Goal: Task Accomplishment & Management: Manage account settings

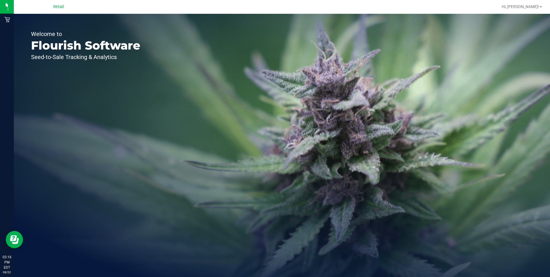
click at [109, 150] on div "Welcome to Flourish Software Seed-to-Sale Tracking & Analytics" at bounding box center [86, 145] width 144 height 263
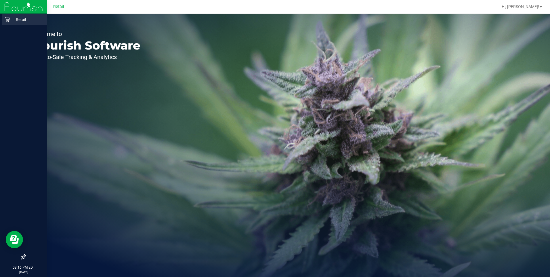
click at [6, 26] on link "Retail" at bounding box center [23, 20] width 47 height 12
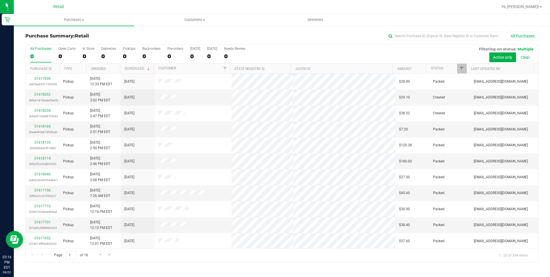
click at [280, 28] on div "Purchase Summary: Retail All Purchases All Purchases 0 Open Carts 0 In Store 0 …" at bounding box center [282, 146] width 536 height 242
click at [402, 40] on input "text" at bounding box center [443, 36] width 115 height 9
type input "diego"
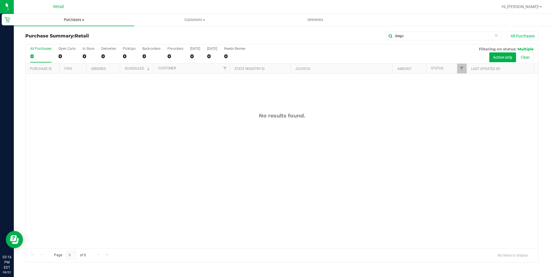
click at [65, 16] on uib-tab-heading "Purchases Summary of purchases Fulfillment All purchases" at bounding box center [74, 20] width 120 height 12
click at [60, 33] on span "Summary of purchases" at bounding box center [43, 34] width 59 height 5
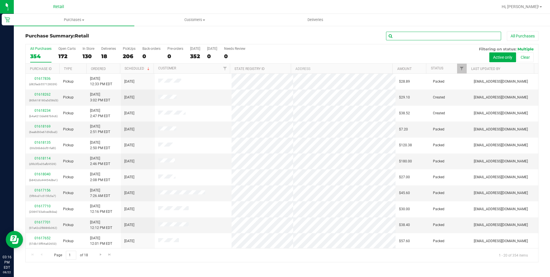
click at [455, 35] on input "text" at bounding box center [443, 36] width 115 height 9
type input "diego"
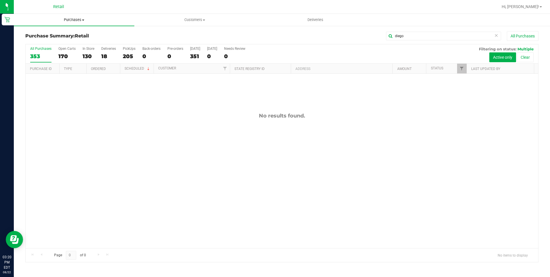
click at [75, 19] on span "Purchases" at bounding box center [74, 19] width 120 height 5
click at [59, 33] on span "Summary of purchases" at bounding box center [43, 34] width 59 height 5
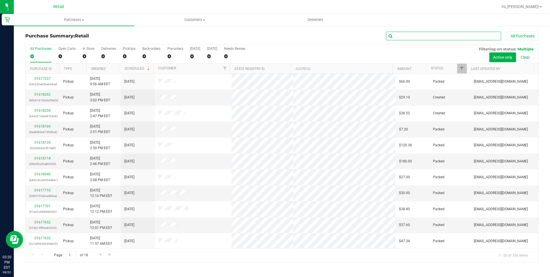
click at [403, 40] on input "text" at bounding box center [443, 36] width 115 height 9
type input "moore"
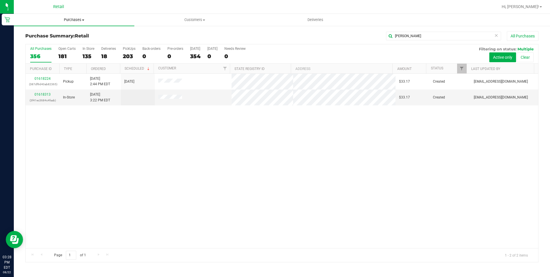
click at [69, 18] on span "Purchases" at bounding box center [74, 19] width 120 height 5
click at [61, 33] on span "Summary of purchases" at bounding box center [43, 34] width 59 height 5
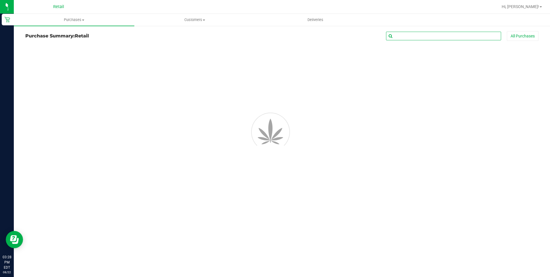
click at [412, 37] on input "text" at bounding box center [443, 36] width 115 height 9
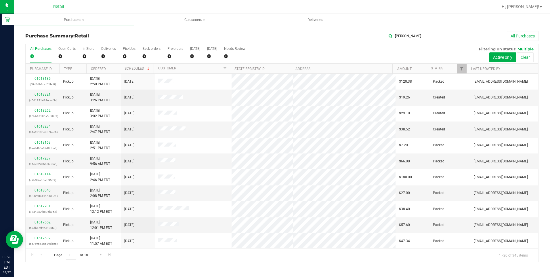
type input "robert"
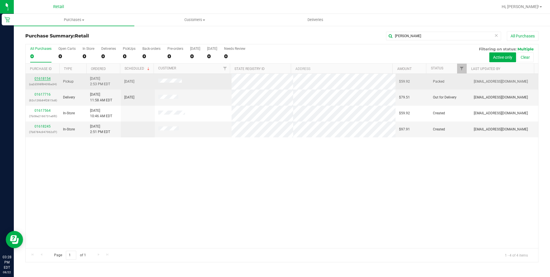
click at [49, 76] on link "01618154" at bounding box center [43, 78] width 16 height 4
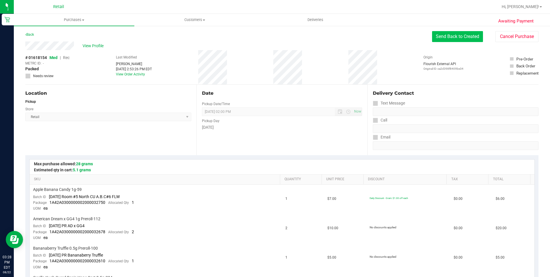
click at [441, 40] on button "Send Back to Created" at bounding box center [457, 36] width 51 height 11
click at [452, 39] on button "Send Back to Created" at bounding box center [457, 36] width 51 height 11
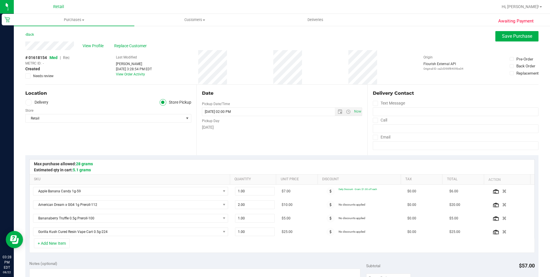
click at [122, 47] on span "Replace Customer" at bounding box center [131, 46] width 35 height 6
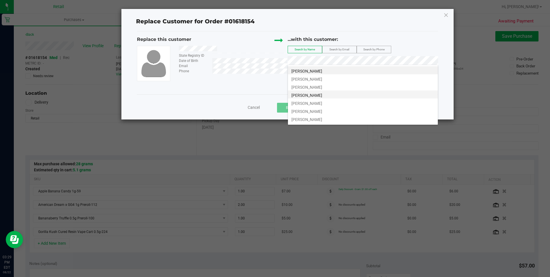
click at [313, 96] on span "Robert Ferrante" at bounding box center [306, 95] width 31 height 5
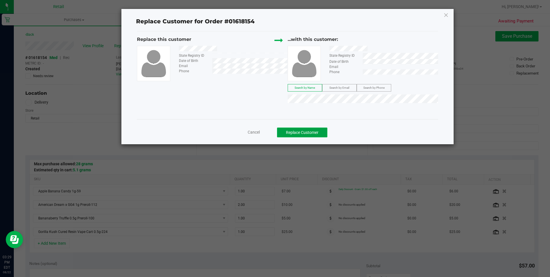
click at [298, 133] on button "Replace Customer" at bounding box center [302, 132] width 50 height 10
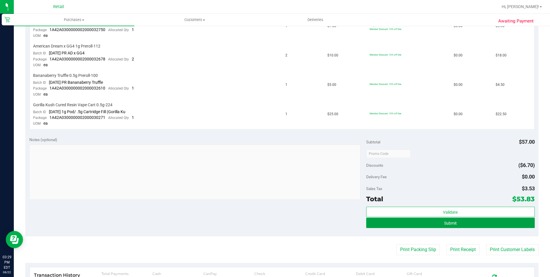
drag, startPoint x: 498, startPoint y: 225, endPoint x: 508, endPoint y: 242, distance: 19.9
click at [498, 225] on button "Submit" at bounding box center [450, 222] width 168 height 10
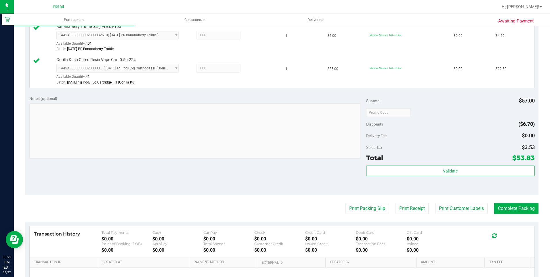
scroll to position [279, 0]
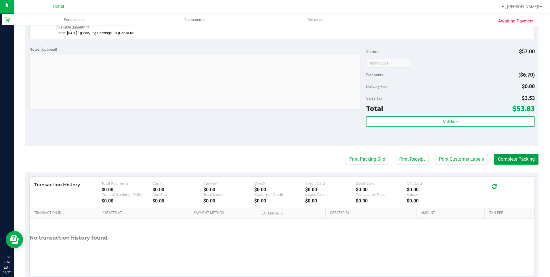
click at [497, 161] on button "Complete Packing" at bounding box center [516, 159] width 44 height 11
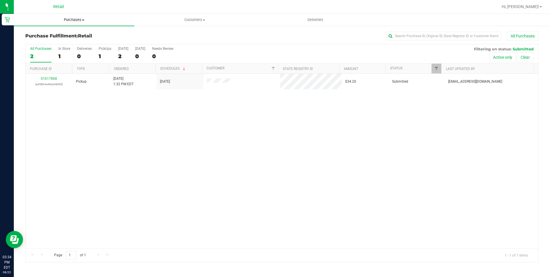
click at [76, 19] on span "Purchases" at bounding box center [74, 19] width 120 height 5
click at [68, 34] on span "Summary of purchases" at bounding box center [43, 34] width 59 height 5
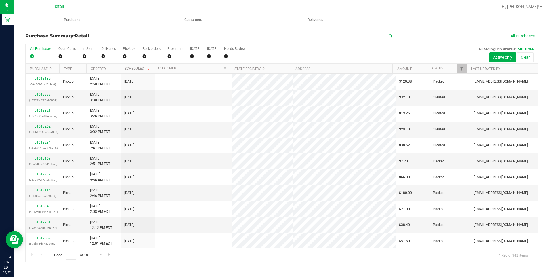
click at [456, 34] on input "text" at bounding box center [443, 36] width 115 height 9
type input "katarina"
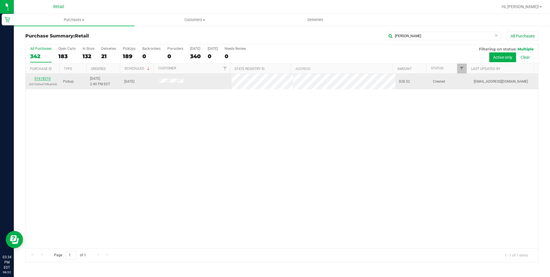
click at [49, 79] on link "01618210" at bounding box center [43, 78] width 16 height 4
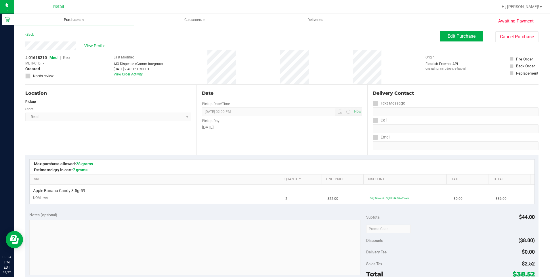
click at [74, 22] on span "Purchases" at bounding box center [74, 19] width 120 height 5
click at [55, 35] on span "Summary of purchases" at bounding box center [43, 34] width 59 height 5
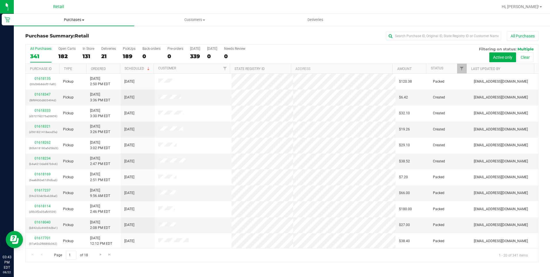
click at [74, 17] on uib-tab-heading "Purchases Summary of purchases Fulfillment All purchases" at bounding box center [74, 20] width 120 height 12
click at [67, 37] on span "Summary of purchases" at bounding box center [43, 34] width 59 height 5
click at [73, 25] on uib-tab-heading "Purchases Summary of purchases Fulfillment All purchases" at bounding box center [74, 20] width 120 height 12
click at [50, 35] on span "Summary of purchases" at bounding box center [43, 34] width 59 height 5
click at [71, 20] on span "Purchases" at bounding box center [74, 19] width 120 height 5
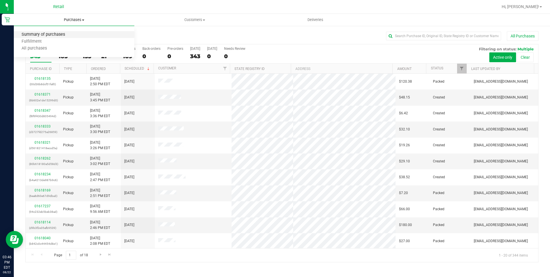
click at [66, 34] on span "Summary of purchases" at bounding box center [43, 34] width 59 height 5
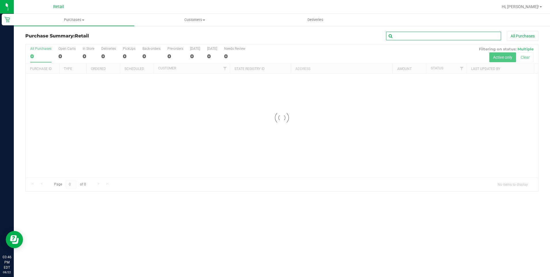
click at [426, 35] on input "text" at bounding box center [443, 36] width 115 height 9
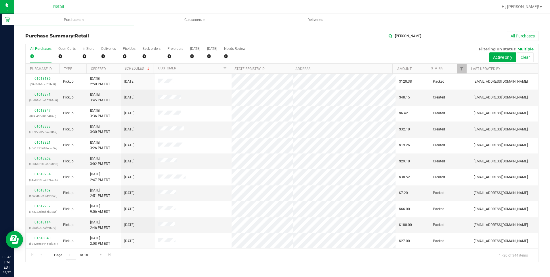
type input "debbie"
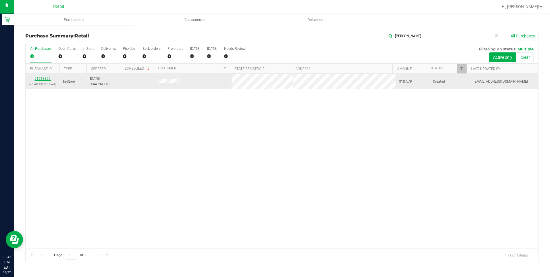
click at [44, 79] on link "01618366" at bounding box center [43, 78] width 16 height 4
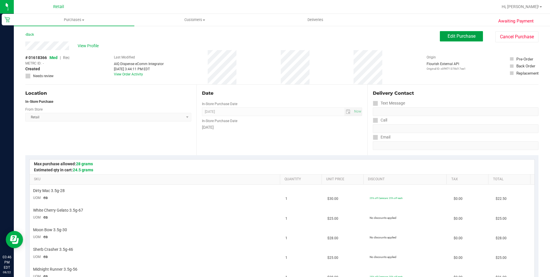
click at [464, 39] on button "Edit Purchase" at bounding box center [461, 36] width 43 height 10
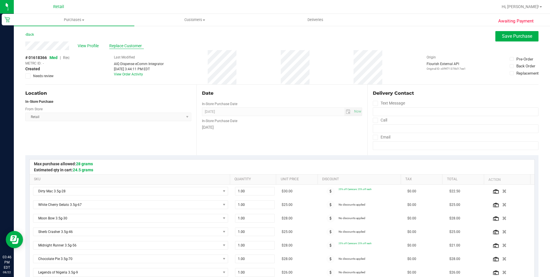
click at [126, 43] on span "Replace Customer" at bounding box center [126, 46] width 35 height 6
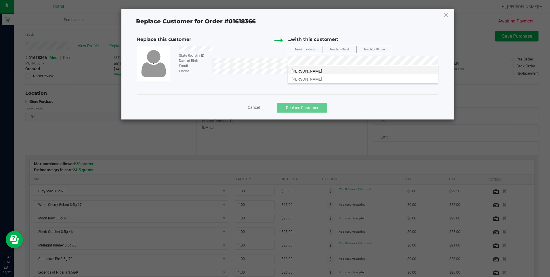
click at [328, 71] on li "Debbie Martin" at bounding box center [363, 70] width 150 height 8
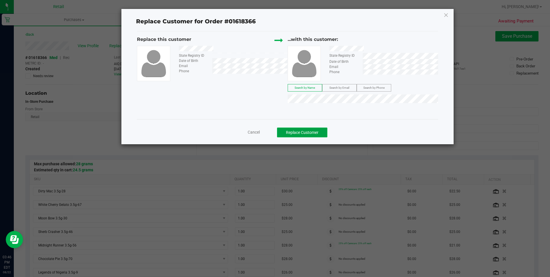
click at [318, 131] on button "Replace Customer" at bounding box center [302, 132] width 50 height 10
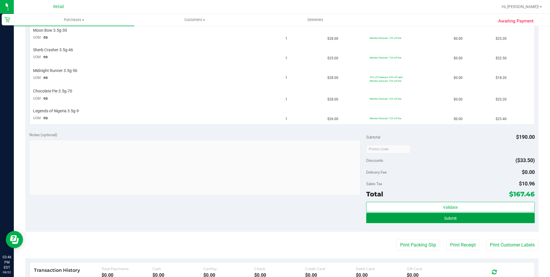
click at [472, 220] on button "Submit" at bounding box center [450, 217] width 168 height 10
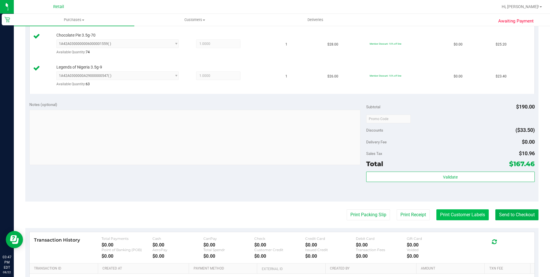
scroll to position [316, 0]
click at [504, 210] on button "Send to Checkout" at bounding box center [516, 213] width 43 height 11
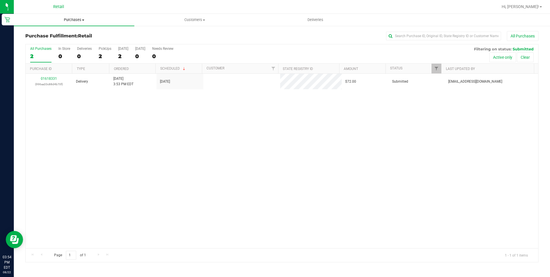
click at [72, 21] on span "Purchases" at bounding box center [74, 19] width 120 height 5
click at [63, 32] on span "Summary of purchases" at bounding box center [43, 34] width 59 height 5
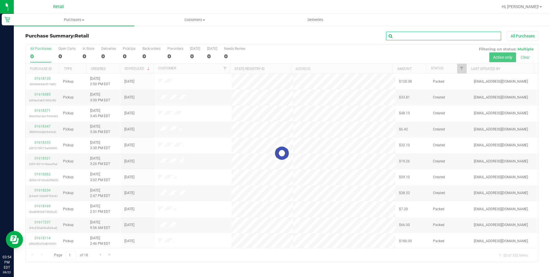
click at [442, 34] on input "text" at bounding box center [443, 36] width 115 height 9
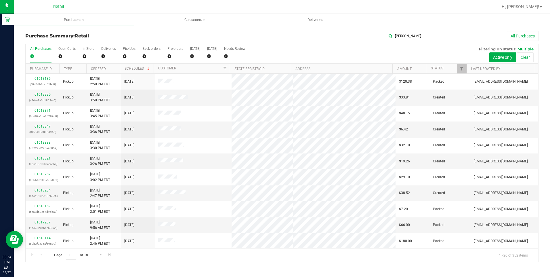
type input "carlos"
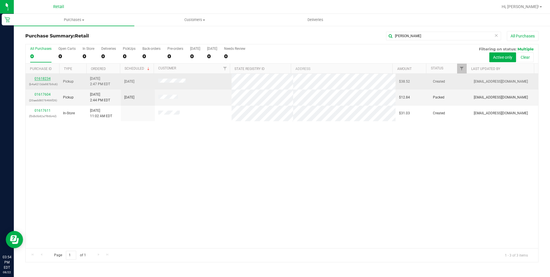
click at [43, 78] on link "01618234" at bounding box center [43, 78] width 16 height 4
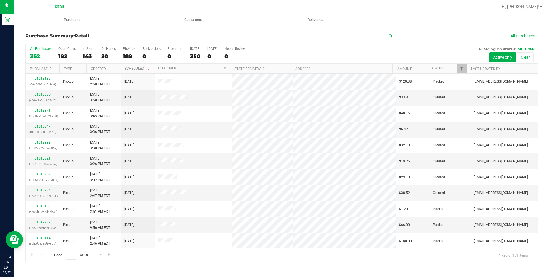
click at [419, 34] on input "text" at bounding box center [443, 36] width 115 height 9
click at [290, 56] on div "All Purchases 352 Open Carts 192 In Store 143 Deliveries 20 PickUps 189 Back-or…" at bounding box center [282, 53] width 512 height 19
click at [390, 34] on input "text" at bounding box center [443, 36] width 115 height 9
type input "j"
click at [415, 38] on input "text" at bounding box center [443, 36] width 115 height 9
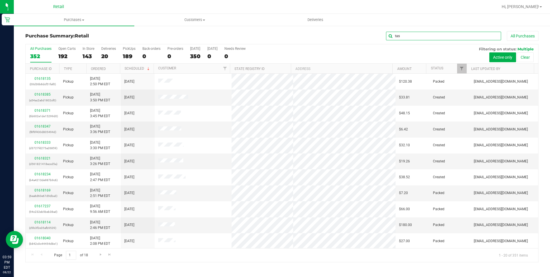
type input "tas"
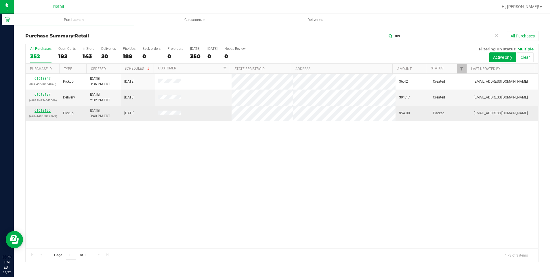
click at [46, 110] on link "01618190" at bounding box center [43, 110] width 16 height 4
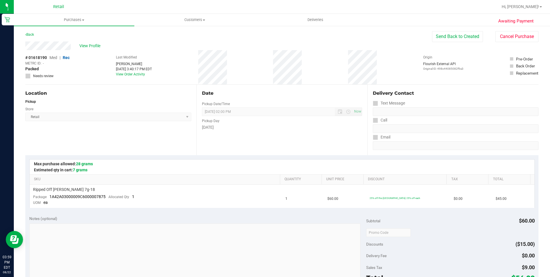
drag, startPoint x: 464, startPoint y: 43, endPoint x: 466, endPoint y: 40, distance: 3.1
click at [465, 42] on div "View Profile # 01618190 Med | Rec METRC ID: - Packed Needs review Last Modified…" at bounding box center [281, 62] width 513 height 43
click at [466, 40] on button "Send Back to Created" at bounding box center [457, 36] width 51 height 11
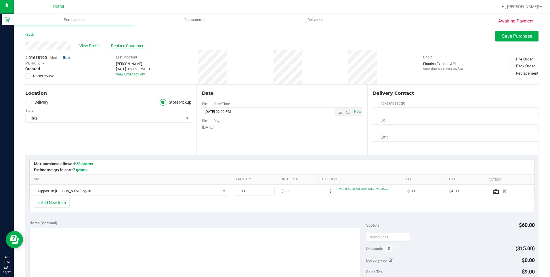
click at [125, 44] on span "Replace Customer" at bounding box center [128, 46] width 35 height 6
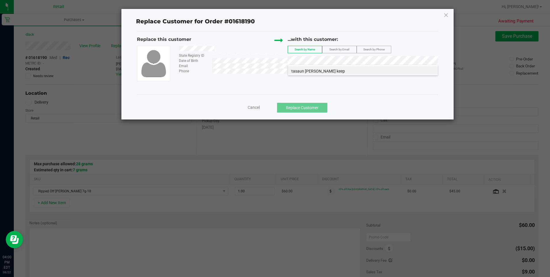
click at [322, 70] on span "tasaun walker keep" at bounding box center [317, 71] width 53 height 5
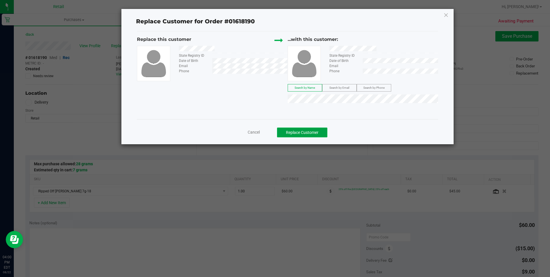
click at [319, 134] on button "Replace Customer" at bounding box center [302, 132] width 50 height 10
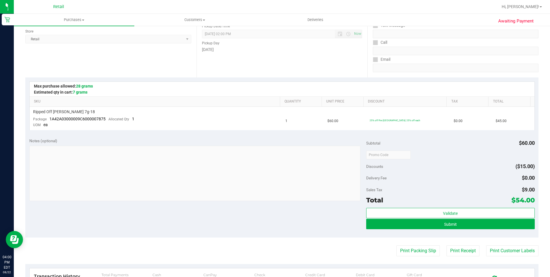
scroll to position [86, 0]
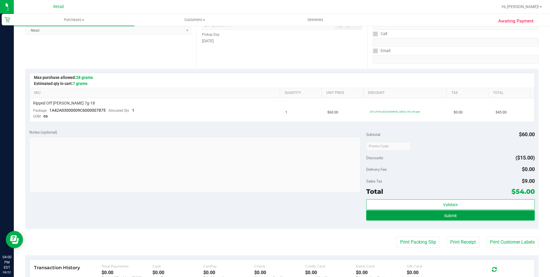
click at [438, 214] on button "Submit" at bounding box center [450, 215] width 168 height 10
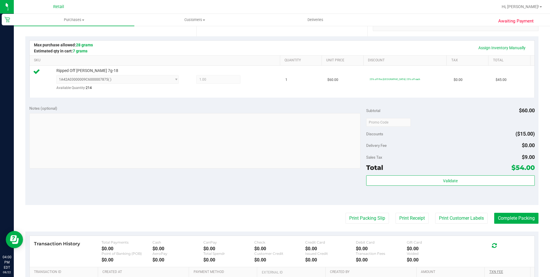
scroll to position [144, 0]
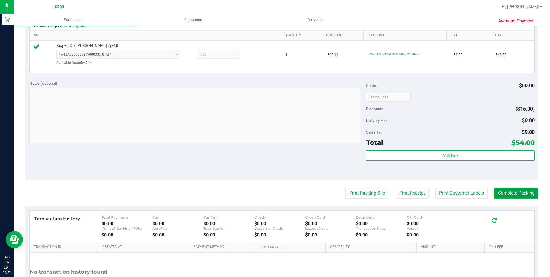
click at [520, 194] on button "Complete Packing" at bounding box center [516, 192] width 44 height 11
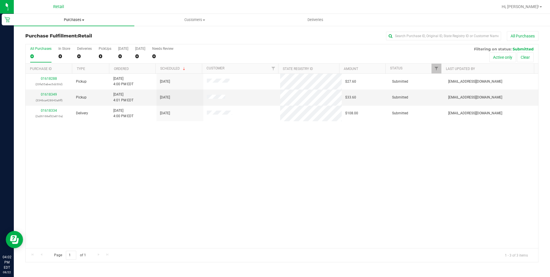
click at [76, 20] on span "Purchases" at bounding box center [74, 19] width 120 height 5
click at [76, 33] on li "Summary of purchases" at bounding box center [74, 34] width 120 height 7
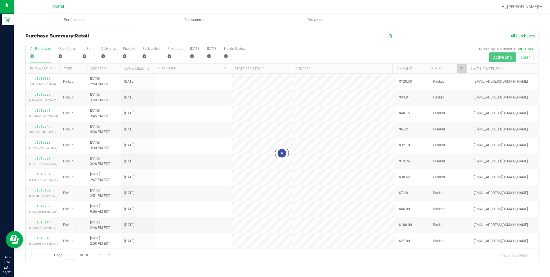
click at [413, 37] on input "text" at bounding box center [443, 36] width 115 height 9
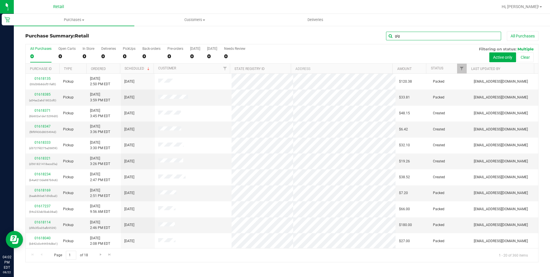
type input "gig"
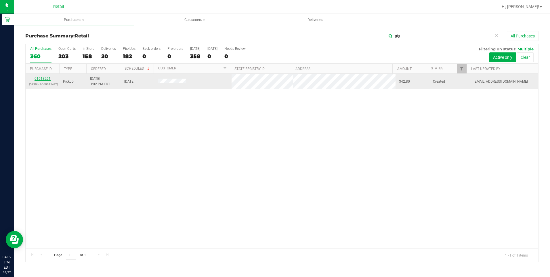
click at [45, 80] on link "01618261" at bounding box center [43, 78] width 16 height 4
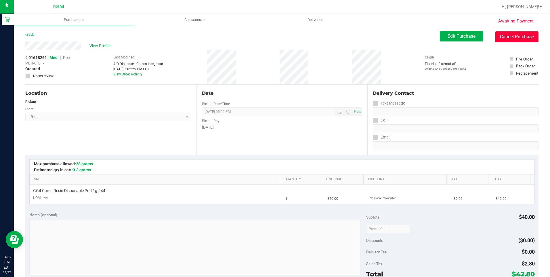
click at [523, 39] on button "Cancel Purchase" at bounding box center [516, 36] width 43 height 11
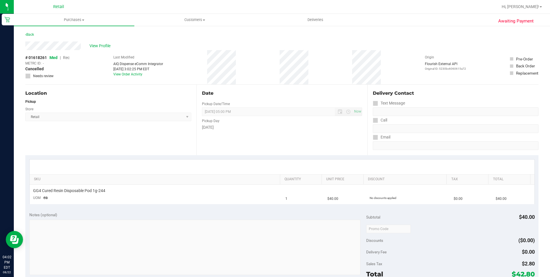
click at [101, 69] on div "# 01618261 Med | Rec METRC ID: - Cancelled Needs review Last Modified AIQ Dispe…" at bounding box center [281, 67] width 513 height 34
click at [68, 21] on span "Purchases" at bounding box center [74, 19] width 120 height 5
click at [61, 38] on li "Summary of purchases" at bounding box center [74, 34] width 120 height 7
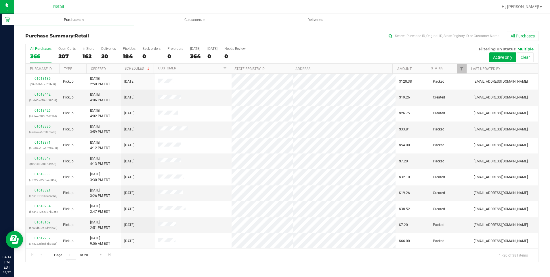
click at [70, 18] on span "Purchases" at bounding box center [74, 19] width 120 height 5
click at [430, 37] on input "text" at bounding box center [443, 36] width 115 height 9
type input "diana"
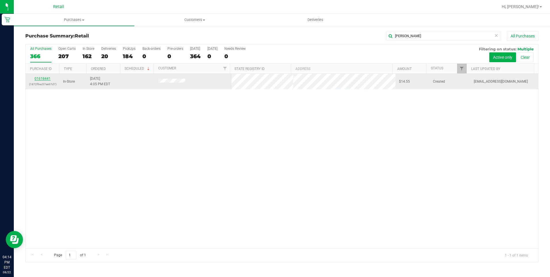
click at [47, 79] on link "01618441" at bounding box center [43, 78] width 16 height 4
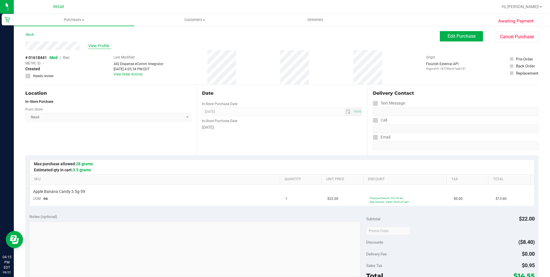
click at [95, 44] on span "View Profile" at bounding box center [99, 46] width 23 height 6
click at [452, 33] on span "Edit Purchase" at bounding box center [461, 35] width 28 height 5
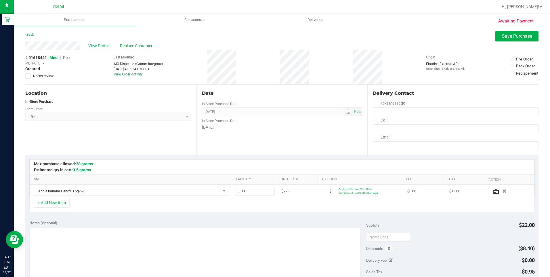
click at [66, 57] on span "Rec" at bounding box center [66, 57] width 7 height 5
click at [513, 37] on span "Save Purchase" at bounding box center [517, 35] width 30 height 5
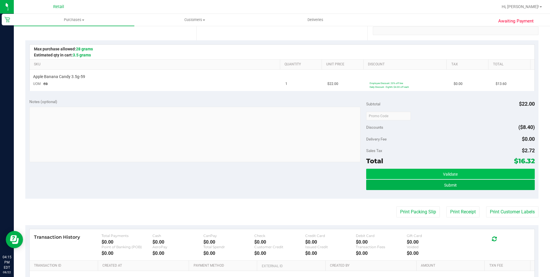
scroll to position [115, 0]
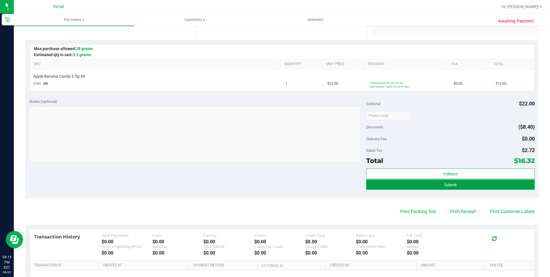
click at [469, 183] on button "Submit" at bounding box center [450, 184] width 168 height 10
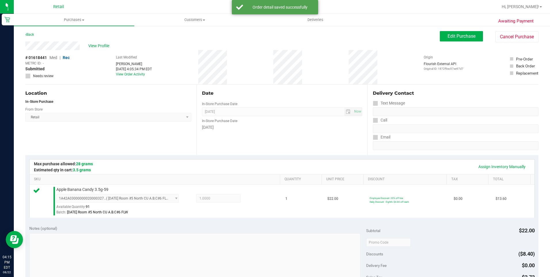
scroll to position [86, 0]
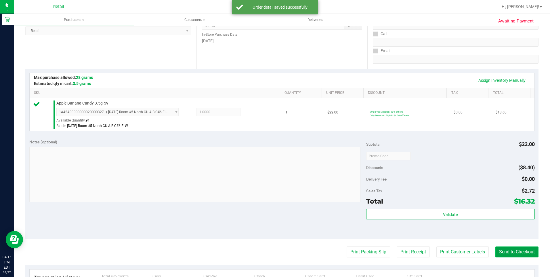
click at [503, 256] on button "Send to Checkout" at bounding box center [516, 251] width 43 height 11
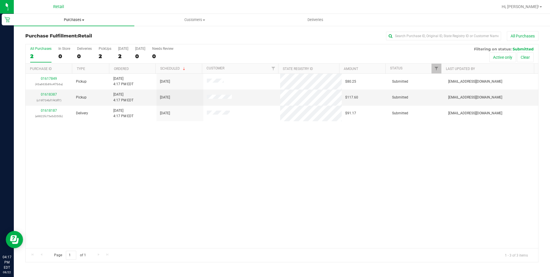
click at [64, 21] on span "Purchases" at bounding box center [74, 19] width 120 height 5
click at [54, 32] on span "Summary of purchases" at bounding box center [43, 34] width 59 height 5
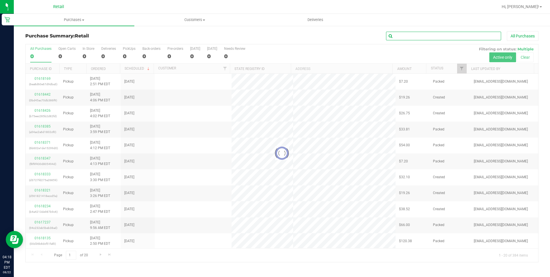
click at [403, 39] on input "text" at bounding box center [443, 36] width 115 height 9
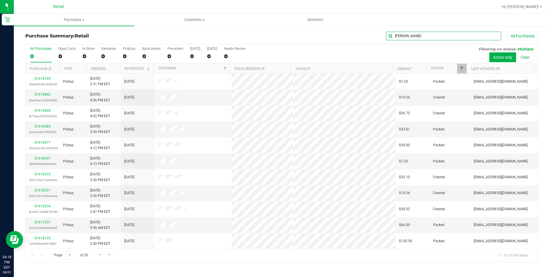
type input "luis"
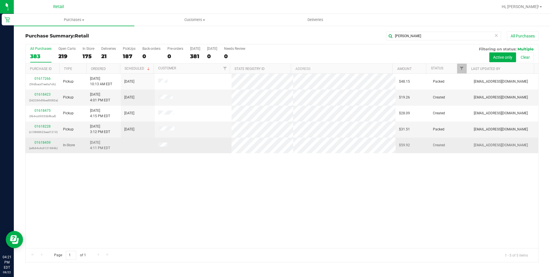
click at [45, 140] on div "01618459 (a4b64c4c9121984b)" at bounding box center [42, 145] width 27 height 11
click at [46, 142] on link "01618459" at bounding box center [43, 142] width 16 height 4
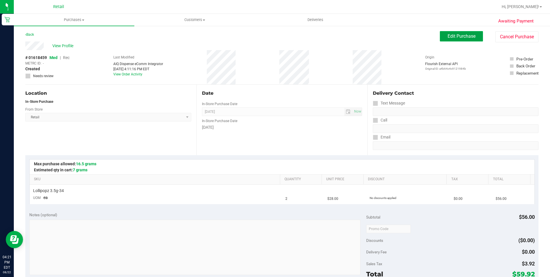
click at [458, 39] on button "Edit Purchase" at bounding box center [461, 36] width 43 height 10
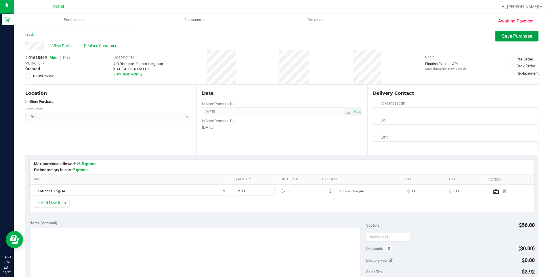
click at [508, 31] on button "Save Purchase" at bounding box center [516, 36] width 43 height 10
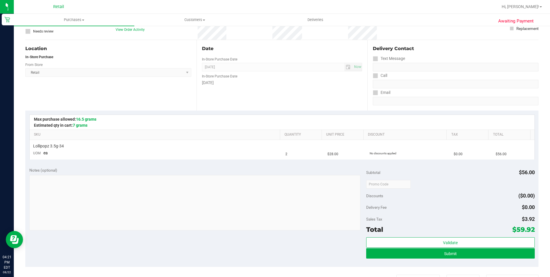
scroll to position [86, 0]
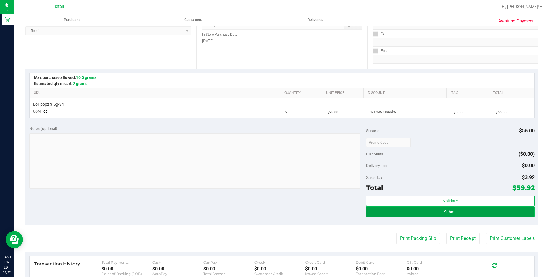
click at [448, 210] on span "Submit" at bounding box center [450, 211] width 13 height 5
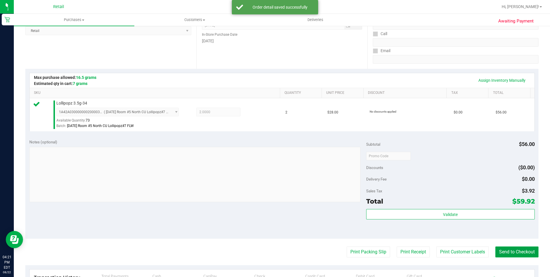
drag, startPoint x: 519, startPoint y: 250, endPoint x: 426, endPoint y: 172, distance: 120.8
click at [519, 250] on button "Send to Checkout" at bounding box center [516, 251] width 43 height 11
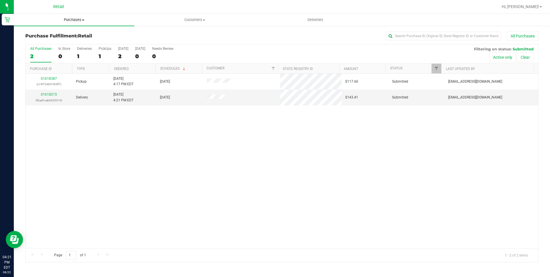
click at [67, 18] on span "Purchases" at bounding box center [74, 19] width 120 height 5
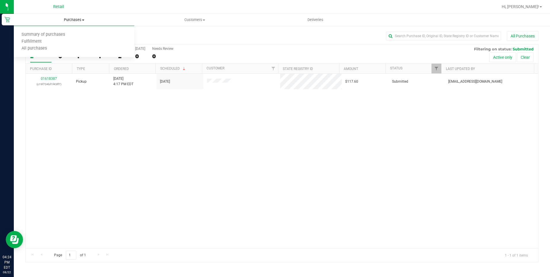
click at [72, 19] on span "Purchases" at bounding box center [74, 19] width 120 height 5
click at [70, 19] on span "Purchases" at bounding box center [74, 19] width 120 height 5
click at [48, 38] on li "Fulfillment" at bounding box center [74, 41] width 120 height 7
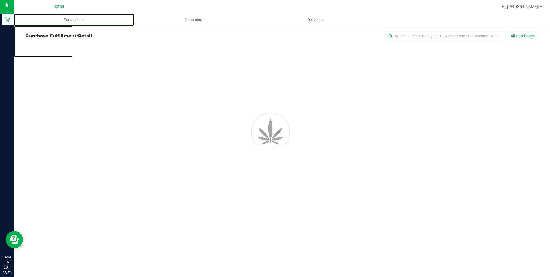
drag, startPoint x: 73, startPoint y: 20, endPoint x: 58, endPoint y: 8, distance: 19.6
click at [72, 20] on span "Purchases" at bounding box center [74, 19] width 120 height 5
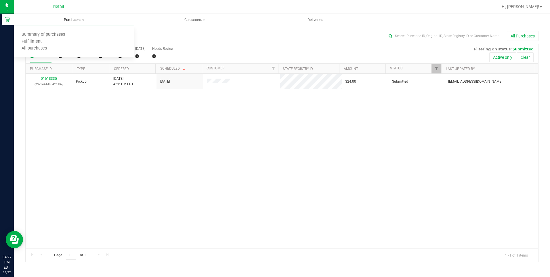
click at [81, 22] on span "Purchases" at bounding box center [74, 19] width 120 height 5
click at [79, 18] on span "Purchases" at bounding box center [74, 19] width 120 height 5
click at [62, 34] on span "Summary of purchases" at bounding box center [43, 34] width 59 height 5
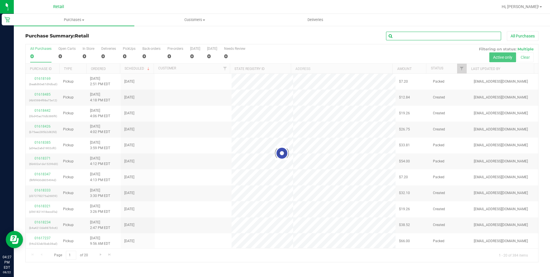
click at [403, 39] on input "text" at bounding box center [443, 36] width 115 height 9
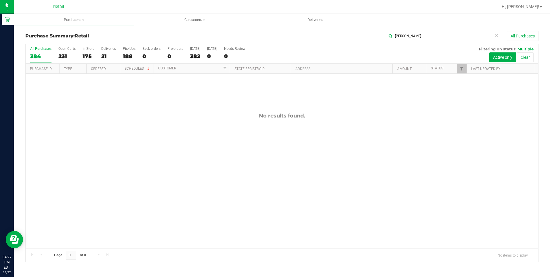
type input "tammi"
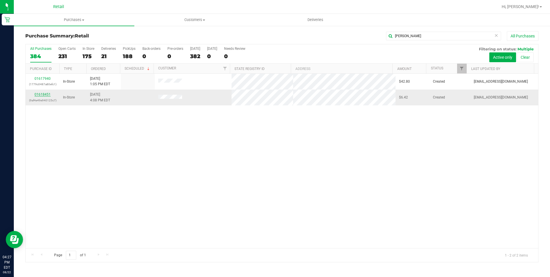
click at [38, 94] on link "01618451" at bounding box center [43, 94] width 16 height 4
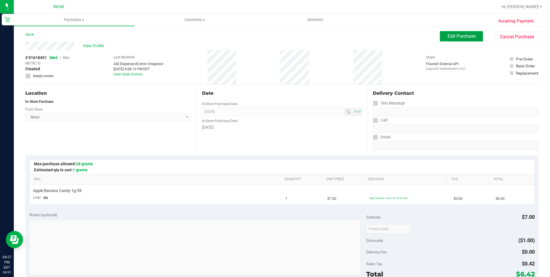
drag, startPoint x: 453, startPoint y: 37, endPoint x: 134, endPoint y: 50, distance: 319.7
click at [451, 37] on span "Edit Purchase" at bounding box center [461, 35] width 28 height 5
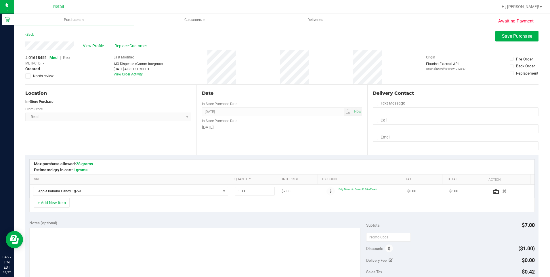
click at [65, 56] on span "Rec" at bounding box center [66, 57] width 7 height 5
drag, startPoint x: 500, startPoint y: 41, endPoint x: 509, endPoint y: 73, distance: 33.5
click at [500, 44] on purchase-details "Back Save Purchase View Profile Replace Customer # 01618451 Med | Rec METRC ID:…" at bounding box center [281, 242] width 513 height 422
click at [526, 32] on button "Save Purchase" at bounding box center [516, 36] width 43 height 10
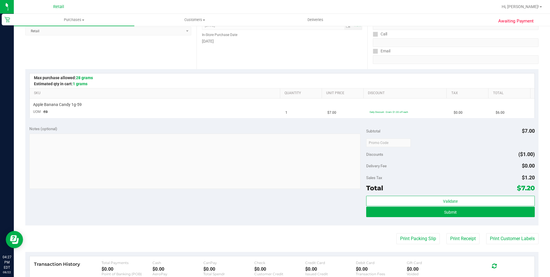
scroll to position [86, 0]
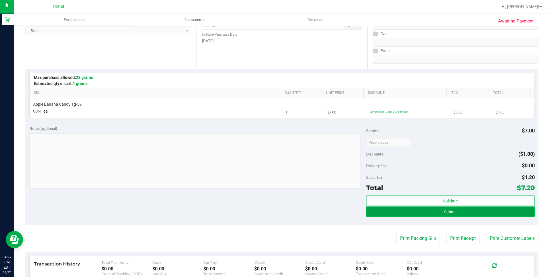
click at [472, 211] on button "Submit" at bounding box center [450, 211] width 168 height 10
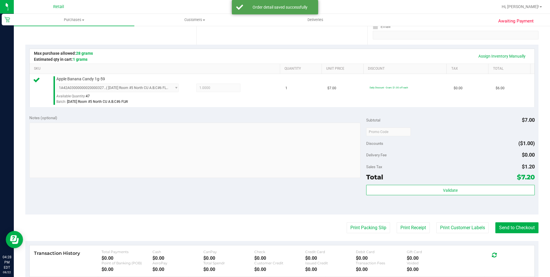
scroll to position [144, 0]
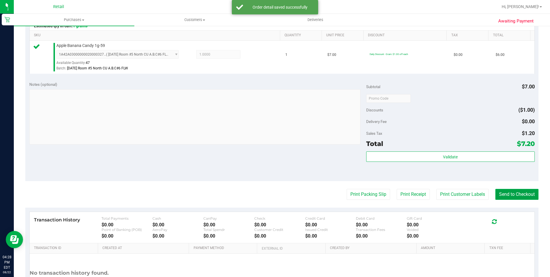
click at [523, 192] on button "Send to Checkout" at bounding box center [516, 194] width 43 height 11
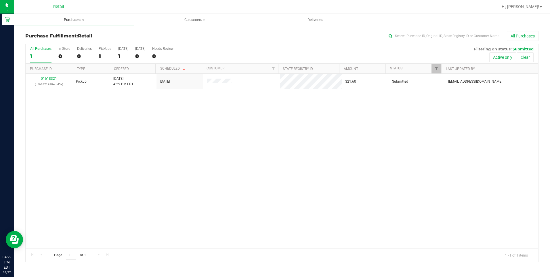
click at [75, 20] on span "Purchases" at bounding box center [74, 19] width 120 height 5
click at [63, 31] on li "Summary of purchases" at bounding box center [74, 34] width 120 height 7
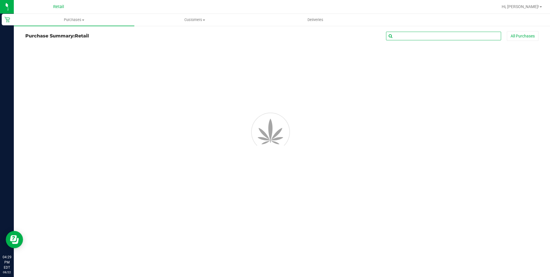
click at [430, 38] on input "text" at bounding box center [443, 36] width 115 height 9
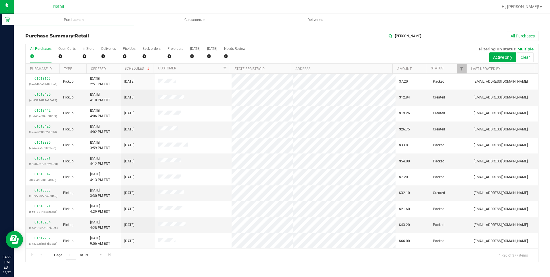
type input "lacy"
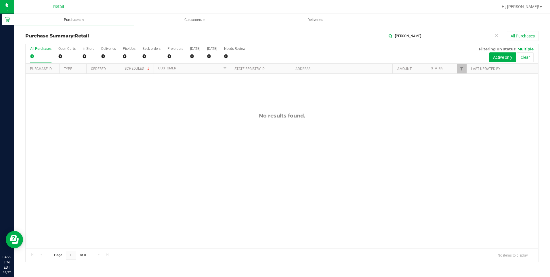
click at [77, 22] on span "Purchases" at bounding box center [74, 19] width 120 height 5
click at [63, 34] on span "Summary of purchases" at bounding box center [43, 34] width 59 height 5
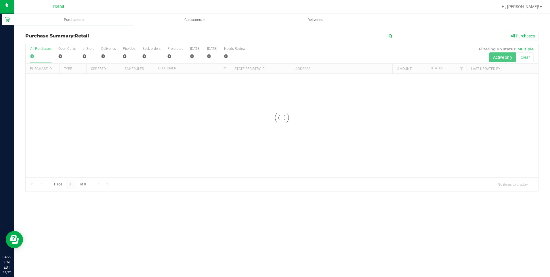
click at [405, 34] on input "text" at bounding box center [443, 36] width 115 height 9
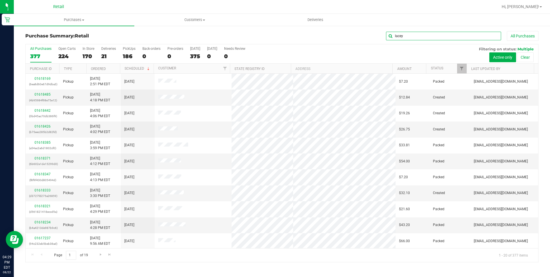
type input "lacey"
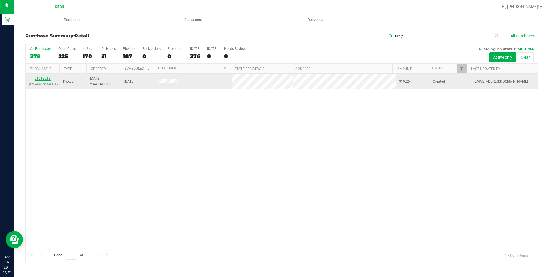
click at [38, 79] on link "01618218" at bounding box center [43, 78] width 16 height 4
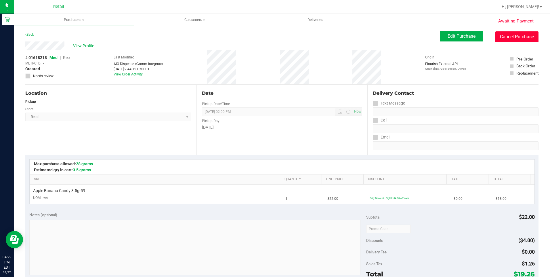
click at [518, 41] on button "Cancel Purchase" at bounding box center [516, 36] width 43 height 11
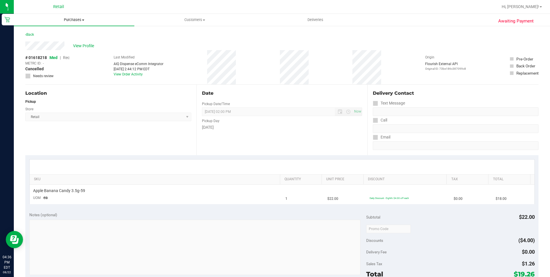
click at [69, 21] on span "Purchases" at bounding box center [74, 19] width 120 height 5
click at [58, 35] on span "Summary of purchases" at bounding box center [43, 34] width 59 height 5
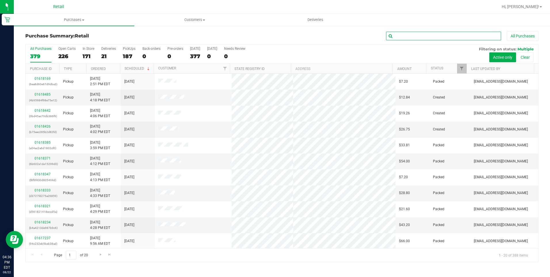
click at [442, 38] on input "text" at bounding box center [443, 36] width 115 height 9
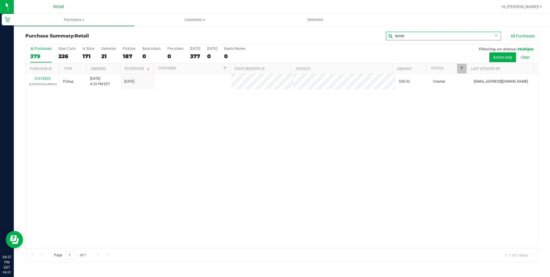
type input "farrier"
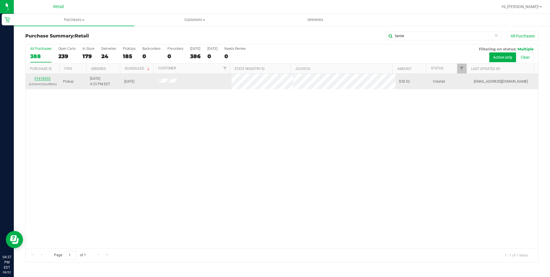
click at [50, 78] on link "01618533" at bounding box center [43, 78] width 16 height 4
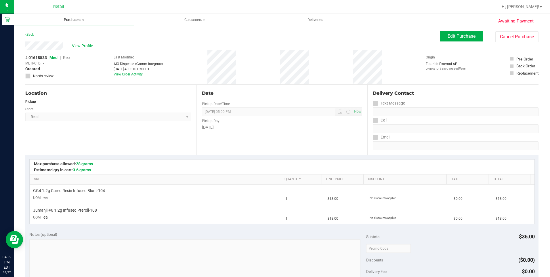
click at [80, 17] on span "Purchases" at bounding box center [74, 19] width 120 height 5
click at [64, 36] on span "Summary of purchases" at bounding box center [43, 34] width 59 height 5
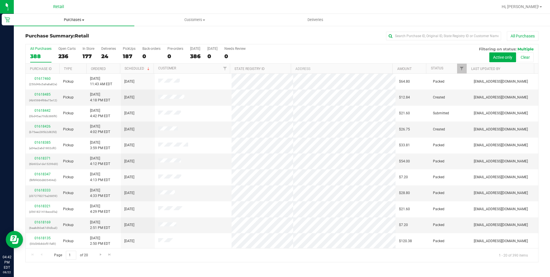
click at [70, 20] on span "Purchases" at bounding box center [74, 19] width 120 height 5
click at [67, 35] on span "Summary of purchases" at bounding box center [43, 34] width 59 height 5
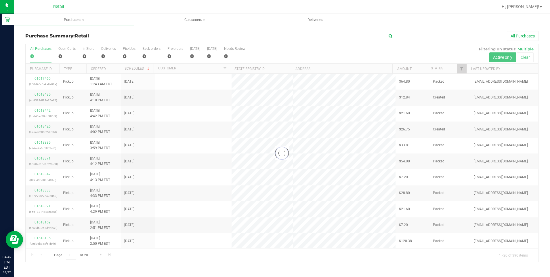
click at [428, 35] on input "text" at bounding box center [443, 36] width 115 height 9
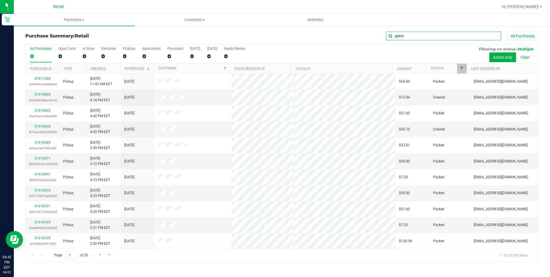
type input "geina"
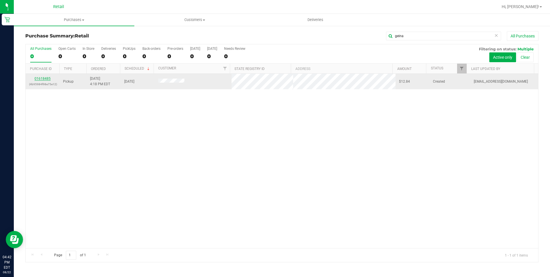
click at [47, 79] on link "01618485" at bounding box center [43, 78] width 16 height 4
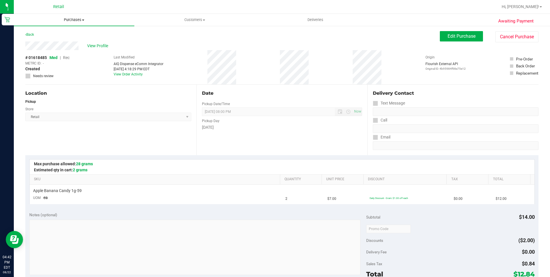
click at [67, 22] on span "Purchases" at bounding box center [74, 19] width 120 height 5
click at [62, 34] on span "Summary of purchases" at bounding box center [43, 34] width 59 height 5
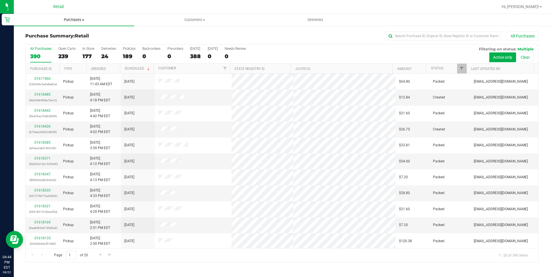
click at [76, 17] on uib-tab-heading "Purchases Summary of purchases Fulfillment All purchases" at bounding box center [74, 20] width 120 height 12
click at [69, 32] on span "Summary of purchases" at bounding box center [43, 34] width 59 height 5
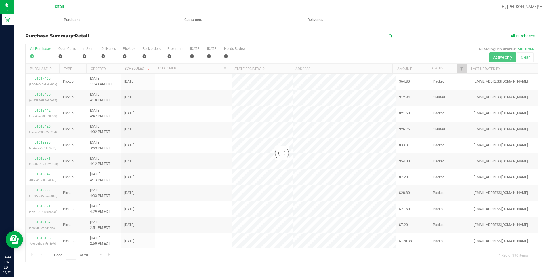
click at [428, 39] on input "text" at bounding box center [443, 36] width 115 height 9
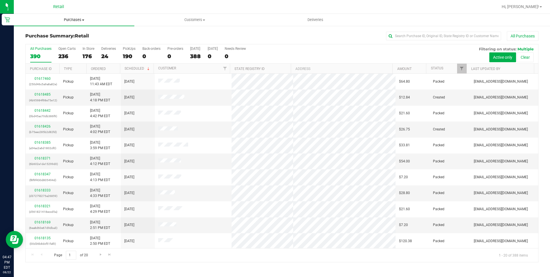
click at [71, 16] on uib-tab-heading "Purchases Summary of purchases Fulfillment All purchases" at bounding box center [74, 20] width 120 height 12
click at [61, 35] on span "Summary of purchases" at bounding box center [43, 34] width 59 height 5
click at [75, 21] on span "Purchases" at bounding box center [74, 19] width 120 height 5
click at [56, 30] on ul "Summary of purchases Fulfillment All purchases" at bounding box center [74, 41] width 120 height 31
click at [55, 33] on span "Summary of purchases" at bounding box center [43, 34] width 59 height 5
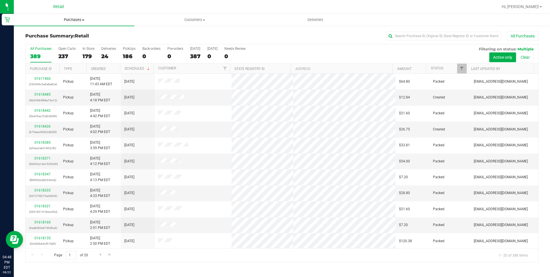
click at [69, 19] on span "Purchases" at bounding box center [74, 19] width 120 height 5
click at [61, 32] on span "Summary of purchases" at bounding box center [43, 34] width 59 height 5
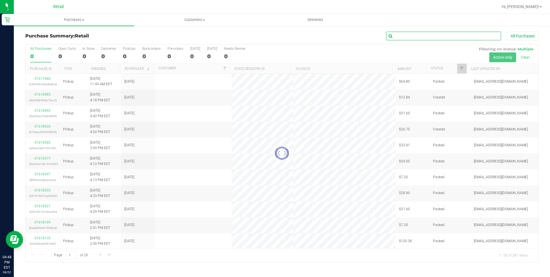
click at [415, 40] on input "text" at bounding box center [443, 36] width 115 height 9
click at [417, 39] on input "text" at bounding box center [443, 36] width 115 height 9
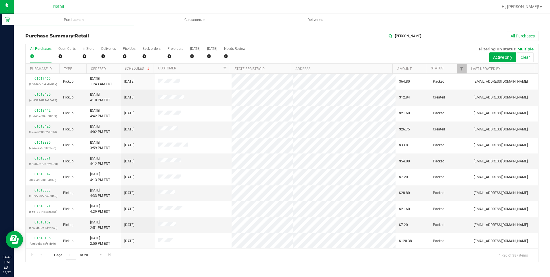
type input "ramos"
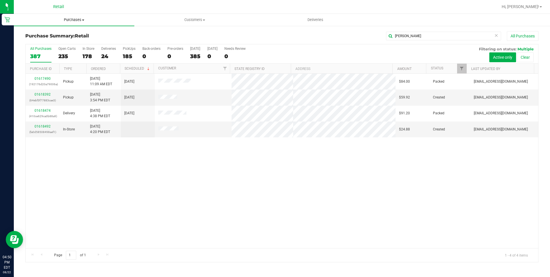
click at [74, 18] on span "Purchases" at bounding box center [74, 19] width 120 height 5
click at [60, 35] on span "Summary of purchases" at bounding box center [43, 34] width 59 height 5
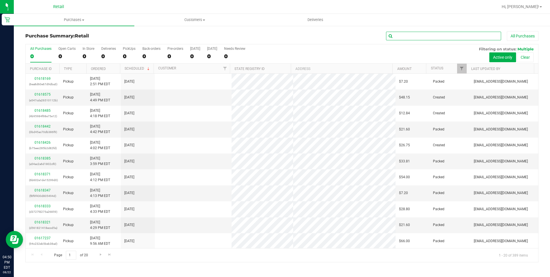
click at [435, 37] on input "text" at bounding box center [443, 36] width 115 height 9
click at [434, 37] on input "text" at bounding box center [443, 36] width 115 height 9
type input "jessica"
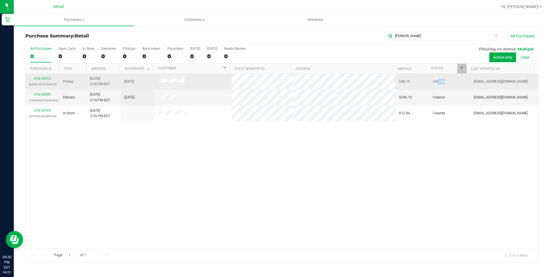
drag, startPoint x: 435, startPoint y: 81, endPoint x: 448, endPoint y: 81, distance: 13.2
click at [448, 81] on td "Created" at bounding box center [449, 82] width 41 height 16
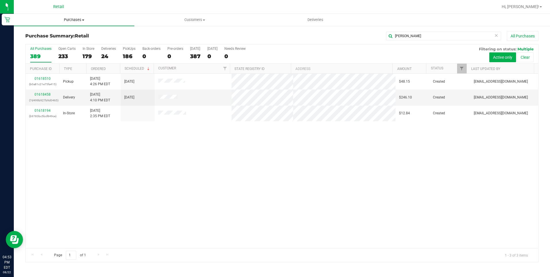
click at [78, 17] on span "Purchases" at bounding box center [74, 19] width 120 height 5
click at [62, 32] on span "Summary of purchases" at bounding box center [43, 34] width 59 height 5
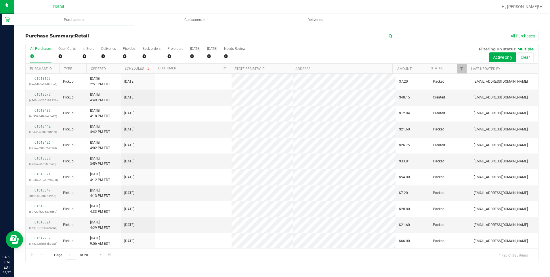
click at [397, 37] on input "text" at bounding box center [443, 36] width 115 height 9
type input "dana"
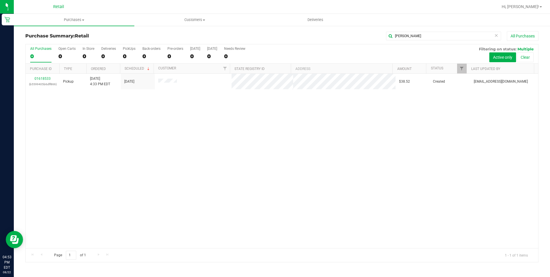
click at [355, 210] on div "01618533 (b5599405b6dff866) Pickup 8/22/2025 4:33 PM EDT 8/22/2025 $38.52 Creat…" at bounding box center [282, 161] width 512 height 174
click at [82, 24] on uib-tab-heading "Purchases Summary of purchases Fulfillment All purchases" at bounding box center [74, 20] width 120 height 12
click at [82, 21] on span "Purchases" at bounding box center [74, 19] width 120 height 5
click at [72, 18] on span "Purchases" at bounding box center [74, 19] width 120 height 5
click at [66, 32] on span "Summary of purchases" at bounding box center [43, 34] width 59 height 5
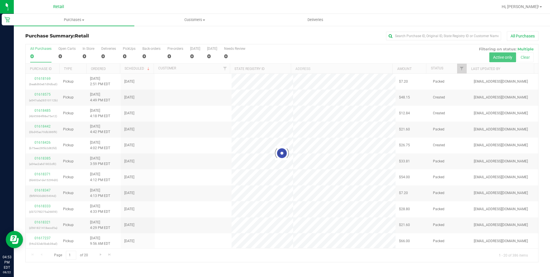
click at [261, 116] on div at bounding box center [282, 152] width 512 height 217
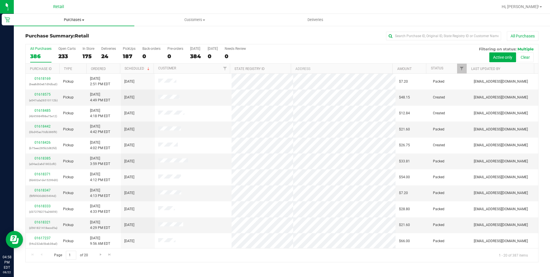
drag, startPoint x: 70, startPoint y: 20, endPoint x: 64, endPoint y: 26, distance: 8.3
click at [70, 20] on span "Purchases" at bounding box center [74, 19] width 120 height 5
click at [58, 33] on span "Summary of purchases" at bounding box center [43, 34] width 59 height 5
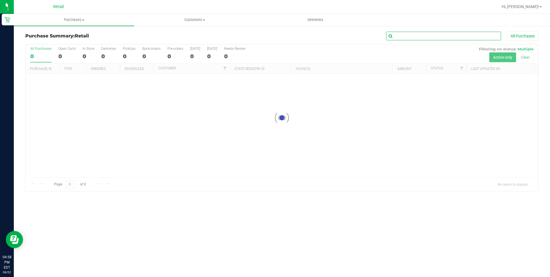
click at [412, 37] on input "text" at bounding box center [443, 36] width 115 height 9
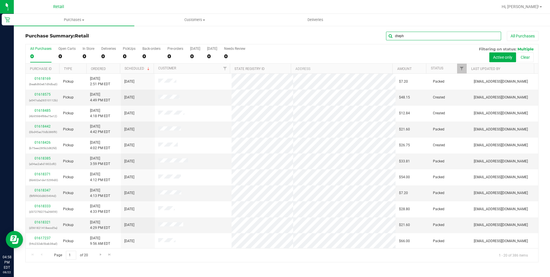
type input "dteph"
click at [401, 33] on input "text" at bounding box center [443, 36] width 115 height 9
type input "dteph"
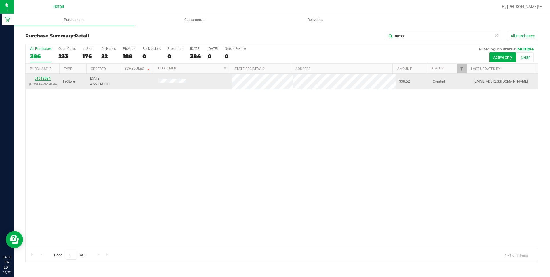
click at [45, 79] on link "01618584" at bounding box center [43, 78] width 16 height 4
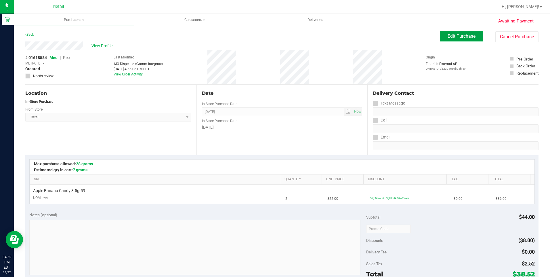
click at [457, 37] on span "Edit Purchase" at bounding box center [461, 35] width 28 height 5
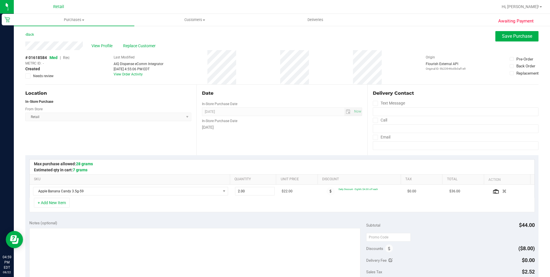
click at [67, 57] on span "Rec" at bounding box center [66, 57] width 7 height 5
click at [125, 46] on span "Replace Customer" at bounding box center [140, 46] width 35 height 6
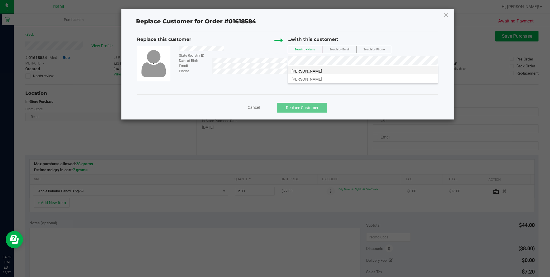
click at [314, 69] on span "Stephanie Serrano" at bounding box center [306, 71] width 31 height 5
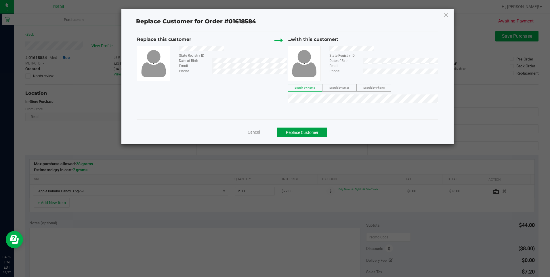
click at [319, 133] on button "Replace Customer" at bounding box center [302, 132] width 50 height 10
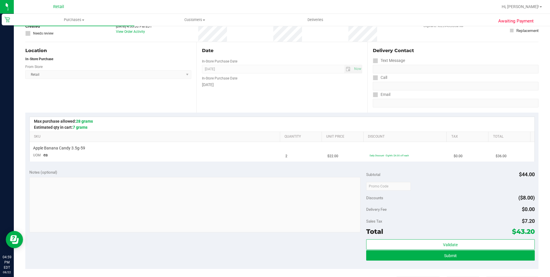
scroll to position [115, 0]
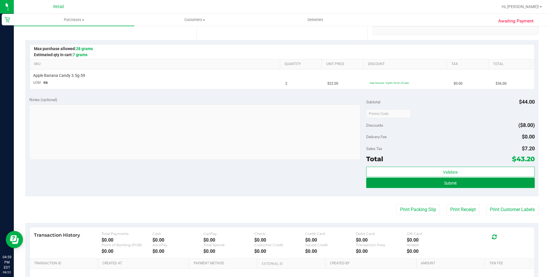
click at [449, 181] on span "Submit" at bounding box center [450, 183] width 13 height 5
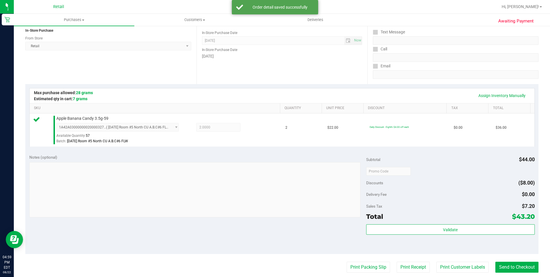
scroll to position [86, 0]
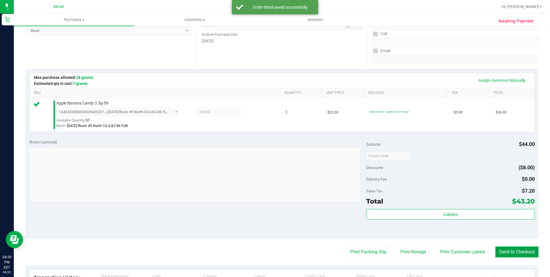
click at [495, 250] on button "Send to Checkout" at bounding box center [516, 251] width 43 height 11
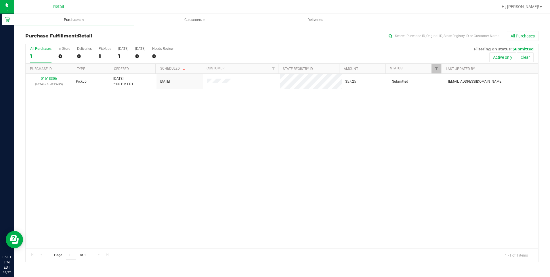
click at [76, 18] on span "Purchases" at bounding box center [74, 19] width 120 height 5
click at [68, 38] on li "Summary of purchases" at bounding box center [74, 34] width 120 height 7
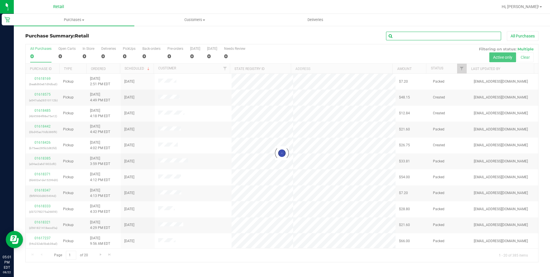
click at [419, 39] on input "text" at bounding box center [443, 36] width 115 height 9
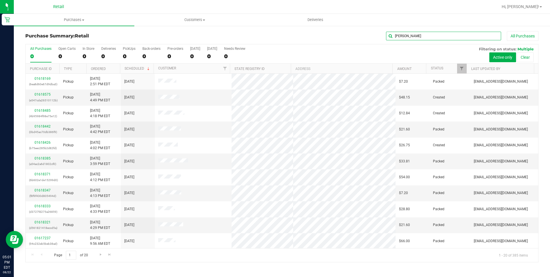
type input "theresa"
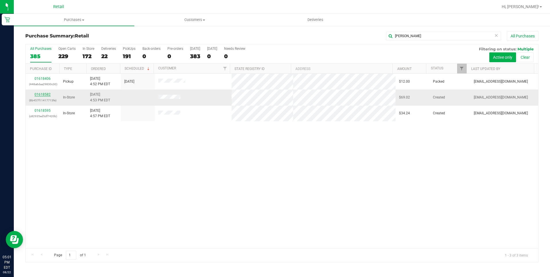
click at [40, 95] on link "01618582" at bounding box center [43, 94] width 16 height 4
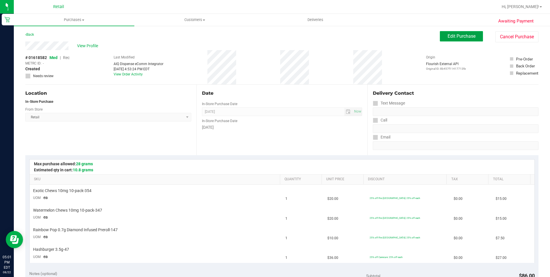
click at [461, 33] on button "Edit Purchase" at bounding box center [461, 36] width 43 height 10
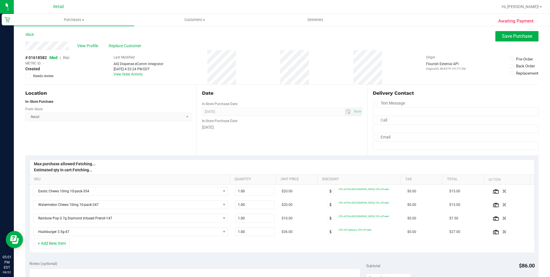
click at [66, 58] on span "Rec" at bounding box center [66, 57] width 7 height 5
click at [131, 45] on span "Replace Customer" at bounding box center [126, 46] width 35 height 6
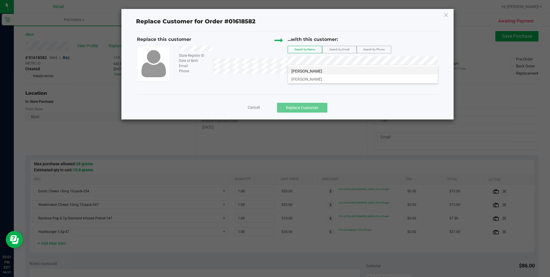
click at [349, 71] on li "Theresa Costa" at bounding box center [363, 70] width 150 height 8
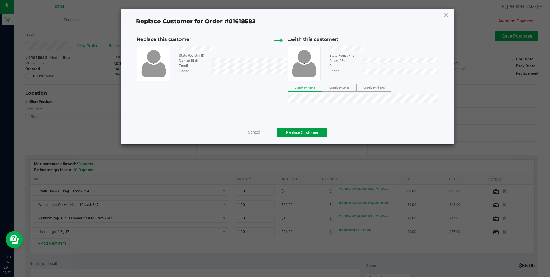
click at [314, 134] on button "Replace Customer" at bounding box center [302, 132] width 50 height 10
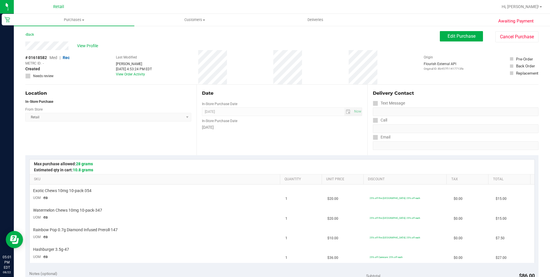
scroll to position [86, 0]
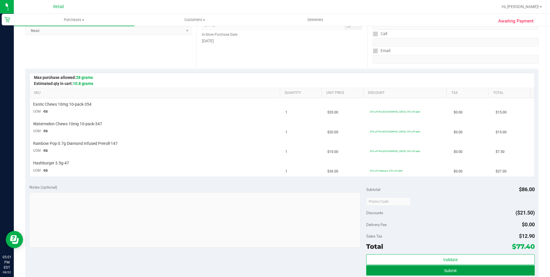
click at [416, 274] on button "Submit" at bounding box center [450, 270] width 168 height 10
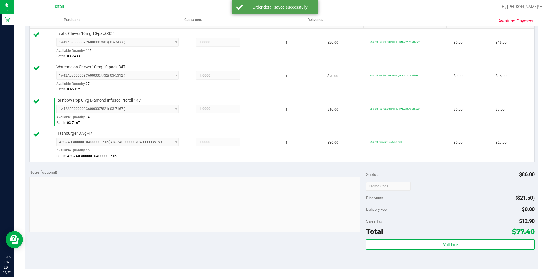
scroll to position [201, 0]
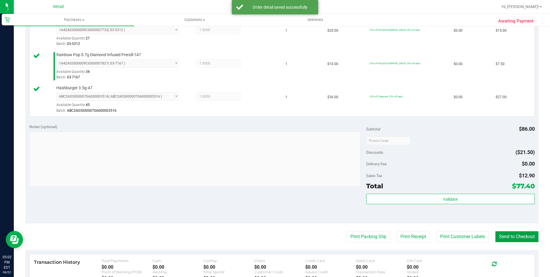
click at [506, 235] on button "Send to Checkout" at bounding box center [516, 236] width 43 height 11
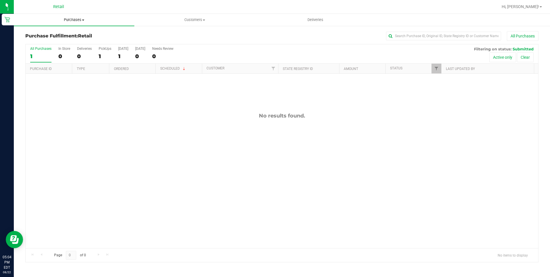
click at [76, 23] on uib-tab-heading "Purchases Summary of purchases Fulfillment All purchases" at bounding box center [74, 20] width 120 height 12
click at [53, 35] on span "Summary of purchases" at bounding box center [43, 34] width 59 height 5
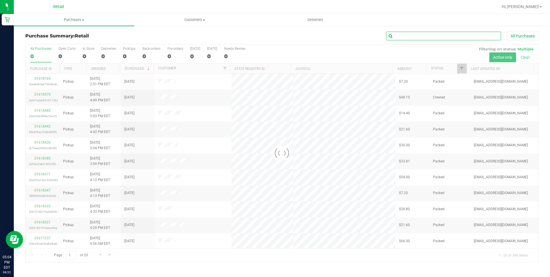
click at [433, 36] on input "text" at bounding box center [443, 36] width 115 height 9
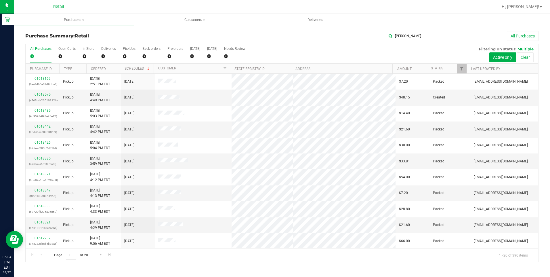
type input "emmanuel"
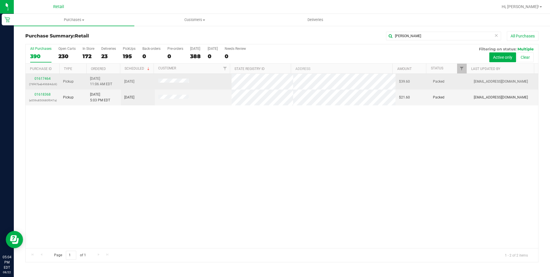
click at [104, 87] on span "8/22/2025 11:06 AM EDT" at bounding box center [101, 81] width 22 height 11
click at [104, 83] on span "8/22/2025 11:06 AM EDT" at bounding box center [101, 81] width 22 height 11
click at [43, 79] on link "01617464" at bounding box center [43, 78] width 16 height 4
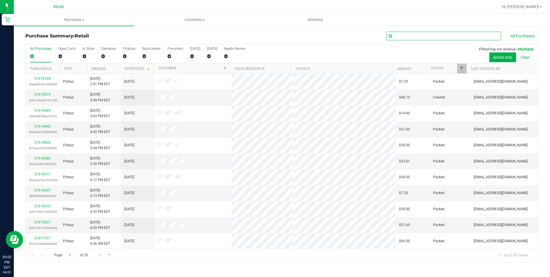
click at [459, 34] on input "text" at bounding box center [443, 36] width 115 height 9
type input "emmanuel"
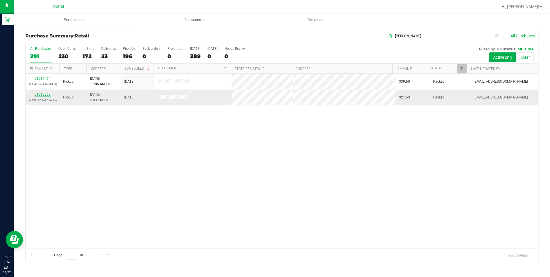
click at [47, 95] on link "01618368" at bounding box center [43, 94] width 16 height 4
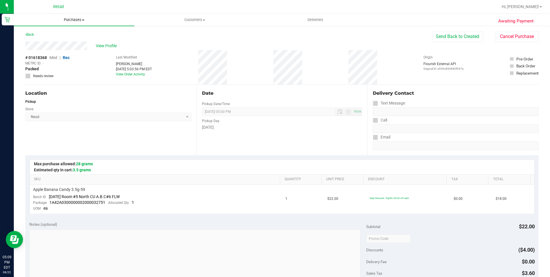
click at [78, 21] on span "Purchases" at bounding box center [74, 19] width 120 height 5
click at [62, 34] on span "Summary of purchases" at bounding box center [43, 34] width 59 height 5
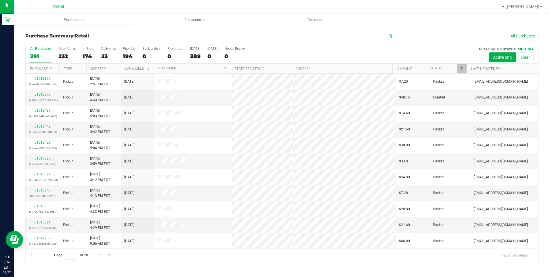
click at [412, 37] on input "text" at bounding box center [443, 36] width 115 height 9
click at [427, 33] on input "text" at bounding box center [443, 36] width 115 height 9
type input "dana"
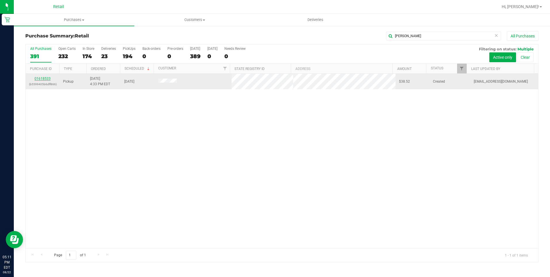
click at [42, 77] on link "01618533" at bounding box center [43, 78] width 16 height 4
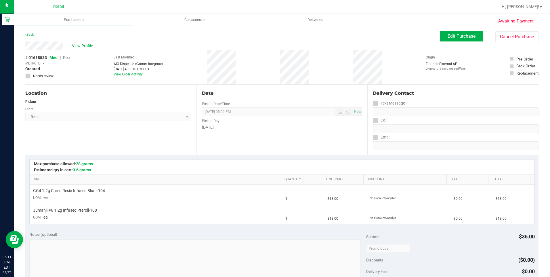
click at [73, 124] on div "Location Pickup Store Retail Select Store Retail" at bounding box center [110, 120] width 171 height 70
click at [82, 16] on uib-tab-heading "Purchases Summary of purchases Fulfillment All purchases" at bounding box center [74, 20] width 120 height 12
click at [69, 29] on ul "Summary of purchases Fulfillment All purchases" at bounding box center [74, 41] width 120 height 31
click at [73, 20] on span "Purchases" at bounding box center [74, 19] width 120 height 5
click at [66, 35] on span "Summary of purchases" at bounding box center [43, 34] width 59 height 5
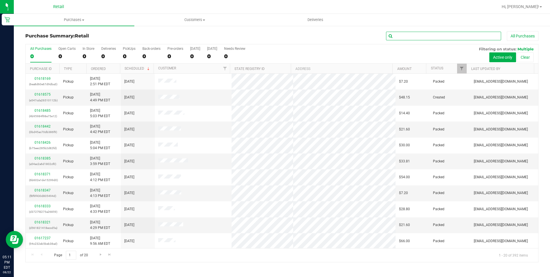
click at [409, 34] on input "text" at bounding box center [443, 36] width 115 height 9
type input "dana"
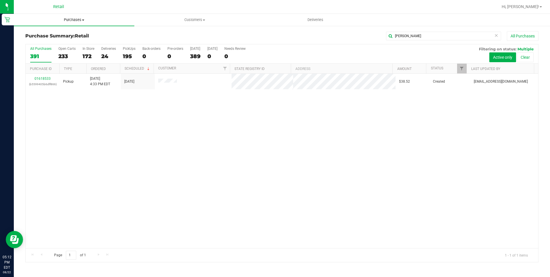
click at [66, 22] on uib-tab-heading "Purchases Summary of purchases Fulfillment All purchases" at bounding box center [74, 20] width 120 height 12
click at [66, 37] on span "Summary of purchases" at bounding box center [43, 34] width 59 height 5
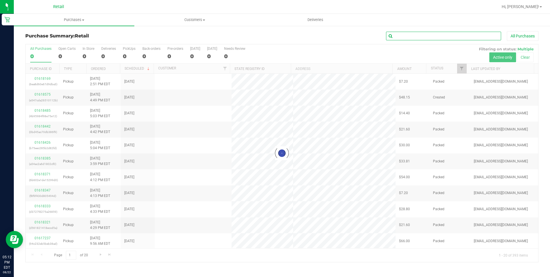
click at [403, 32] on input "text" at bounding box center [443, 36] width 115 height 9
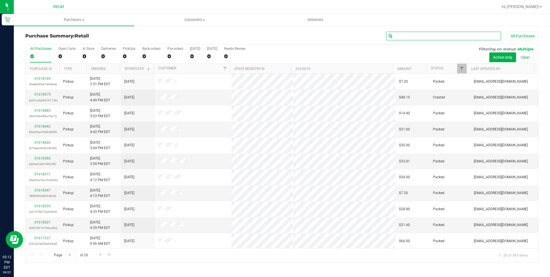
click at [403, 33] on input "text" at bounding box center [443, 36] width 115 height 9
type input "rico"
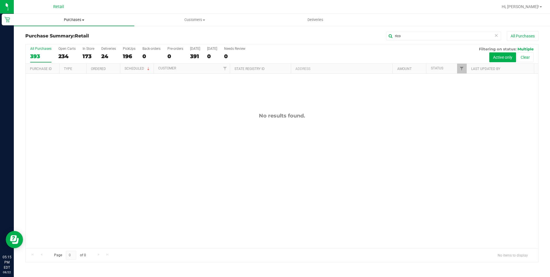
click at [71, 18] on span "Purchases" at bounding box center [74, 19] width 120 height 5
click at [67, 35] on span "Summary of purchases" at bounding box center [43, 34] width 59 height 5
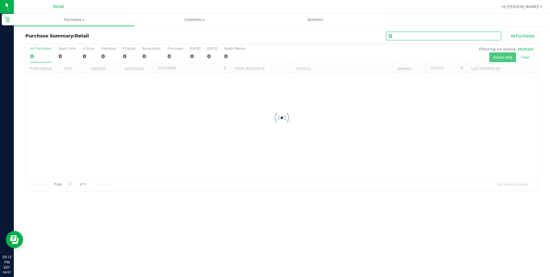
click at [407, 37] on input "text" at bounding box center [443, 36] width 115 height 9
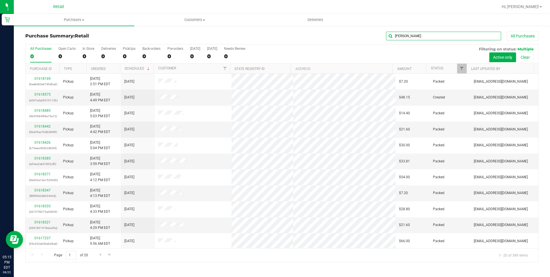
type input "doris"
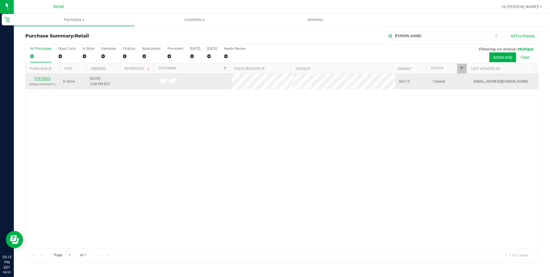
click at [35, 76] on link "01618622" at bounding box center [43, 78] width 16 height 4
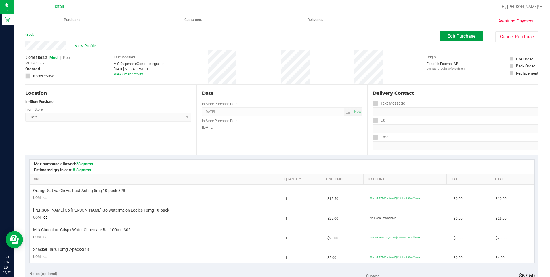
click at [453, 37] on span "Edit Purchase" at bounding box center [461, 35] width 28 height 5
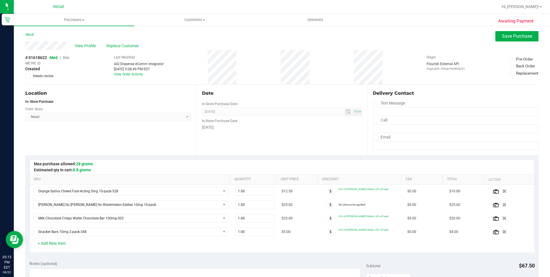
click at [64, 57] on span "Rec" at bounding box center [66, 57] width 7 height 5
click at [511, 35] on span "Save Purchase" at bounding box center [517, 35] width 30 height 5
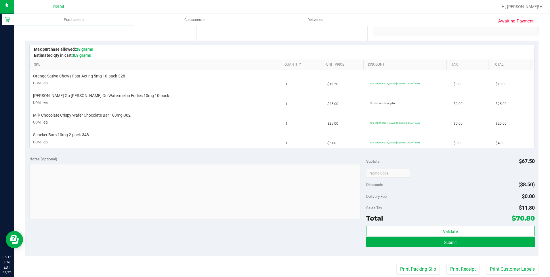
scroll to position [115, 0]
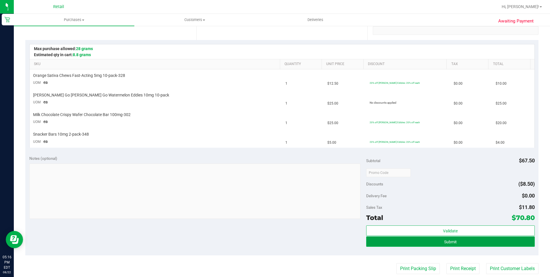
click at [410, 239] on button "Submit" at bounding box center [450, 241] width 168 height 10
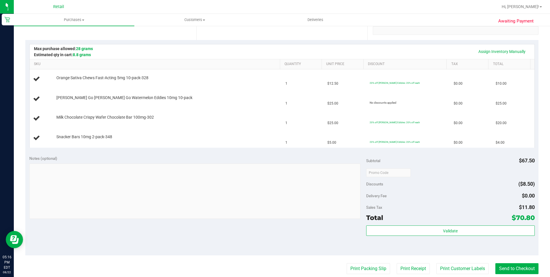
click at [504, 276] on purchase-details "Back Edit Purchase Cancel Purchase View Profile # 01618622 Med | Rec METRC ID: …" at bounding box center [281, 152] width 513 height 473
click at [502, 271] on button "Send to Checkout" at bounding box center [516, 268] width 43 height 11
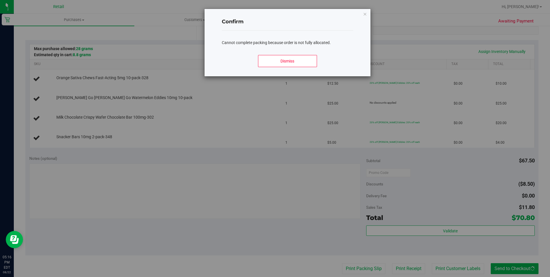
click at [300, 84] on div "Confirm Cannot complete packing because order is not fully allocated. Dismiss" at bounding box center [277, 138] width 554 height 277
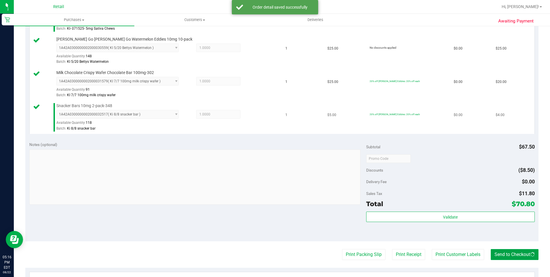
scroll to position [201, 0]
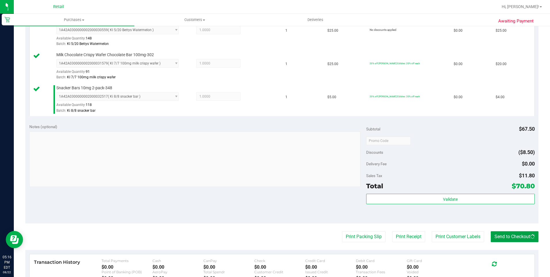
drag, startPoint x: 522, startPoint y: 235, endPoint x: 526, endPoint y: 242, distance: 7.7
click at [522, 235] on button "Send to Checkout" at bounding box center [514, 236] width 48 height 11
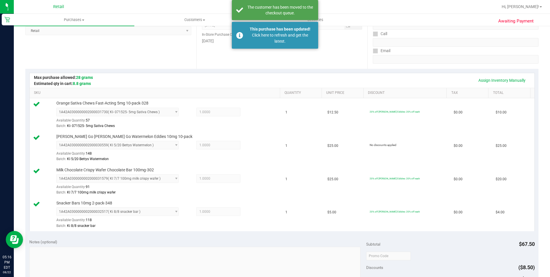
scroll to position [173, 0]
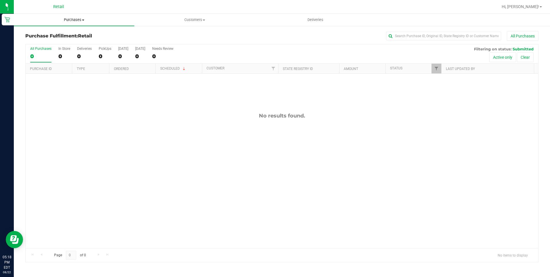
click at [85, 17] on uib-tab-heading "Purchases Summary of purchases Fulfillment All purchases" at bounding box center [74, 20] width 120 height 12
click at [58, 35] on span "Summary of purchases" at bounding box center [43, 34] width 59 height 5
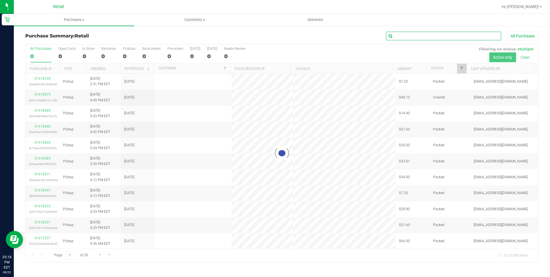
click at [413, 35] on input "text" at bounding box center [443, 36] width 115 height 9
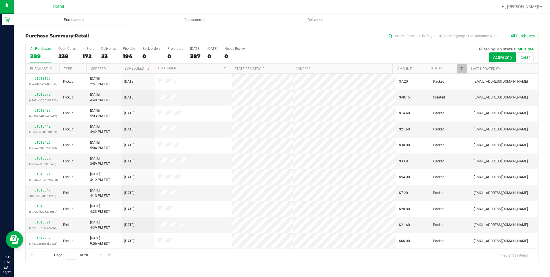
click at [72, 21] on span "Purchases" at bounding box center [74, 19] width 120 height 5
click at [63, 35] on span "Summary of purchases" at bounding box center [43, 34] width 59 height 5
drag, startPoint x: 74, startPoint y: 16, endPoint x: 71, endPoint y: 26, distance: 9.6
click at [74, 16] on uib-tab-heading "Purchases Summary of purchases Fulfillment All purchases" at bounding box center [74, 20] width 120 height 12
click at [67, 33] on span "Summary of purchases" at bounding box center [43, 34] width 59 height 5
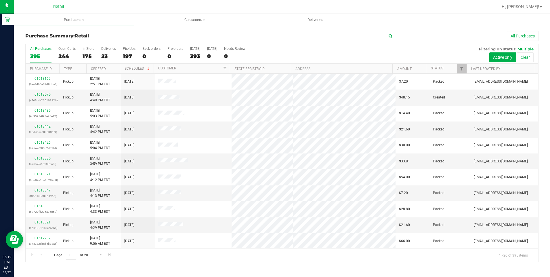
click at [461, 36] on input "text" at bounding box center [443, 36] width 115 height 9
type input "rob"
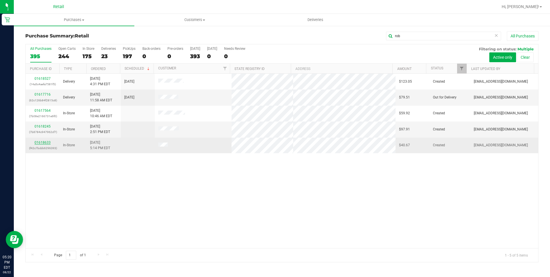
click at [42, 143] on link "01618633" at bounding box center [43, 142] width 16 height 4
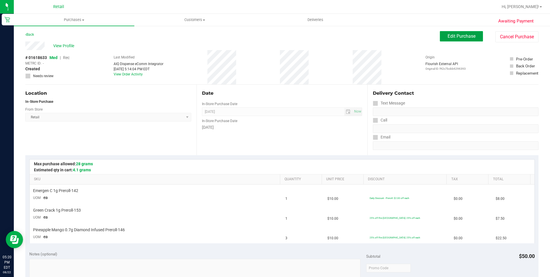
click at [447, 35] on span "Edit Purchase" at bounding box center [461, 35] width 28 height 5
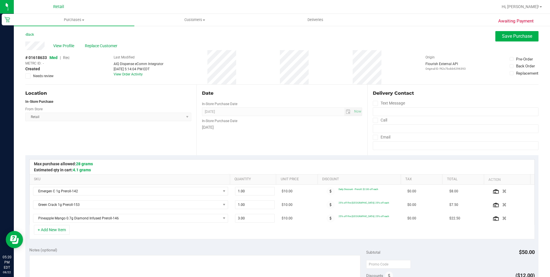
click at [68, 58] on span "Rec" at bounding box center [66, 57] width 7 height 5
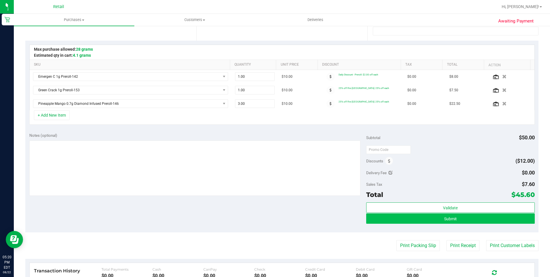
scroll to position [115, 0]
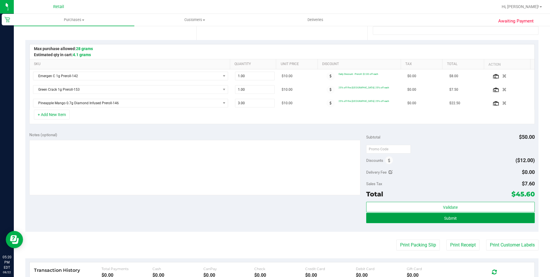
click at [465, 216] on button "Submit" at bounding box center [450, 217] width 168 height 10
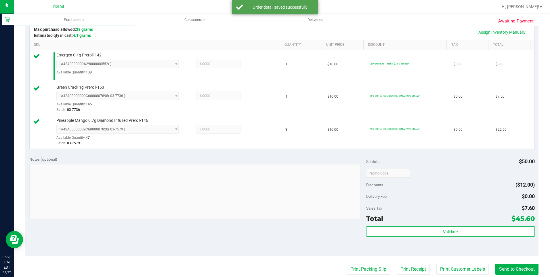
scroll to position [144, 0]
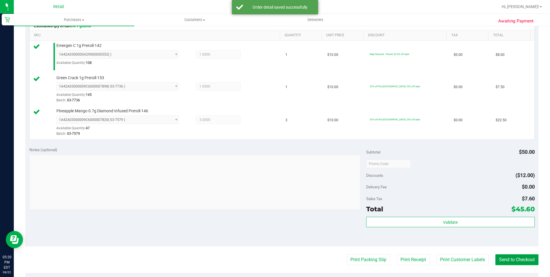
click at [512, 259] on button "Send to Checkout" at bounding box center [516, 259] width 43 height 11
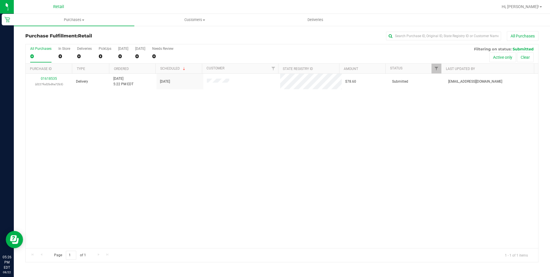
click at [57, 6] on span "Retail" at bounding box center [58, 6] width 11 height 5
drag, startPoint x: 73, startPoint y: 17, endPoint x: 73, endPoint y: 20, distance: 2.9
click at [73, 17] on uib-tab-heading "Purchases Summary of purchases Fulfillment All purchases" at bounding box center [74, 20] width 120 height 12
click at [56, 34] on span "Summary of purchases" at bounding box center [43, 34] width 59 height 5
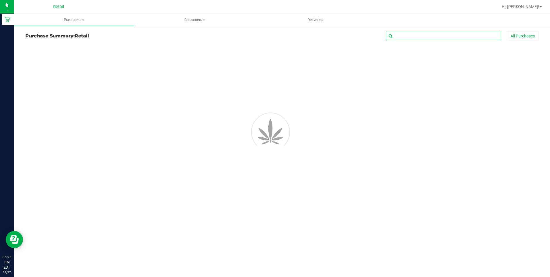
click at [403, 39] on input "text" at bounding box center [443, 36] width 115 height 9
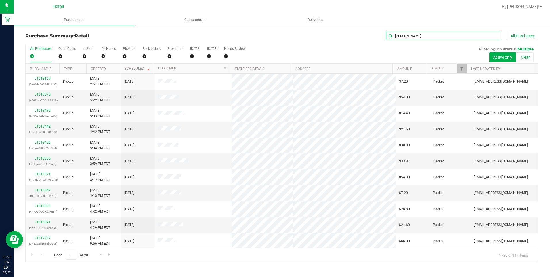
type input "gomez"
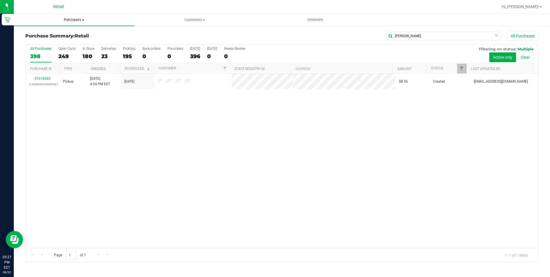
click at [70, 23] on uib-tab-heading "Purchases Summary of purchases Fulfillment All purchases" at bounding box center [74, 20] width 120 height 12
click at [66, 37] on span "Summary of purchases" at bounding box center [43, 34] width 59 height 5
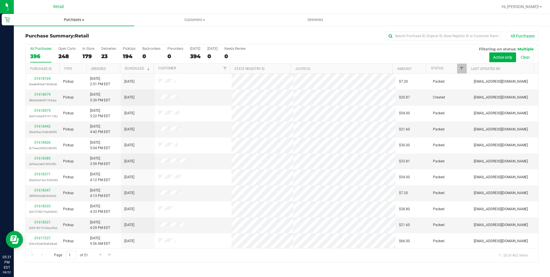
click at [76, 15] on uib-tab-heading "Purchases Summary of purchases Fulfillment All purchases" at bounding box center [74, 20] width 120 height 12
click at [68, 32] on span "Summary of purchases" at bounding box center [43, 34] width 59 height 5
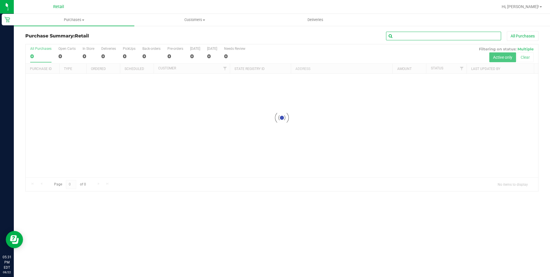
click at [414, 40] on input "text" at bounding box center [443, 36] width 115 height 9
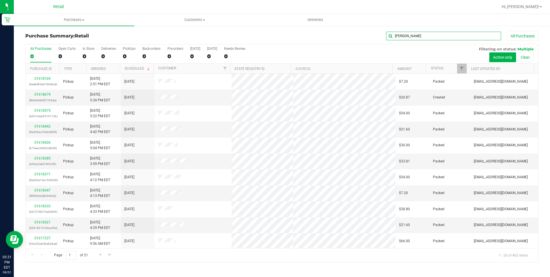
type input "roxan"
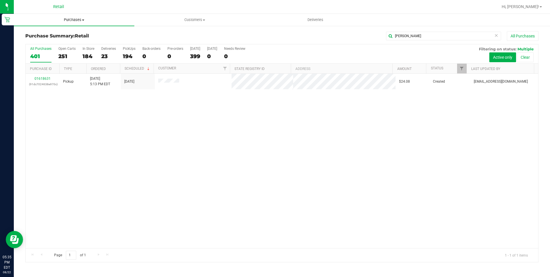
click at [68, 22] on uib-tab-heading "Purchases Summary of purchases Fulfillment All purchases" at bounding box center [74, 20] width 120 height 12
click at [62, 37] on span "Summary of purchases" at bounding box center [43, 34] width 59 height 5
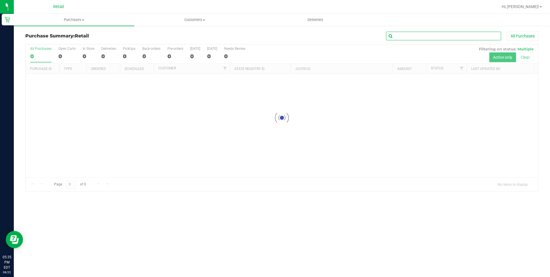
click at [408, 34] on input "text" at bounding box center [443, 36] width 115 height 9
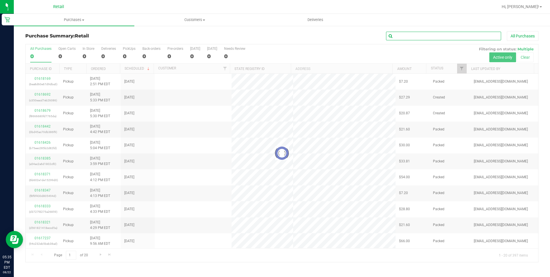
click at [408, 34] on input "text" at bounding box center [443, 36] width 115 height 9
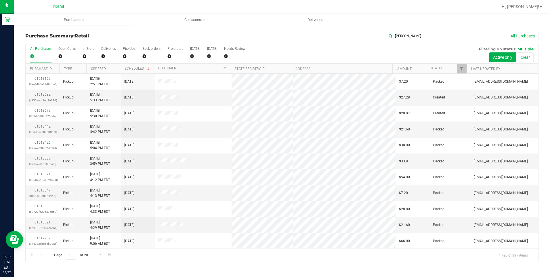
type input "kevin"
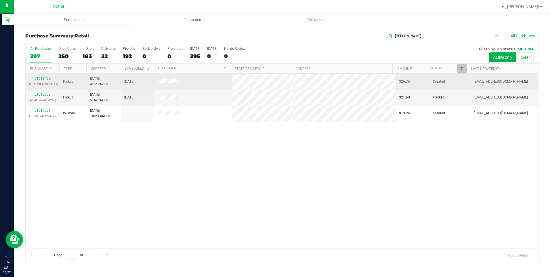
click at [434, 79] on td "Created" at bounding box center [449, 82] width 41 height 16
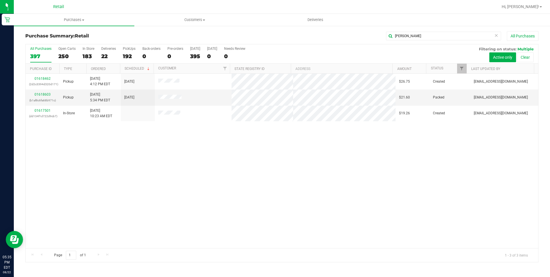
click at [400, 223] on div "01618462 (2d2c3394d320d171) Pickup 8/22/2025 4:12 PM EDT 8/22/2025 $26.75 Creat…" at bounding box center [282, 161] width 512 height 174
click at [369, 200] on div "01618462 (2d2c3394d320d171) Pickup 8/22/2025 4:12 PM EDT 8/22/2025 $26.75 Creat…" at bounding box center [282, 161] width 512 height 174
click at [74, 18] on span "Purchases" at bounding box center [74, 19] width 120 height 5
click at [62, 34] on span "Summary of purchases" at bounding box center [43, 34] width 59 height 5
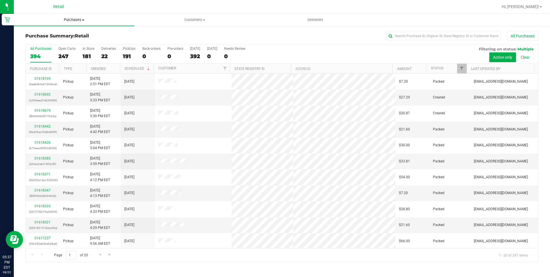
click at [82, 18] on span "Purchases" at bounding box center [74, 19] width 120 height 5
click at [62, 35] on span "Summary of purchases" at bounding box center [43, 34] width 59 height 5
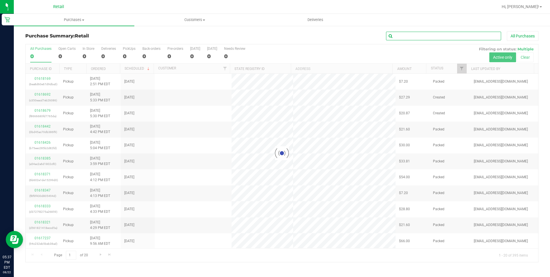
click at [411, 34] on input "text" at bounding box center [443, 36] width 115 height 9
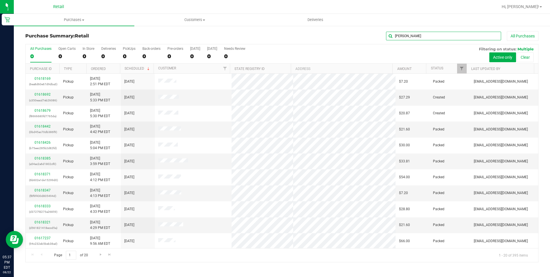
type input "david"
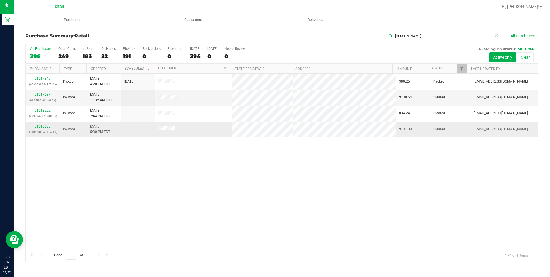
click at [43, 127] on link "01618680" at bounding box center [43, 126] width 16 height 4
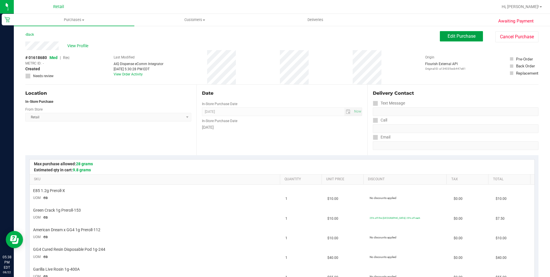
click at [467, 40] on button "Edit Purchase" at bounding box center [461, 36] width 43 height 10
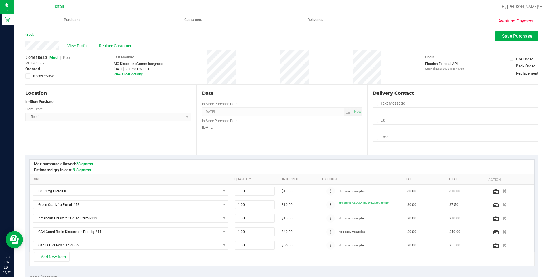
click at [121, 43] on span "Replace Customer" at bounding box center [116, 46] width 35 height 6
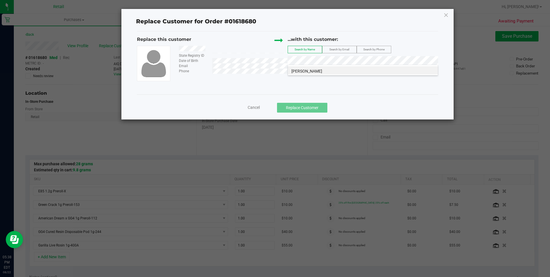
click at [311, 72] on span "David Cote Jr." at bounding box center [306, 71] width 31 height 5
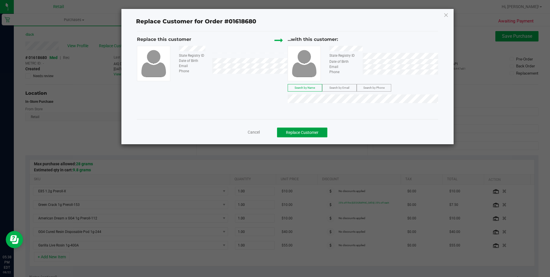
click at [301, 128] on button "Replace Customer" at bounding box center [302, 132] width 50 height 10
click at [298, 134] on button "Replace Customer" at bounding box center [302, 132] width 50 height 10
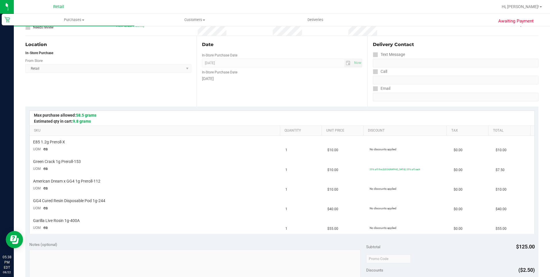
scroll to position [115, 0]
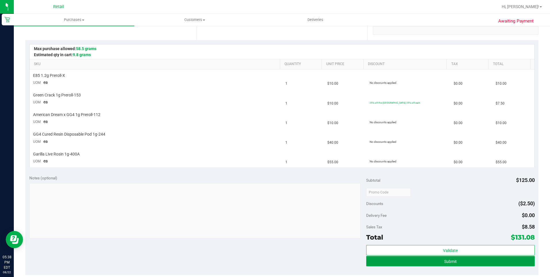
click at [464, 262] on button "Submit" at bounding box center [450, 261] width 168 height 10
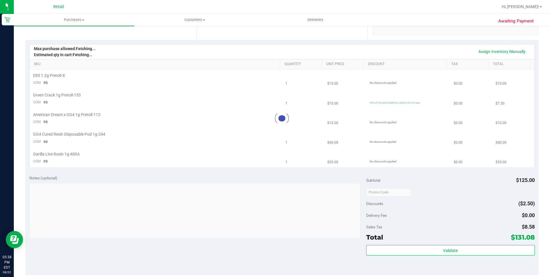
scroll to position [0, 0]
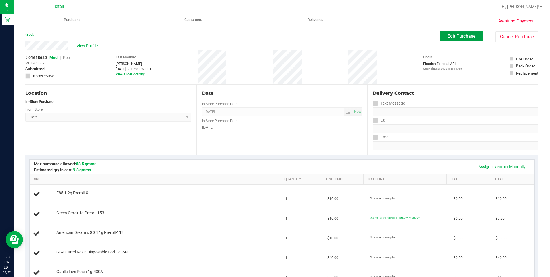
click at [453, 39] on span "Edit Purchase" at bounding box center [461, 35] width 28 height 5
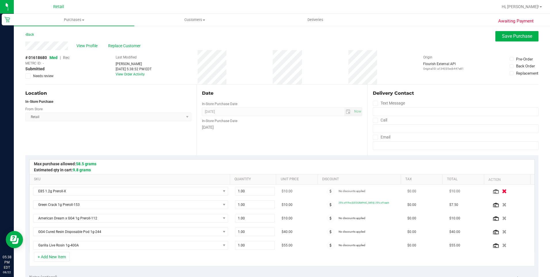
click at [502, 193] on icon "button" at bounding box center [504, 191] width 5 height 4
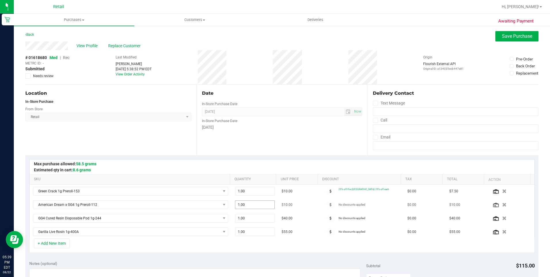
click at [259, 202] on span "1.00 1" at bounding box center [255, 204] width 40 height 9
click at [259, 202] on input "1" at bounding box center [254, 204] width 39 height 8
type input "2"
type input "2.00"
click at [263, 174] on div at bounding box center [282, 166] width 505 height 15
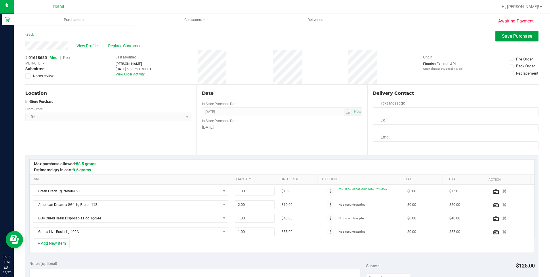
click at [514, 37] on span "Save Purchase" at bounding box center [517, 35] width 30 height 5
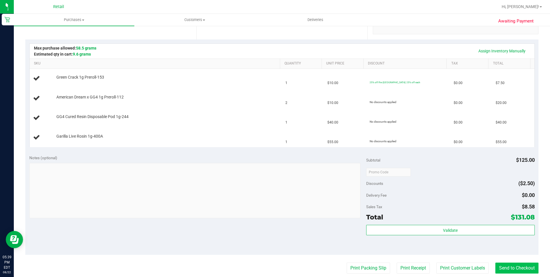
scroll to position [144, 0]
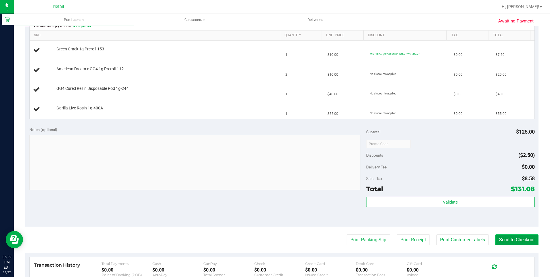
click at [500, 240] on button "Send to Checkout" at bounding box center [516, 239] width 43 height 11
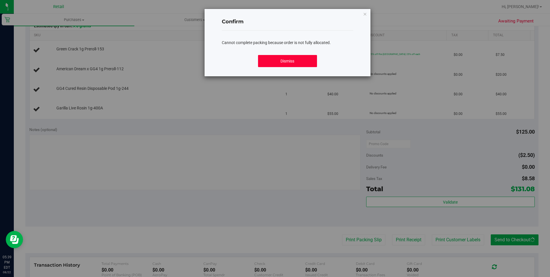
click at [300, 65] on button "Dismiss" at bounding box center [287, 61] width 59 height 12
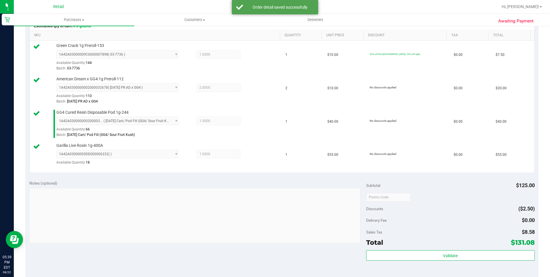
scroll to position [230, 0]
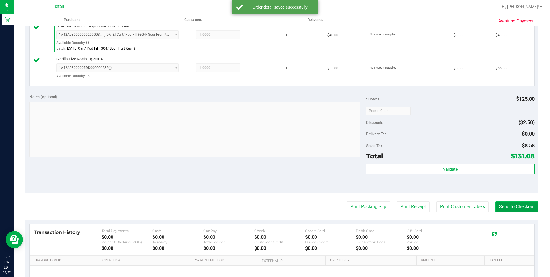
click at [501, 209] on button "Send to Checkout" at bounding box center [516, 206] width 43 height 11
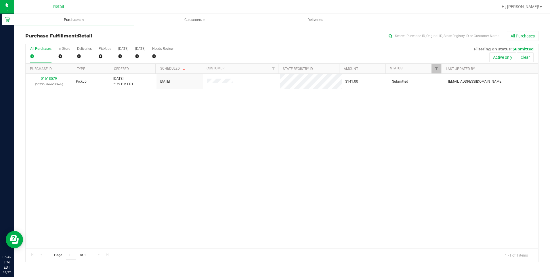
drag, startPoint x: 74, startPoint y: 19, endPoint x: 71, endPoint y: 22, distance: 3.9
click at [74, 19] on span "Purchases" at bounding box center [74, 19] width 120 height 5
click at [57, 32] on span "Summary of purchases" at bounding box center [43, 34] width 59 height 5
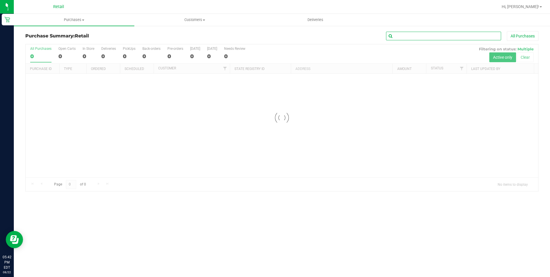
click at [409, 35] on input "text" at bounding box center [443, 36] width 115 height 9
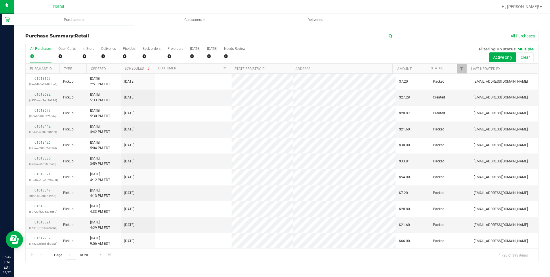
click at [409, 35] on input "text" at bounding box center [443, 36] width 115 height 9
type input "cindy"
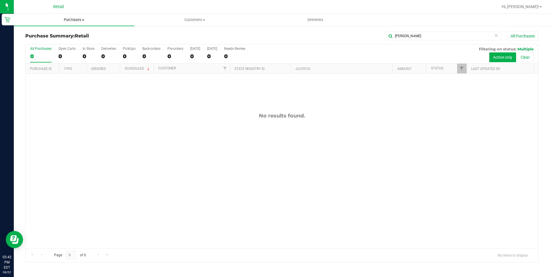
click at [59, 17] on span "Purchases" at bounding box center [74, 19] width 120 height 5
click at [58, 34] on span "Summary of purchases" at bounding box center [43, 34] width 59 height 5
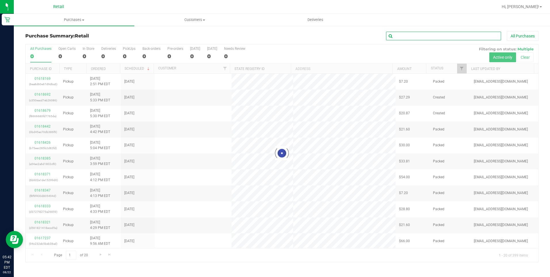
click at [404, 37] on input "text" at bounding box center [443, 36] width 115 height 9
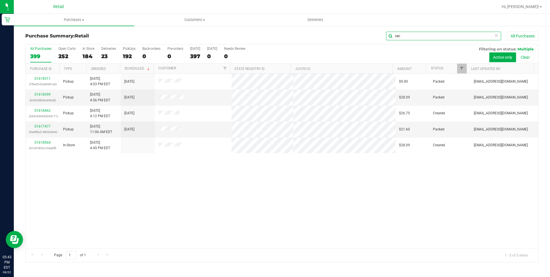
type input "cec"
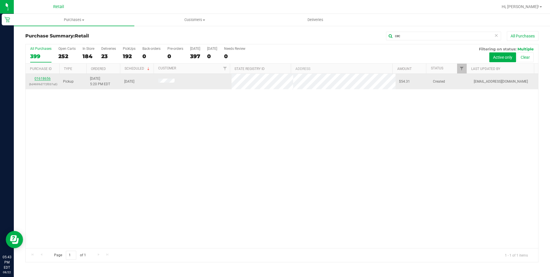
click at [46, 78] on link "01618656" at bounding box center [43, 78] width 16 height 4
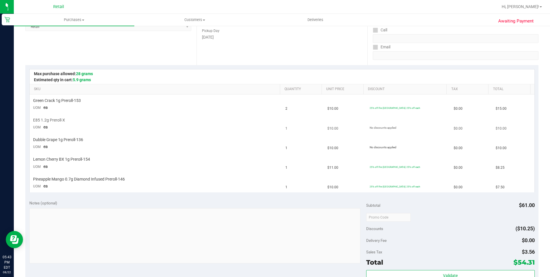
scroll to position [115, 0]
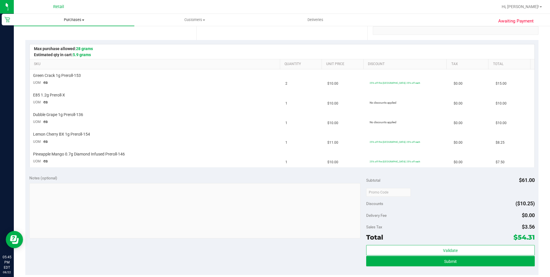
click at [66, 20] on span "Purchases" at bounding box center [74, 19] width 120 height 5
click at [62, 32] on span "Summary of purchases" at bounding box center [43, 34] width 59 height 5
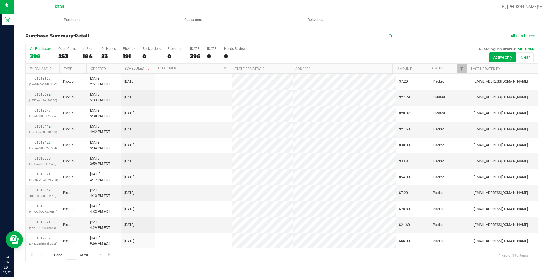
click at [408, 34] on input "text" at bounding box center [443, 36] width 115 height 9
type input "yann"
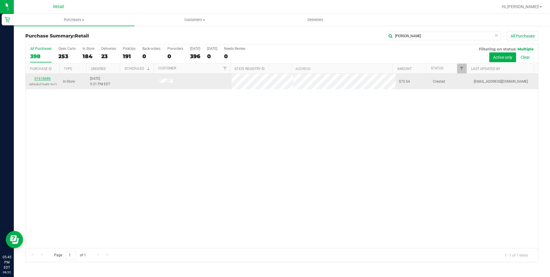
click at [48, 76] on link "01618686" at bounding box center [43, 78] width 16 height 4
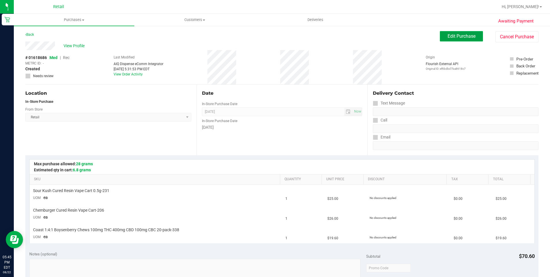
click at [469, 34] on span "Edit Purchase" at bounding box center [461, 35] width 28 height 5
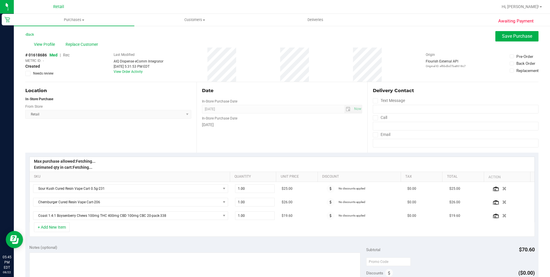
click at [66, 57] on span "Rec" at bounding box center [66, 55] width 7 height 5
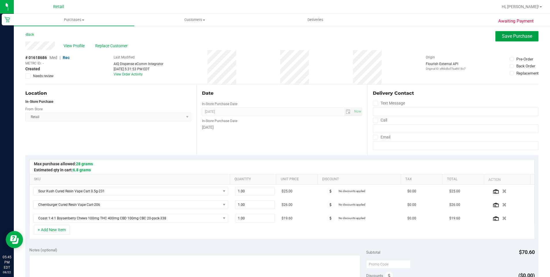
click at [503, 36] on span "Save Purchase" at bounding box center [517, 35] width 30 height 5
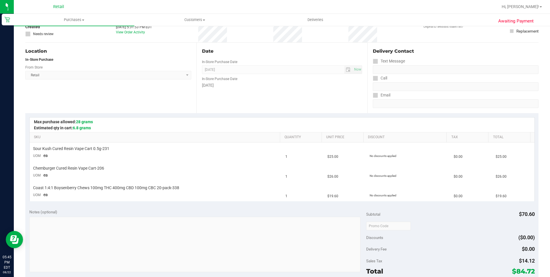
scroll to position [86, 0]
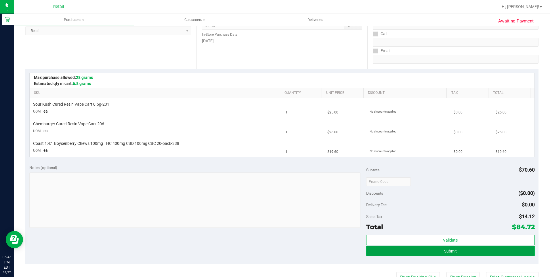
click at [453, 254] on button "Submit" at bounding box center [450, 250] width 168 height 10
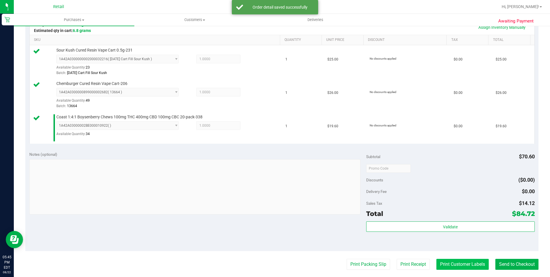
scroll to position [173, 0]
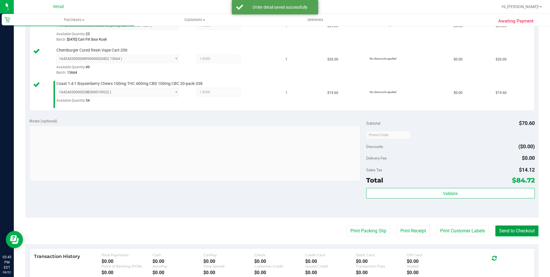
drag, startPoint x: 516, startPoint y: 231, endPoint x: 513, endPoint y: 234, distance: 3.7
click at [516, 231] on button "Send to Checkout" at bounding box center [516, 230] width 43 height 11
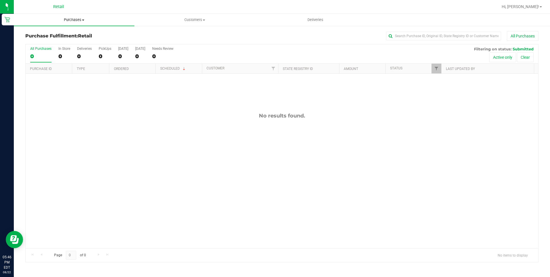
click at [74, 16] on uib-tab-heading "Purchases Summary of purchases Fulfillment All purchases" at bounding box center [74, 20] width 120 height 12
click at [55, 33] on span "Summary of purchases" at bounding box center [43, 34] width 59 height 5
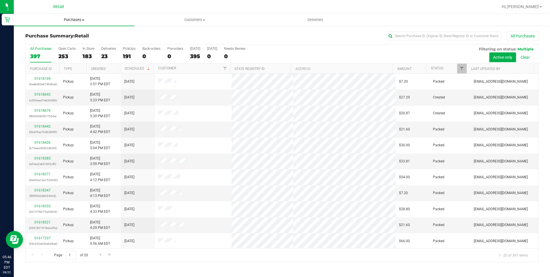
click at [81, 19] on span "Purchases" at bounding box center [74, 19] width 120 height 5
click at [47, 40] on span "Fulfillment" at bounding box center [32, 41] width 36 height 5
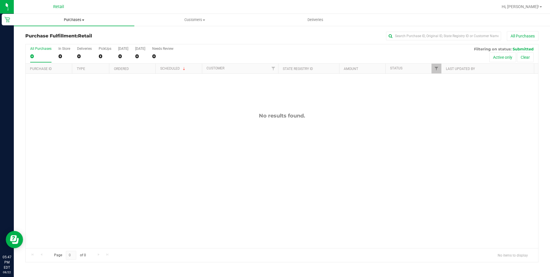
click at [65, 21] on span "Purchases" at bounding box center [74, 19] width 120 height 5
click at [54, 34] on span "Summary of purchases" at bounding box center [43, 34] width 59 height 5
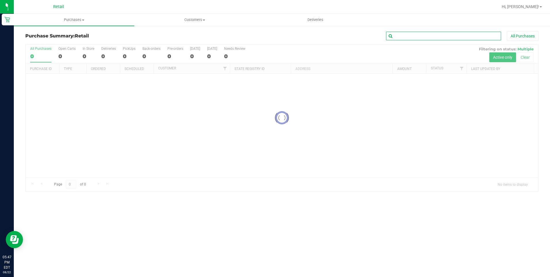
drag, startPoint x: 400, startPoint y: 11, endPoint x: 421, endPoint y: 38, distance: 33.8
click at [420, 33] on input "text" at bounding box center [443, 36] width 115 height 9
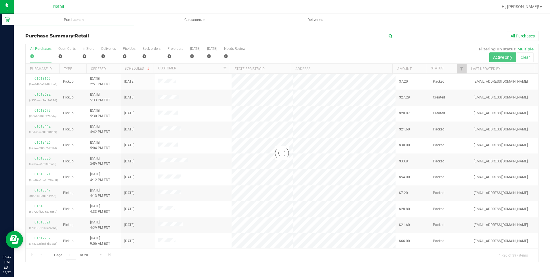
click at [420, 39] on input "text" at bounding box center [443, 36] width 115 height 9
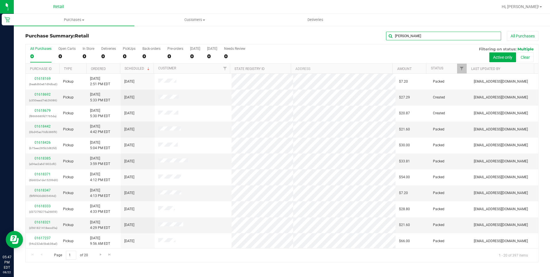
type input "dena"
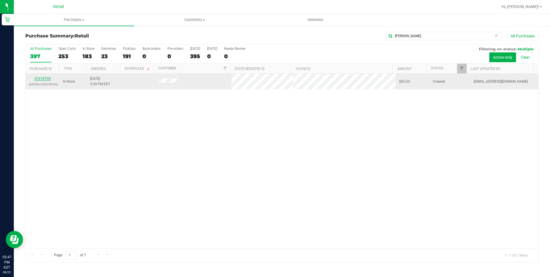
click at [49, 76] on link "01618704" at bounding box center [43, 78] width 16 height 4
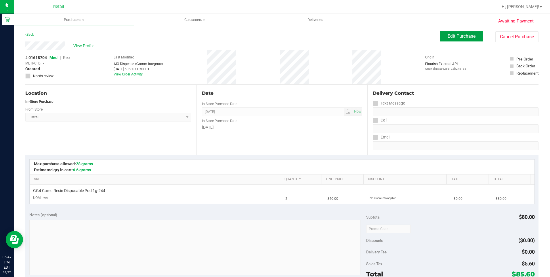
drag, startPoint x: 478, startPoint y: 37, endPoint x: 442, endPoint y: 45, distance: 37.2
click at [477, 37] on button "Edit Purchase" at bounding box center [461, 36] width 43 height 10
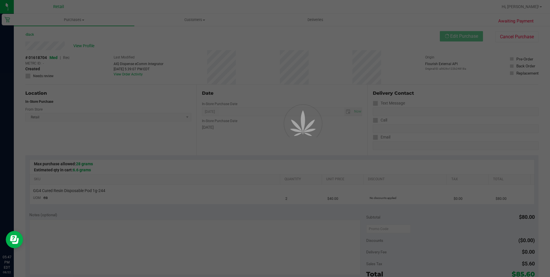
click at [66, 58] on div at bounding box center [275, 138] width 550 height 277
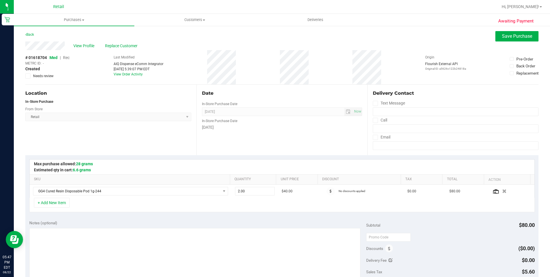
click at [67, 58] on span "Rec" at bounding box center [66, 57] width 7 height 5
click at [511, 33] on button "Save Purchase" at bounding box center [516, 36] width 43 height 10
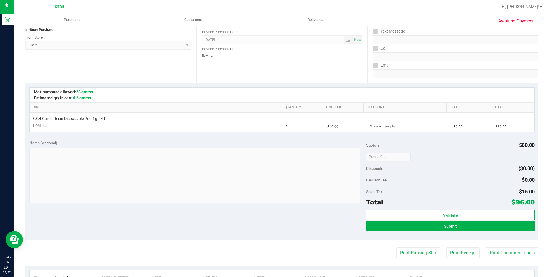
scroll to position [86, 0]
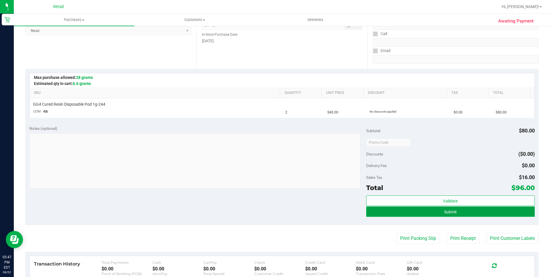
click at [467, 212] on button "Submit" at bounding box center [450, 211] width 168 height 10
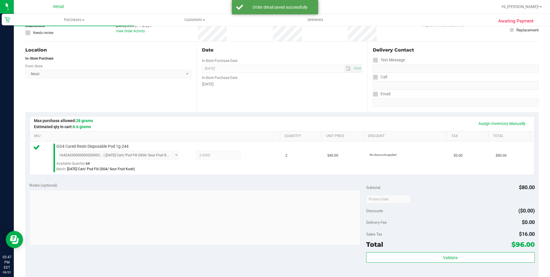
scroll to position [115, 0]
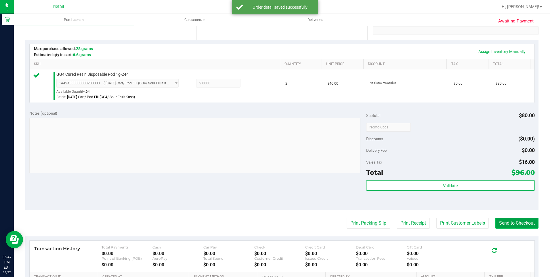
click at [507, 221] on button "Send to Checkout" at bounding box center [516, 222] width 43 height 11
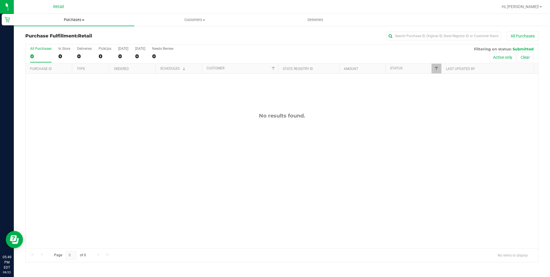
click at [74, 18] on span "Purchases" at bounding box center [74, 19] width 120 height 5
click at [56, 41] on li "Fulfillment" at bounding box center [74, 41] width 120 height 7
click at [74, 22] on span "Purchases" at bounding box center [74, 19] width 120 height 5
click at [55, 34] on span "Summary of purchases" at bounding box center [43, 34] width 59 height 5
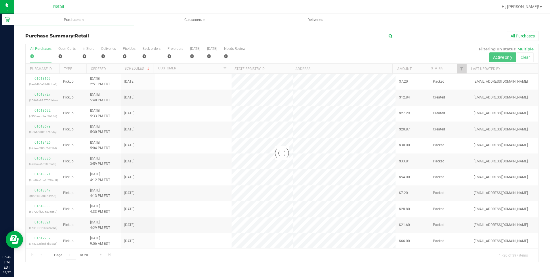
click at [417, 37] on input "text" at bounding box center [443, 36] width 115 height 9
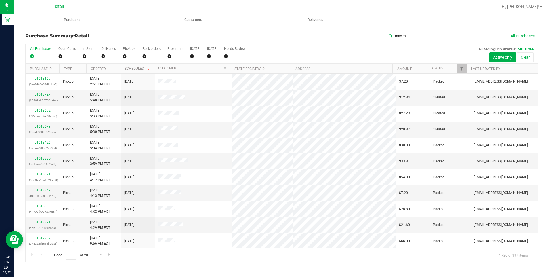
type input "maxim"
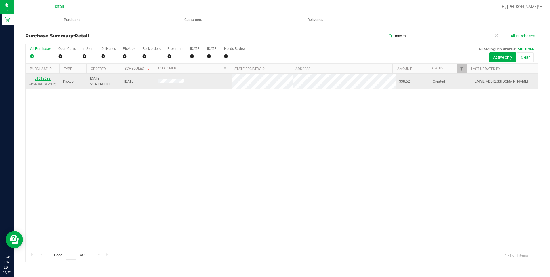
click at [46, 78] on link "01618638" at bounding box center [43, 78] width 16 height 4
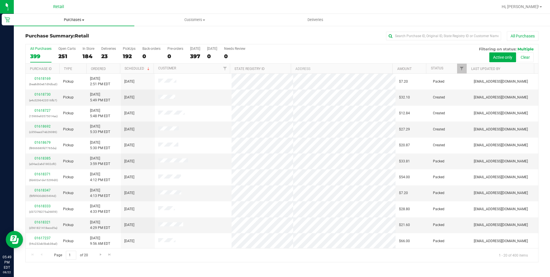
click at [70, 17] on uib-tab-heading "Purchases Summary of purchases Fulfillment All purchases" at bounding box center [74, 20] width 120 height 12
click at [62, 34] on span "Summary of purchases" at bounding box center [43, 34] width 59 height 5
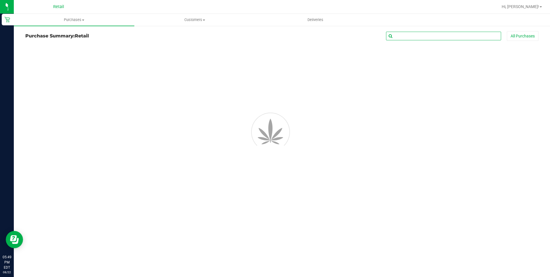
click at [431, 35] on input "text" at bounding box center [443, 36] width 115 height 9
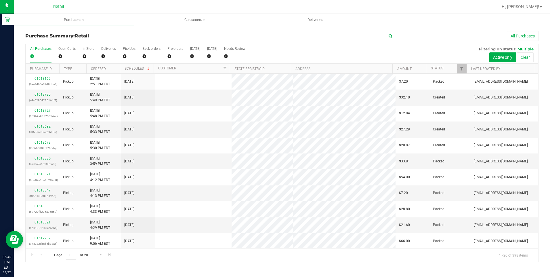
click at [431, 35] on input "text" at bounding box center [443, 36] width 115 height 9
type input "lee"
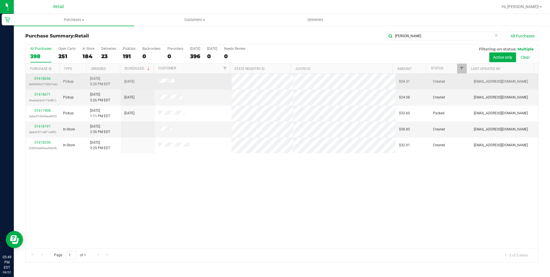
drag, startPoint x: 91, startPoint y: 78, endPoint x: 105, endPoint y: 78, distance: 13.2
click at [105, 78] on span "8/22/2025 5:20 PM EDT" at bounding box center [100, 81] width 20 height 11
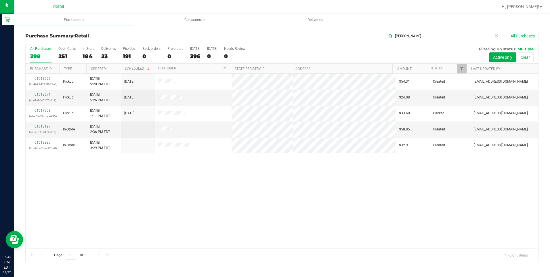
drag, startPoint x: 105, startPoint y: 78, endPoint x: 236, endPoint y: 192, distance: 174.2
click at [236, 192] on div "01618656 (6d4699d772f037a3) Pickup 8/22/2025 5:20 PM EDT 8/22/2025 $54.31 Creat…" at bounding box center [282, 161] width 512 height 174
click at [254, 173] on div "01618656 (6d4699d772f037a3) Pickup 8/22/2025 5:20 PM EDT 8/22/2025 $54.31 Creat…" at bounding box center [282, 161] width 512 height 174
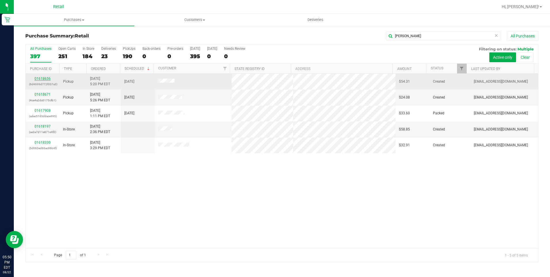
click at [47, 78] on link "01618656" at bounding box center [43, 78] width 16 height 4
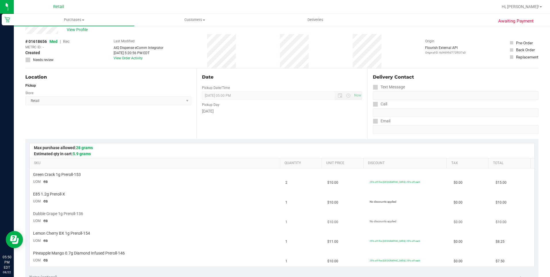
scroll to position [29, 0]
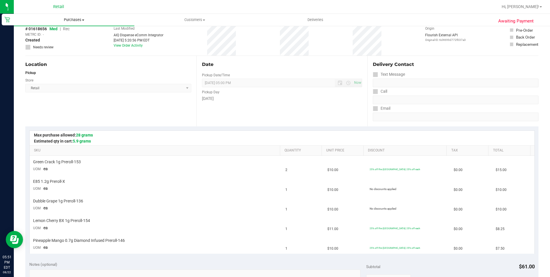
click at [66, 18] on span "Purchases" at bounding box center [74, 19] width 120 height 5
click at [66, 32] on span "Summary of purchases" at bounding box center [43, 34] width 59 height 5
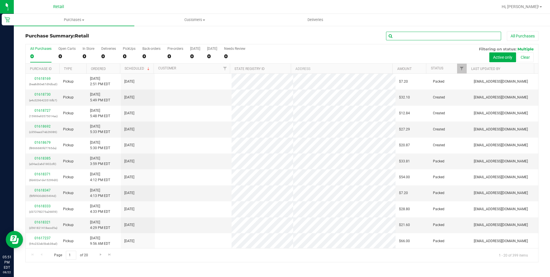
click at [407, 37] on input "text" at bounding box center [443, 36] width 115 height 9
click at [408, 37] on input "text" at bounding box center [443, 36] width 115 height 9
type input "gaud"
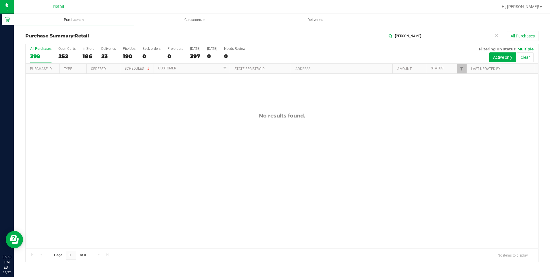
click at [79, 21] on span "Purchases" at bounding box center [74, 19] width 120 height 5
click at [51, 50] on span "All purchases" at bounding box center [34, 48] width 41 height 5
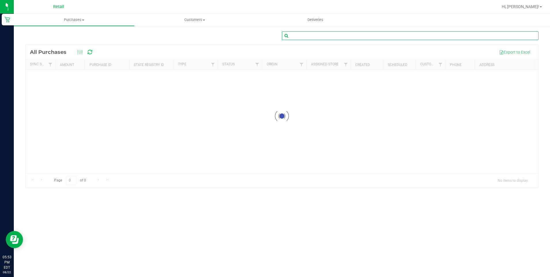
click at [408, 36] on input "text" at bounding box center [410, 35] width 256 height 9
click at [83, 18] on span "Purchases" at bounding box center [74, 19] width 120 height 5
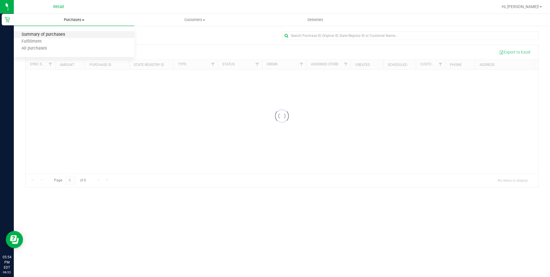
click at [65, 33] on span "Summary of purchases" at bounding box center [43, 34] width 59 height 5
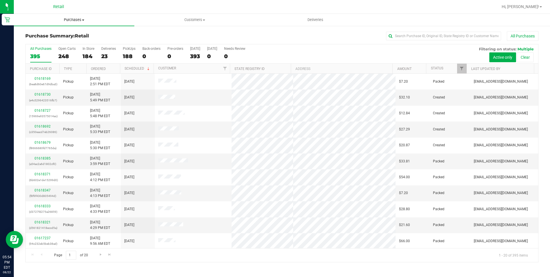
click at [79, 16] on uib-tab-heading "Purchases Summary of purchases Fulfillment All purchases" at bounding box center [74, 20] width 120 height 12
click at [74, 33] on li "Summary of purchases" at bounding box center [74, 34] width 120 height 7
click at [72, 20] on span "Purchases" at bounding box center [74, 19] width 120 height 5
click at [64, 35] on span "Summary of purchases" at bounding box center [43, 34] width 59 height 5
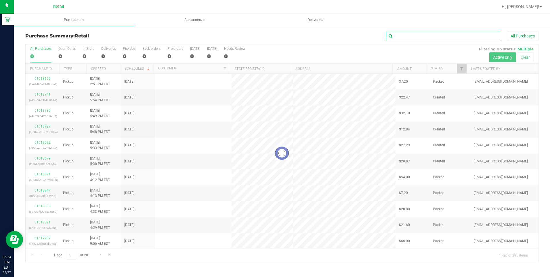
click at [420, 38] on input "text" at bounding box center [443, 36] width 115 height 9
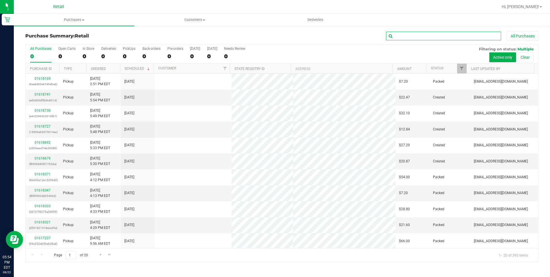
click at [420, 38] on input "text" at bounding box center [443, 36] width 115 height 9
type input "TRACY"
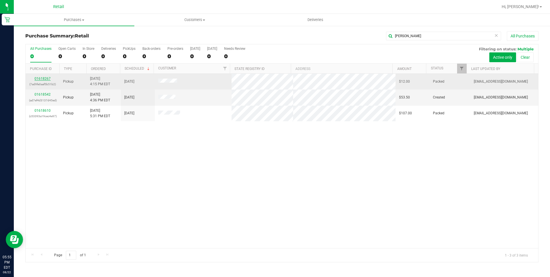
click at [39, 80] on link "01618267" at bounding box center [43, 78] width 16 height 4
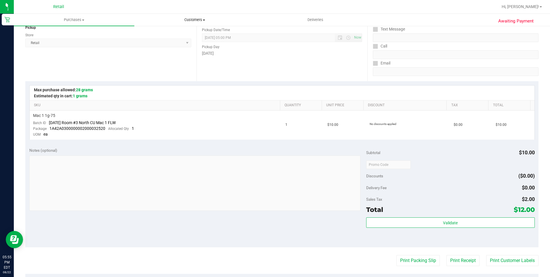
scroll to position [46, 0]
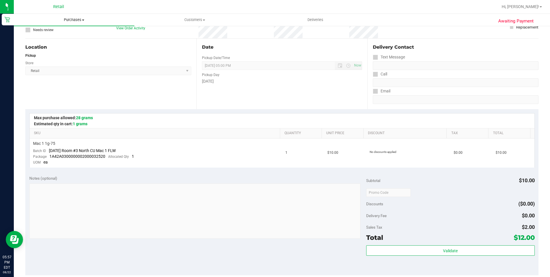
click at [66, 21] on span "Purchases" at bounding box center [74, 19] width 120 height 5
click at [55, 46] on li "All purchases" at bounding box center [74, 48] width 120 height 7
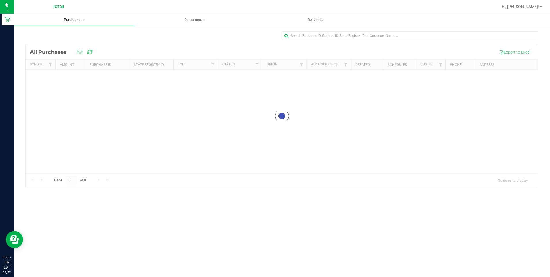
click at [81, 21] on span "Purchases" at bounding box center [74, 19] width 120 height 5
click at [46, 32] on span "Summary of purchases" at bounding box center [43, 34] width 59 height 5
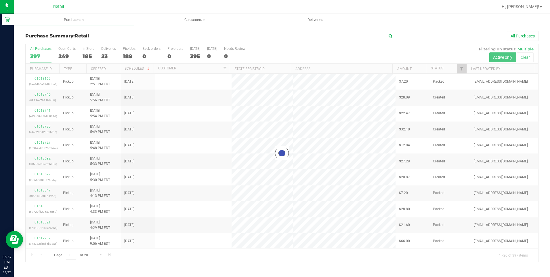
click at [431, 35] on input "text" at bounding box center [443, 36] width 115 height 9
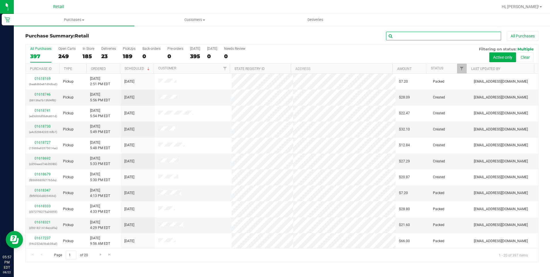
click at [431, 35] on input "text" at bounding box center [443, 36] width 115 height 9
type input "GARY"
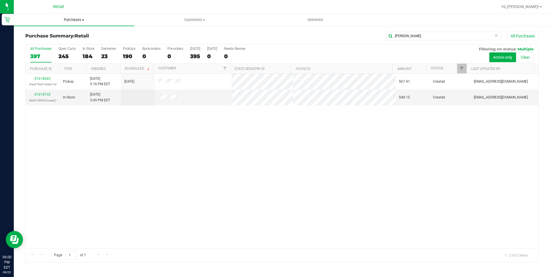
click at [68, 21] on span "Purchases" at bounding box center [74, 19] width 120 height 5
click at [63, 32] on span "Summary of purchases" at bounding box center [43, 34] width 59 height 5
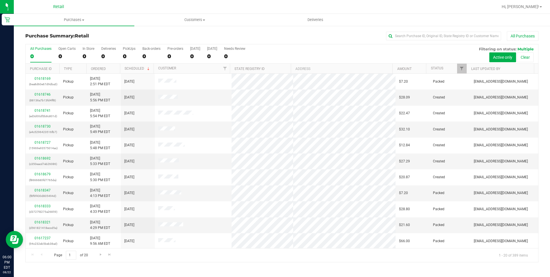
click at [432, 40] on div "All Purchases" at bounding box center [367, 36] width 342 height 10
click at [429, 38] on input "text" at bounding box center [443, 36] width 115 height 9
type input "TYLER"
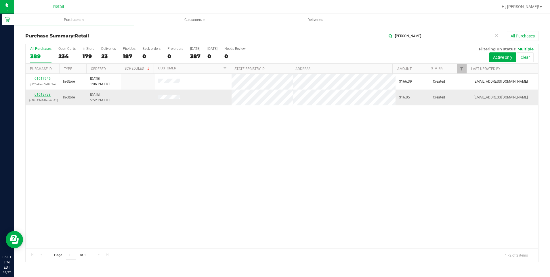
click at [42, 95] on link "01618739" at bounding box center [43, 94] width 16 height 4
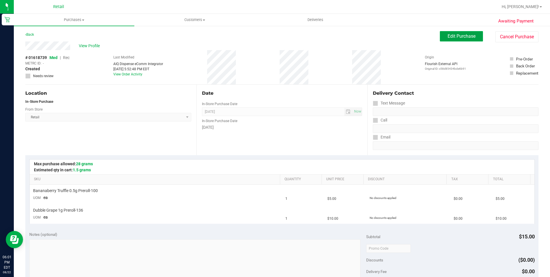
click at [461, 34] on span "Edit Purchase" at bounding box center [461, 35] width 28 height 5
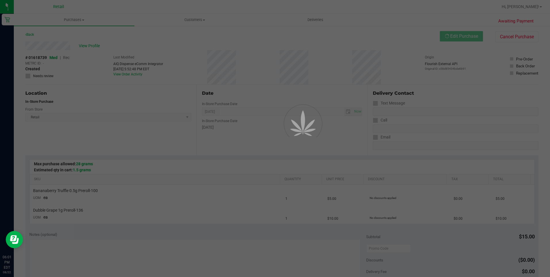
click at [67, 58] on div at bounding box center [275, 138] width 550 height 277
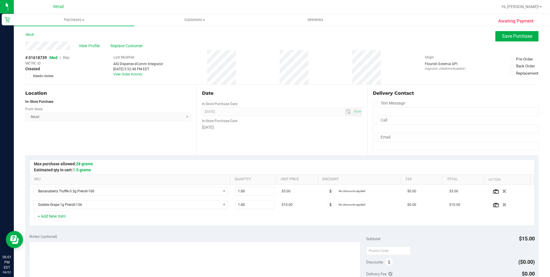
click at [67, 58] on span "Rec" at bounding box center [66, 57] width 7 height 5
click at [513, 39] on button "Save Purchase" at bounding box center [516, 36] width 43 height 10
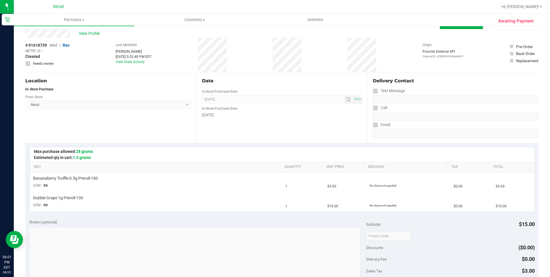
scroll to position [86, 0]
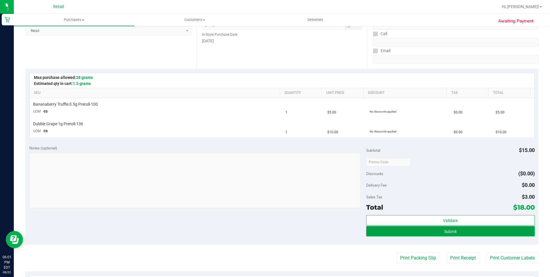
click at [488, 231] on button "Submit" at bounding box center [450, 231] width 168 height 10
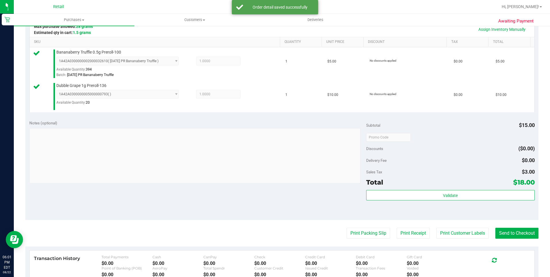
scroll to position [144, 0]
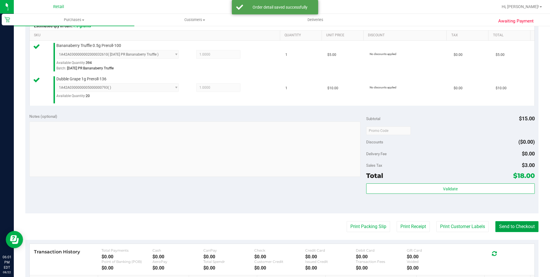
click at [511, 228] on button "Send to Checkout" at bounding box center [516, 226] width 43 height 11
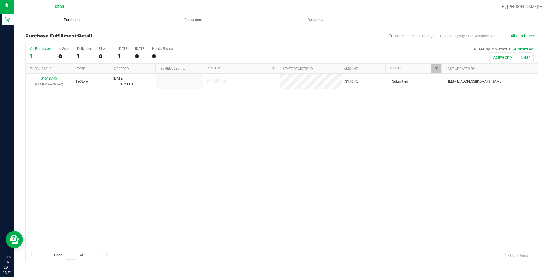
click at [68, 22] on span "Purchases" at bounding box center [74, 19] width 120 height 5
click at [61, 37] on span "Summary of purchases" at bounding box center [43, 34] width 59 height 5
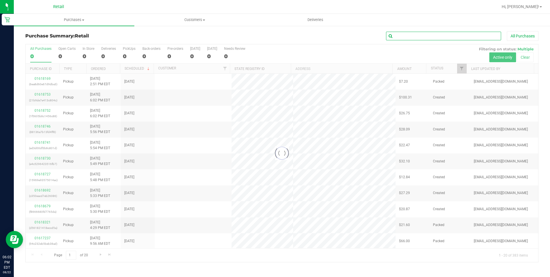
click at [425, 36] on input "text" at bounding box center [443, 36] width 115 height 9
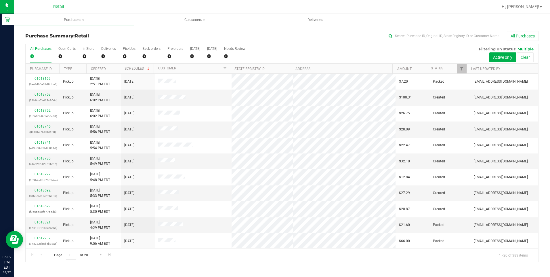
click at [418, 42] on div "Purchase Summary: Retail All Purchases" at bounding box center [281, 37] width 513 height 13
click at [410, 37] on input "text" at bounding box center [443, 36] width 115 height 9
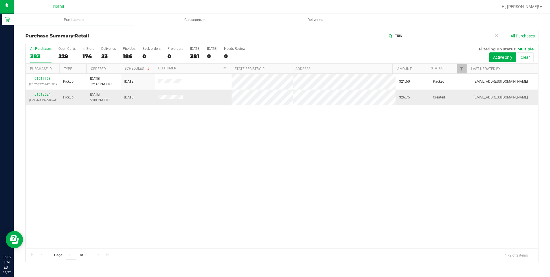
click at [101, 101] on span "[DATE] 5:09 PM EDT" at bounding box center [100, 97] width 20 height 11
click at [112, 135] on div "01617753 (75f2532757d7d7f1) Pickup [DATE] 12:37 PM EDT 8/22/2025 $21.60 Packed …" at bounding box center [282, 161] width 512 height 174
click at [193, 172] on div "01617753 (75f2532757d7d7f1) Pickup [DATE] 12:37 PM EDT 8/22/2025 $21.60 Packed …" at bounding box center [282, 161] width 512 height 174
click at [424, 31] on div "Purchase Summary: Retail TRIN All Purchases All Purchases 383 Open Carts 229 In…" at bounding box center [282, 146] width 536 height 242
click at [423, 34] on input "TRIN" at bounding box center [443, 36] width 115 height 9
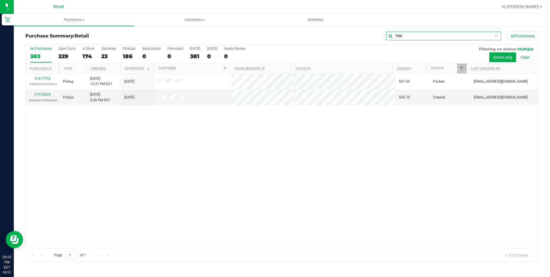
click at [423, 34] on input "TRIN" at bounding box center [443, 36] width 115 height 9
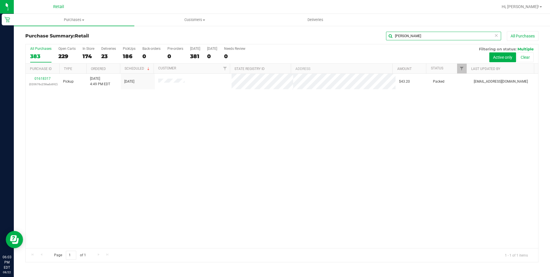
click at [426, 32] on input "[PERSON_NAME]" at bounding box center [443, 36] width 115 height 9
type input "[PERSON_NAME]"
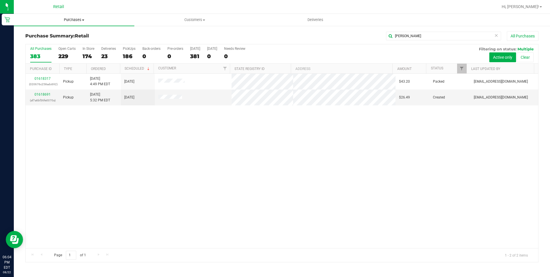
click at [70, 20] on span "Purchases" at bounding box center [74, 19] width 120 height 5
click at [66, 32] on span "Summary of purchases" at bounding box center [43, 34] width 59 height 5
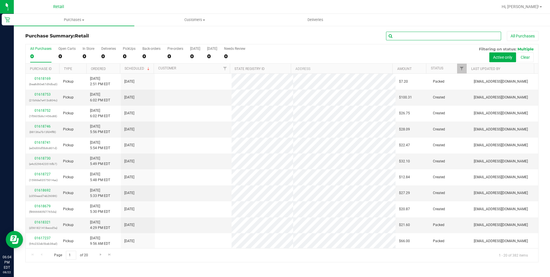
click at [408, 36] on input "text" at bounding box center [443, 36] width 115 height 9
type input "WEB"
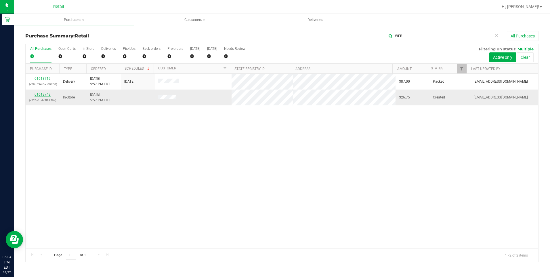
click at [49, 93] on link "01618748" at bounding box center [43, 94] width 16 height 4
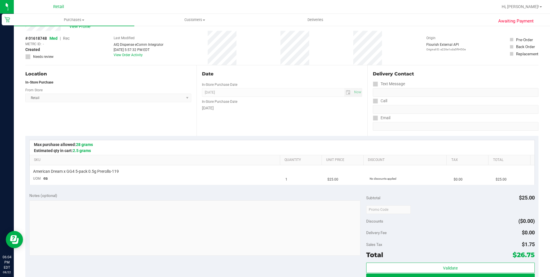
scroll to position [29, 0]
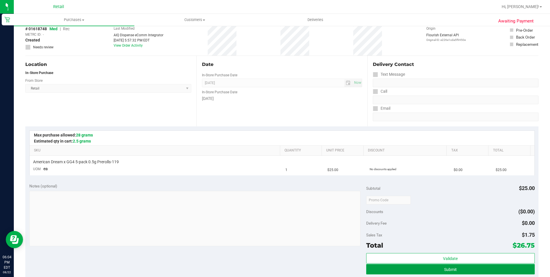
click at [413, 268] on button "Submit" at bounding box center [450, 269] width 168 height 10
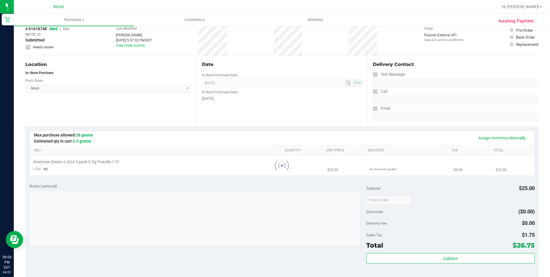
scroll to position [0, 0]
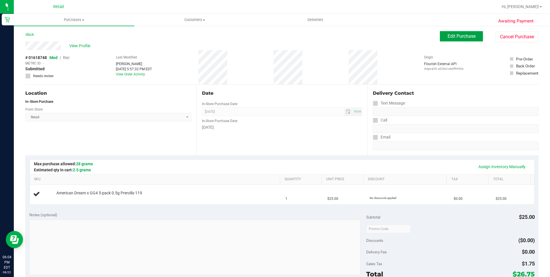
click at [465, 39] on button "Edit Purchase" at bounding box center [461, 36] width 43 height 10
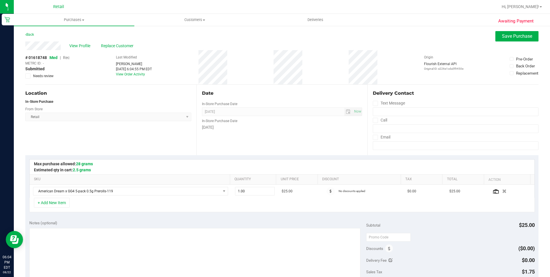
click at [66, 56] on span "Rec" at bounding box center [66, 57] width 7 height 5
click at [212, 40] on div "Back Save Purchase" at bounding box center [281, 36] width 513 height 10
click at [494, 42] on div "View Profile Replace Customer" at bounding box center [281, 45] width 513 height 9
click at [509, 34] on span "Save Purchase" at bounding box center [517, 35] width 30 height 5
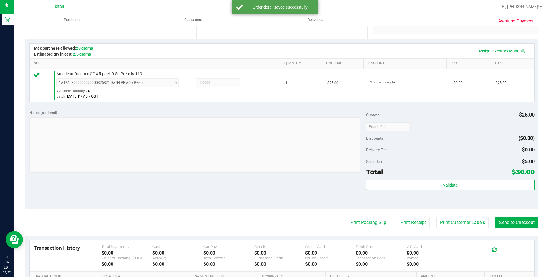
scroll to position [173, 0]
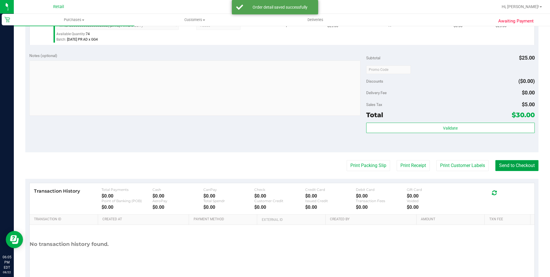
click at [509, 167] on button "Send to Checkout" at bounding box center [516, 165] width 43 height 11
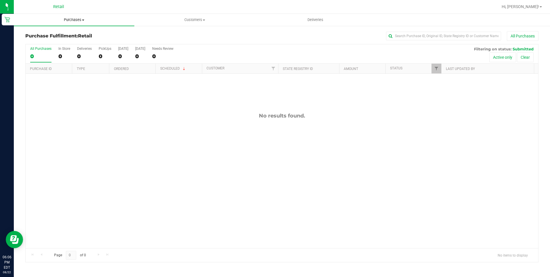
drag, startPoint x: 75, startPoint y: 20, endPoint x: 74, endPoint y: 27, distance: 7.3
click at [75, 20] on span "Purchases" at bounding box center [74, 19] width 120 height 5
click at [68, 36] on span "Summary of purchases" at bounding box center [43, 34] width 59 height 5
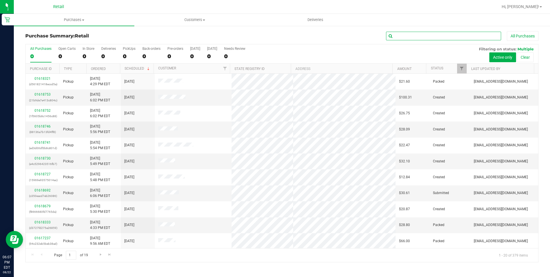
click at [451, 36] on input "text" at bounding box center [443, 36] width 115 height 9
type input "[PERSON_NAME]"
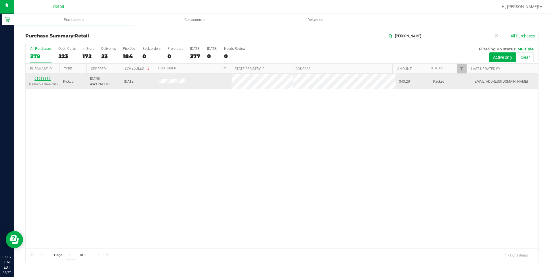
click at [49, 80] on link "01618317" at bounding box center [43, 78] width 16 height 4
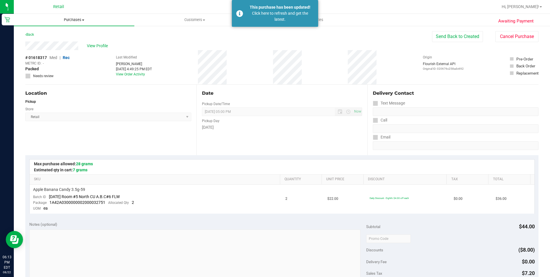
drag, startPoint x: 71, startPoint y: 16, endPoint x: 70, endPoint y: 21, distance: 5.2
click at [71, 16] on uib-tab-heading "Purchases Summary of purchases Fulfillment All purchases" at bounding box center [74, 20] width 120 height 12
click at [70, 22] on span "Purchases" at bounding box center [74, 19] width 120 height 5
click at [64, 22] on uib-tab-heading "Purchases Summary of purchases Fulfillment All purchases" at bounding box center [74, 20] width 120 height 12
click at [55, 34] on span "Summary of purchases" at bounding box center [43, 34] width 59 height 5
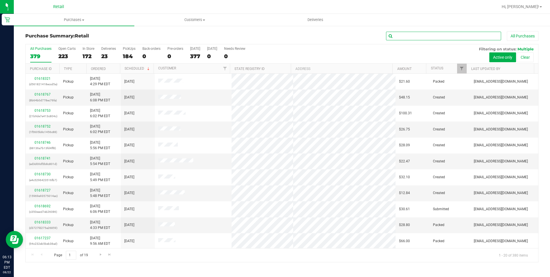
click at [437, 34] on input "text" at bounding box center [443, 36] width 115 height 9
type input "[PERSON_NAME]"
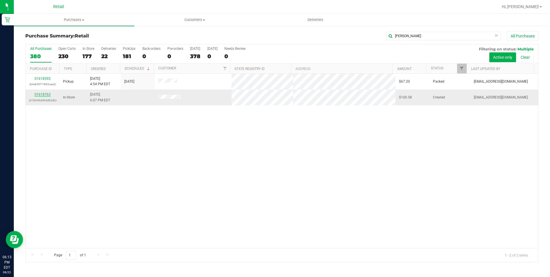
click at [48, 95] on link "01618763" at bounding box center [43, 94] width 16 height 4
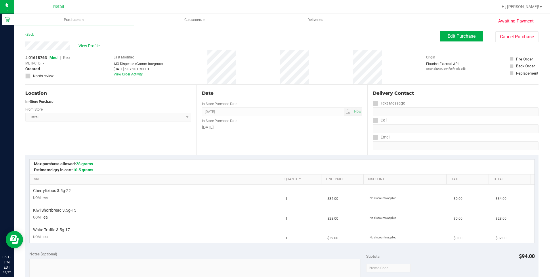
click at [473, 30] on div "Awaiting Payment Back Edit Purchase Cancel Purchase View Profile # 01618763 Med…" at bounding box center [282, 260] width 536 height 470
click at [472, 35] on button "Edit Purchase" at bounding box center [461, 36] width 43 height 10
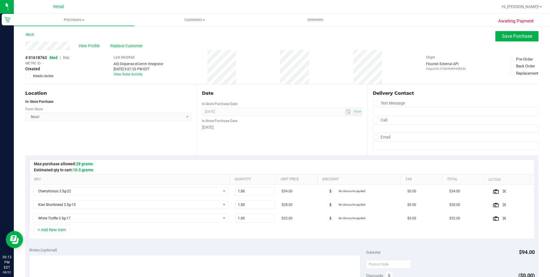
click at [64, 59] on span "Rec" at bounding box center [66, 57] width 7 height 5
click at [512, 32] on button "Save Purchase" at bounding box center [516, 36] width 43 height 10
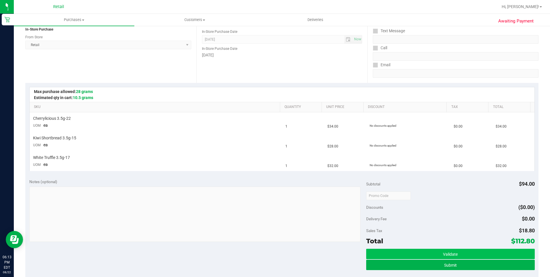
scroll to position [115, 0]
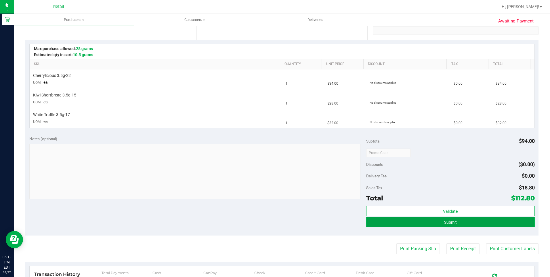
click at [482, 217] on button "Submit" at bounding box center [450, 221] width 168 height 10
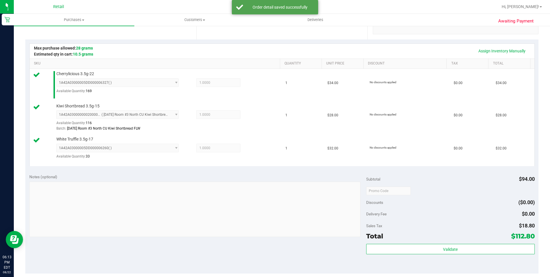
scroll to position [144, 0]
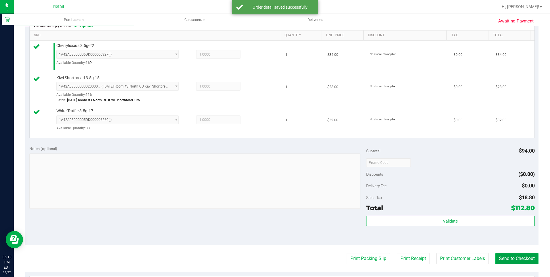
drag, startPoint x: 505, startPoint y: 257, endPoint x: 507, endPoint y: 263, distance: 6.3
click at [505, 257] on button "Send to Checkout" at bounding box center [516, 258] width 43 height 11
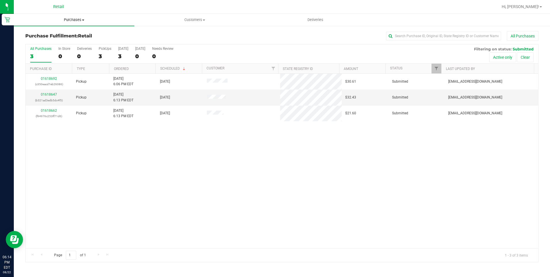
click at [79, 18] on span "Purchases" at bounding box center [74, 19] width 120 height 5
click at [59, 37] on span "Summary of purchases" at bounding box center [43, 34] width 59 height 5
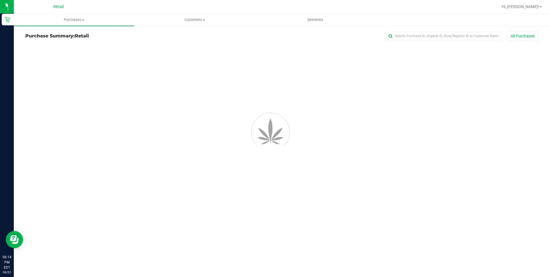
click at [413, 40] on div "All Purchases" at bounding box center [367, 36] width 342 height 10
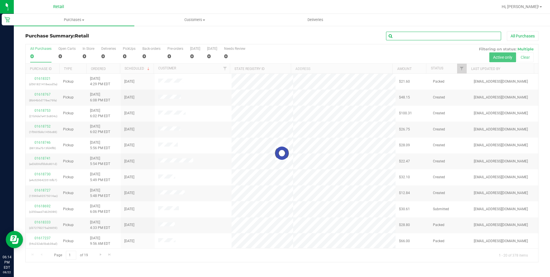
click at [413, 37] on input "text" at bounding box center [443, 36] width 115 height 9
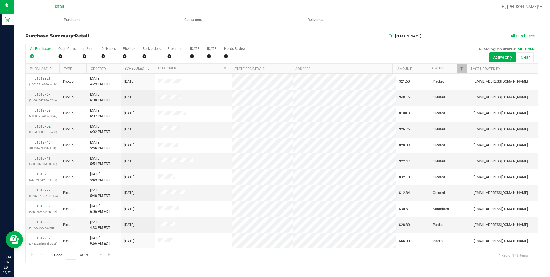
type input "[PERSON_NAME]"
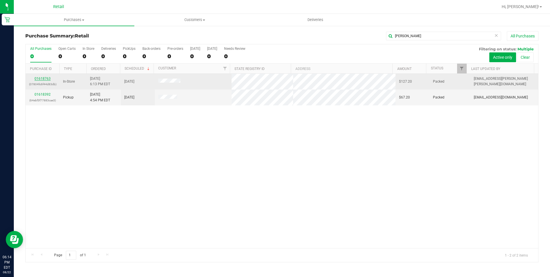
click at [39, 78] on link "01618763" at bounding box center [43, 78] width 16 height 4
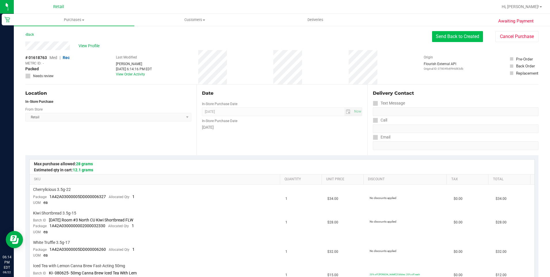
click at [445, 37] on button "Send Back to Created" at bounding box center [457, 36] width 51 height 11
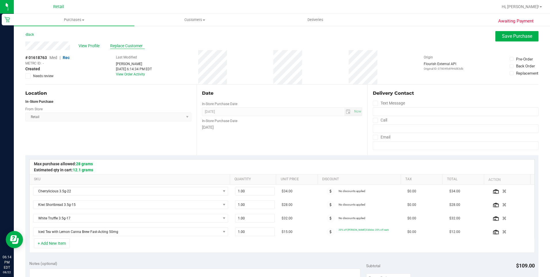
click at [116, 45] on span "Replace Customer" at bounding box center [127, 46] width 35 height 6
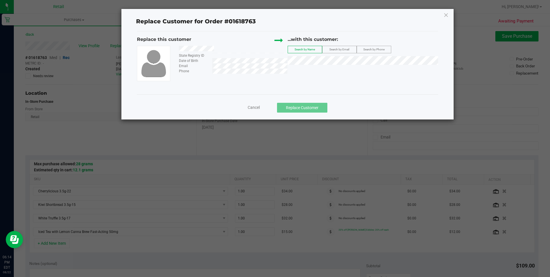
click at [320, 66] on div "...with this customer: Search by Name Search by Email Search by Phone" at bounding box center [363, 52] width 150 height 32
click at [321, 71] on li "[PERSON_NAME]" at bounding box center [363, 70] width 150 height 8
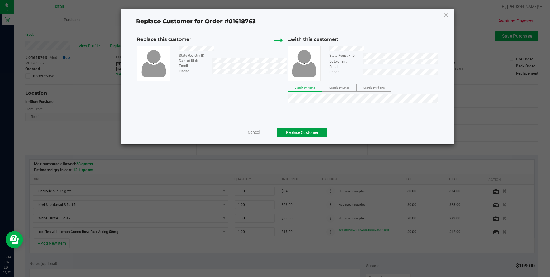
click at [307, 131] on button "Replace Customer" at bounding box center [302, 132] width 50 height 10
click at [300, 130] on button "Replace Customer" at bounding box center [302, 132] width 50 height 10
click at [313, 129] on button "Replace Customer" at bounding box center [302, 132] width 50 height 10
click at [321, 133] on button "Replace Customer" at bounding box center [302, 132] width 50 height 10
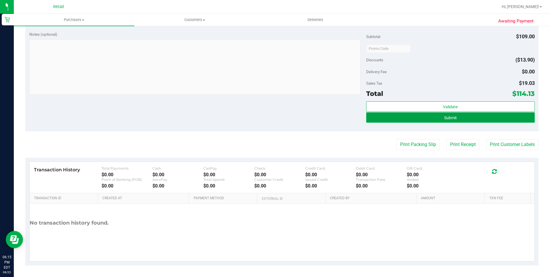
click at [452, 115] on span "Submit" at bounding box center [450, 117] width 13 height 5
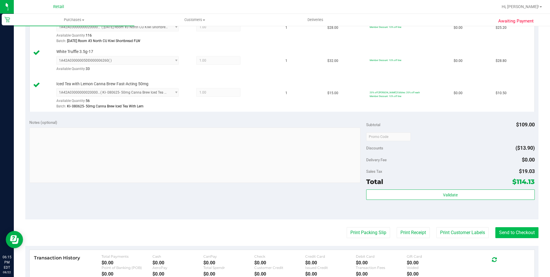
scroll to position [230, 0]
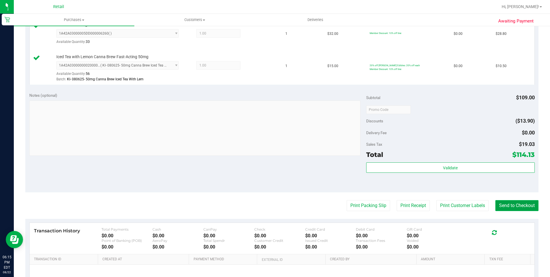
click at [510, 201] on button "Send to Checkout" at bounding box center [516, 205] width 43 height 11
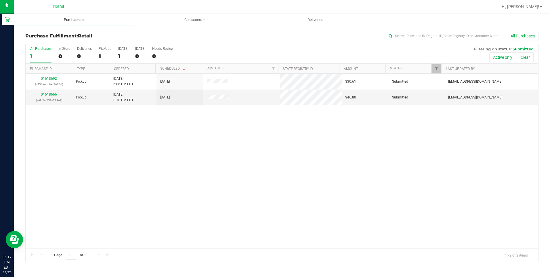
click at [75, 21] on span "Purchases" at bounding box center [74, 19] width 120 height 5
click at [65, 34] on span "Summary of purchases" at bounding box center [43, 34] width 59 height 5
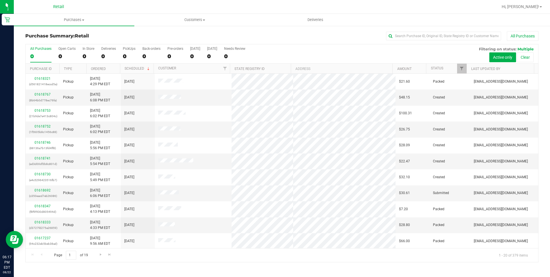
click at [416, 41] on div "All Purchases" at bounding box center [367, 36] width 342 height 10
click at [414, 38] on input "text" at bounding box center [443, 36] width 115 height 9
type input "[PERSON_NAME]"
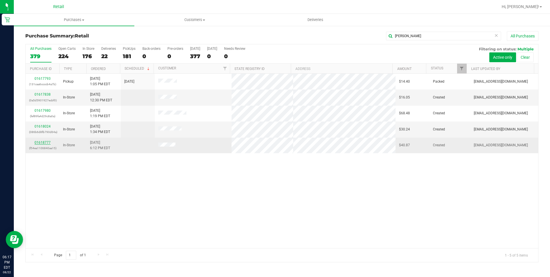
click at [35, 142] on link "01618777" at bounding box center [43, 142] width 16 height 4
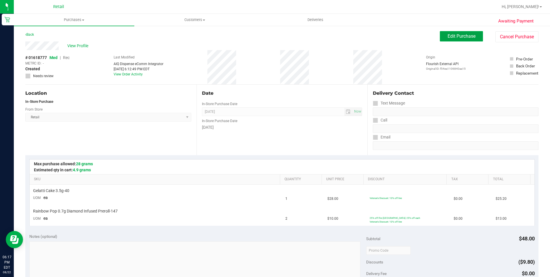
click at [452, 36] on span "Edit Purchase" at bounding box center [461, 35] width 28 height 5
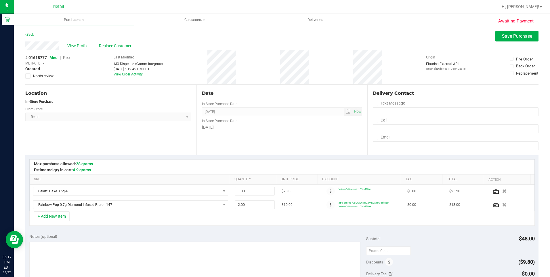
click at [69, 56] on span "Rec" at bounding box center [66, 57] width 7 height 5
click at [518, 32] on button "Save Purchase" at bounding box center [516, 36] width 43 height 10
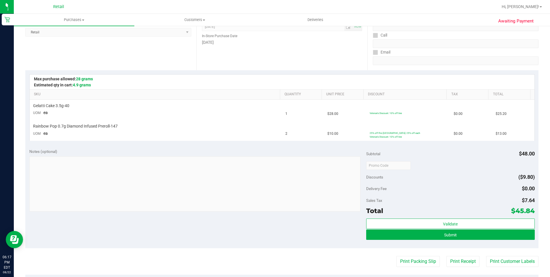
scroll to position [115, 0]
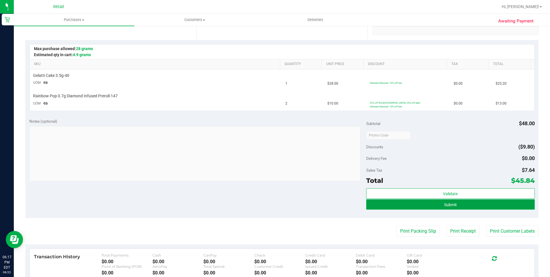
click at [418, 206] on button "Submit" at bounding box center [450, 204] width 168 height 10
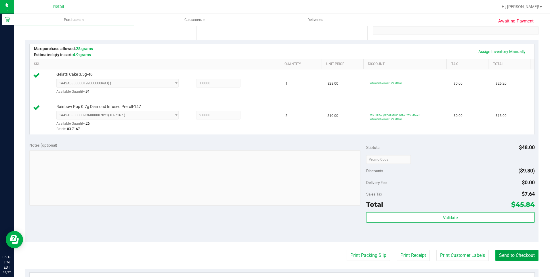
drag, startPoint x: 513, startPoint y: 255, endPoint x: 510, endPoint y: 258, distance: 4.3
click at [511, 256] on button "Send to Checkout" at bounding box center [516, 255] width 43 height 11
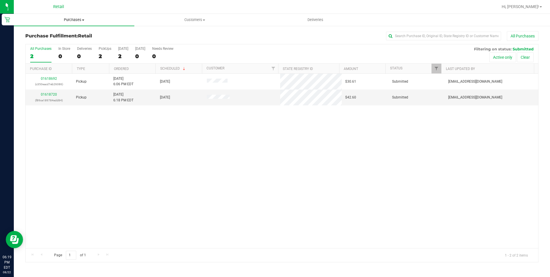
click at [73, 16] on uib-tab-heading "Purchases Summary of purchases Fulfillment All purchases" at bounding box center [74, 20] width 120 height 12
click at [66, 34] on span "Summary of purchases" at bounding box center [43, 34] width 59 height 5
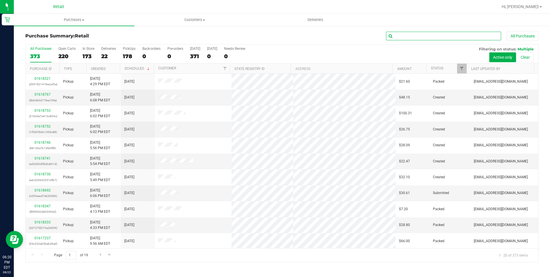
click at [424, 39] on input "text" at bounding box center [443, 36] width 115 height 9
click at [78, 18] on span "Purchases" at bounding box center [74, 19] width 120 height 5
click at [73, 33] on li "Summary of purchases" at bounding box center [74, 34] width 120 height 7
click at [459, 36] on input "text" at bounding box center [443, 36] width 115 height 9
type input "MER"
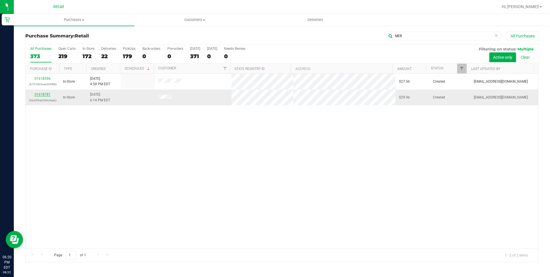
click at [47, 94] on link "01618781" at bounding box center [43, 94] width 16 height 4
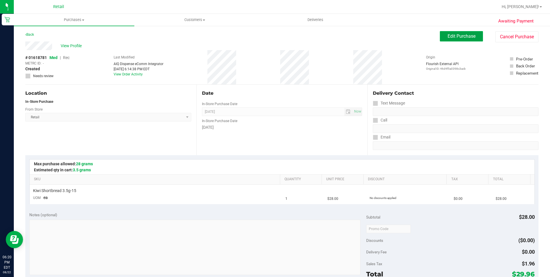
click at [466, 39] on button "Edit Purchase" at bounding box center [461, 36] width 43 height 10
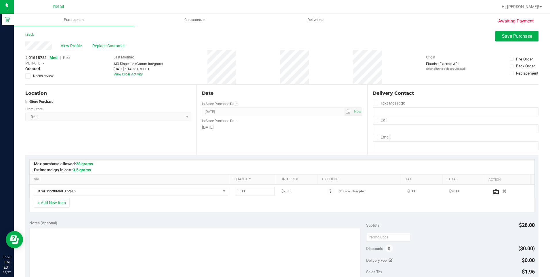
click at [67, 59] on span "Rec" at bounding box center [66, 57] width 7 height 5
click at [503, 39] on span "Save Purchase" at bounding box center [517, 35] width 30 height 5
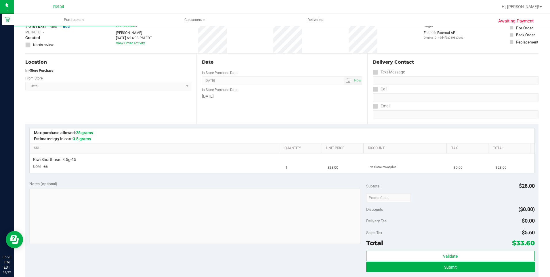
scroll to position [86, 0]
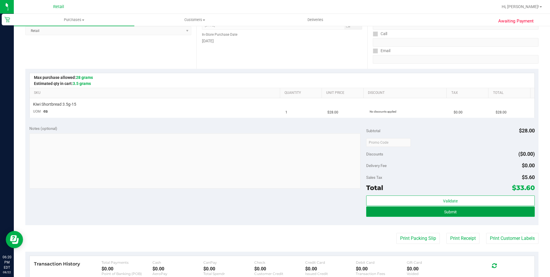
click at [500, 215] on button "Submit" at bounding box center [450, 211] width 168 height 10
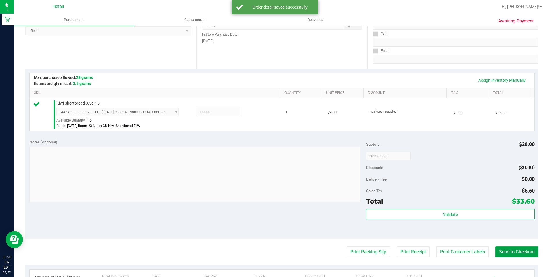
click at [512, 255] on button "Send to Checkout" at bounding box center [516, 251] width 43 height 11
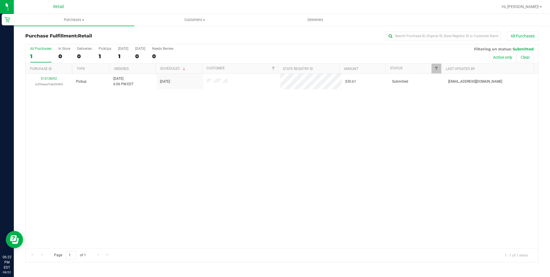
click at [189, 138] on div "01618692 (c350eacd7eb26086) Pickup [DATE] 6:06 PM EDT 8/22/2025 $30.61 Submitte…" at bounding box center [282, 161] width 512 height 174
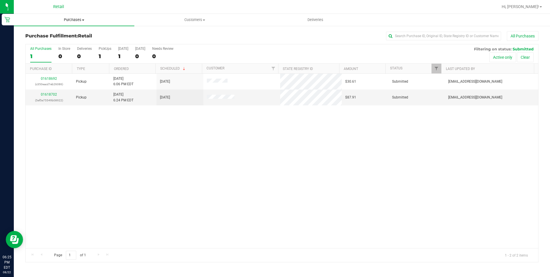
click at [74, 14] on nav "Retail Hi, [PERSON_NAME]!" at bounding box center [282, 7] width 536 height 14
click at [74, 19] on span "Purchases" at bounding box center [74, 19] width 120 height 5
click at [62, 36] on span "Summary of purchases" at bounding box center [43, 34] width 59 height 5
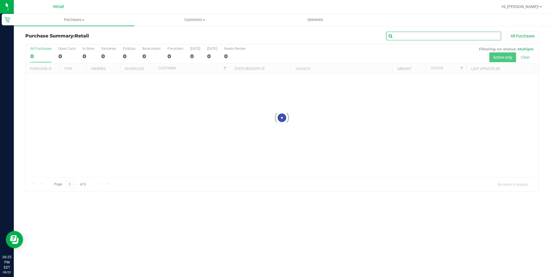
click at [441, 37] on input "text" at bounding box center [443, 36] width 115 height 9
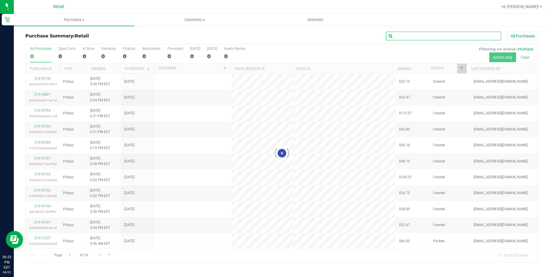
click at [441, 37] on input "text" at bounding box center [443, 36] width 115 height 9
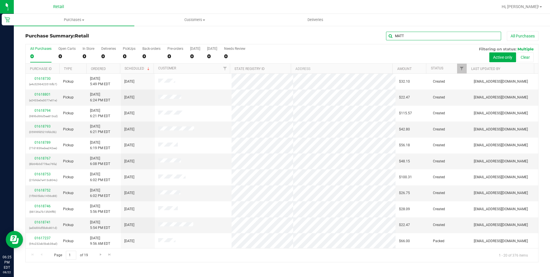
type input "MATT"
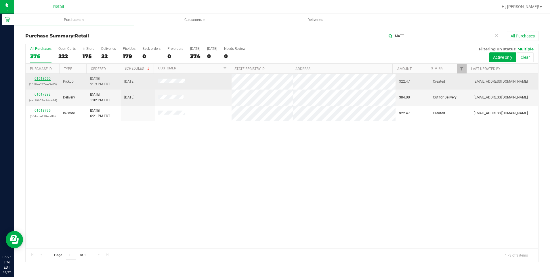
click at [45, 78] on link "01618650" at bounding box center [43, 78] width 16 height 4
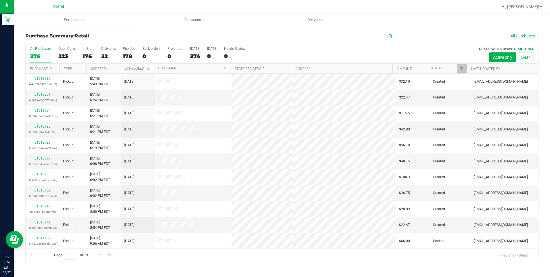
click at [450, 36] on input "text" at bounding box center [443, 36] width 115 height 9
type input "[PERSON_NAME]"
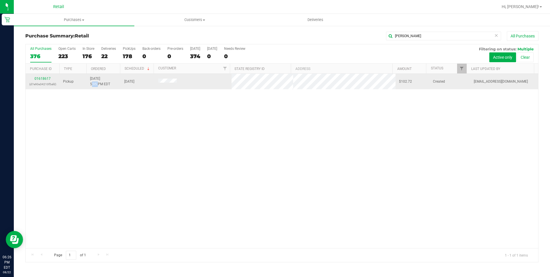
drag, startPoint x: 92, startPoint y: 85, endPoint x: 97, endPoint y: 85, distance: 5.5
click at [97, 85] on span "[DATE] 5:05 PM EDT" at bounding box center [100, 81] width 20 height 11
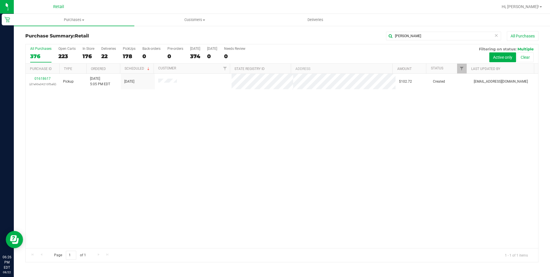
drag, startPoint x: 97, startPoint y: 85, endPoint x: 167, endPoint y: 158, distance: 101.3
click at [142, 120] on div "01618617 (d7e90e34210f5afd) Pickup [DATE] 5:05 PM EDT 8/22/2025 $102.72 Created…" at bounding box center [282, 161] width 512 height 174
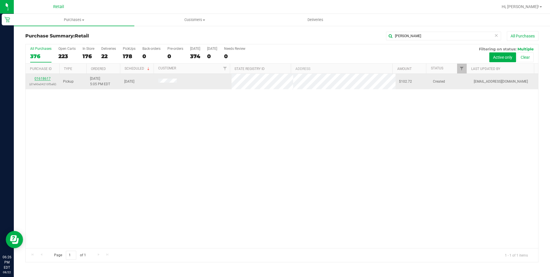
click at [37, 78] on link "01618617" at bounding box center [43, 78] width 16 height 4
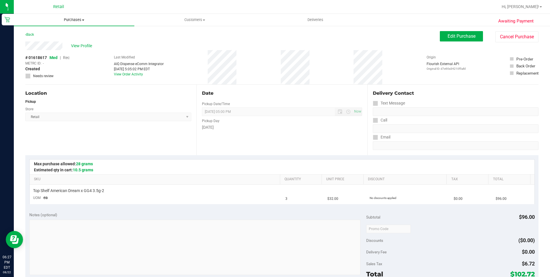
click at [85, 21] on span "Purchases" at bounding box center [74, 19] width 120 height 5
click at [66, 34] on span "Summary of purchases" at bounding box center [43, 34] width 59 height 5
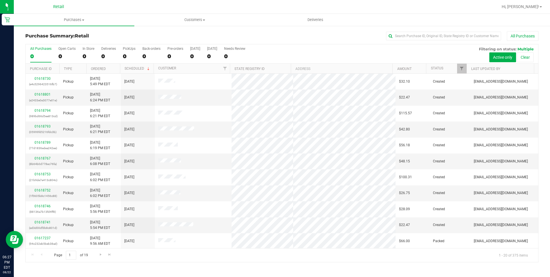
click at [413, 30] on div "Purchase Summary: Retail All Purchases All Purchases 0 Open Carts 0 In Store 0 …" at bounding box center [282, 146] width 536 height 242
click at [413, 33] on input "text" at bounding box center [443, 36] width 115 height 9
type input "SIM"
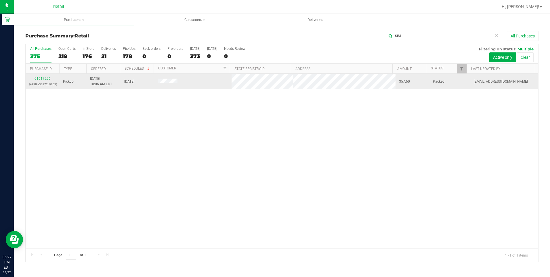
click at [43, 76] on td "01617296 (449f9e36972c9863)" at bounding box center [43, 82] width 34 height 16
click at [45, 78] on link "01617296" at bounding box center [43, 78] width 16 height 4
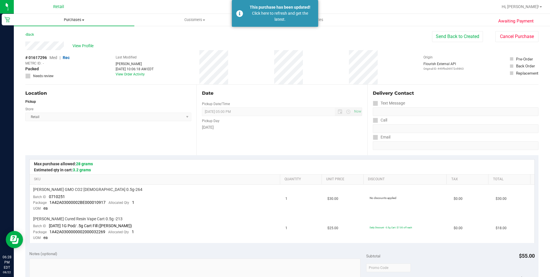
click at [68, 22] on span "Purchases" at bounding box center [74, 19] width 120 height 5
click at [64, 33] on span "Summary of purchases" at bounding box center [43, 34] width 59 height 5
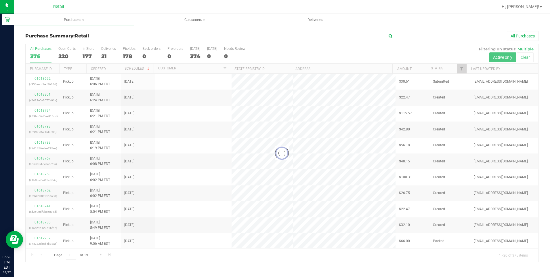
click at [400, 38] on input "text" at bounding box center [443, 36] width 115 height 9
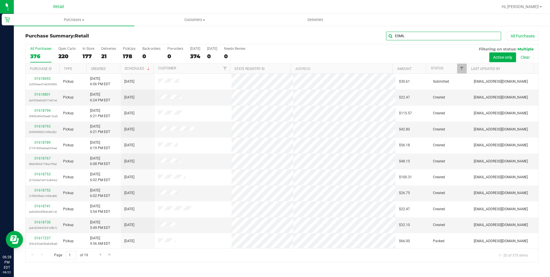
type input "ESMIL"
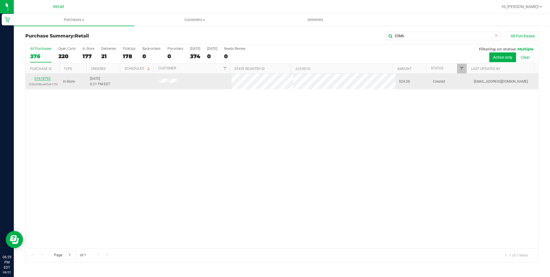
click at [42, 78] on link "01618792" at bounding box center [43, 78] width 16 height 4
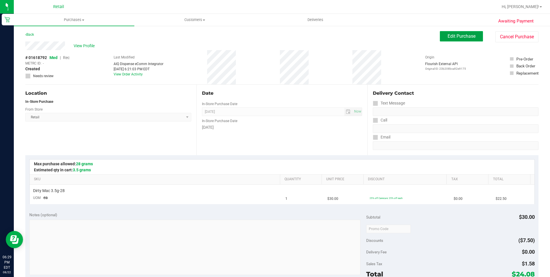
click at [456, 36] on span "Edit Purchase" at bounding box center [461, 35] width 28 height 5
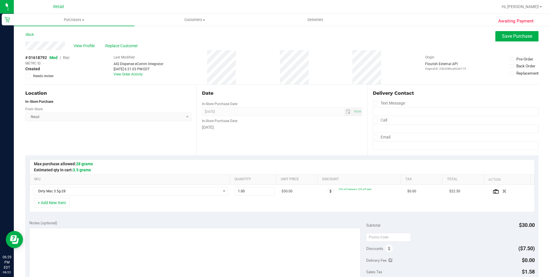
click at [64, 58] on span "Rec" at bounding box center [66, 57] width 7 height 5
click at [509, 35] on span "Save Purchase" at bounding box center [517, 35] width 30 height 5
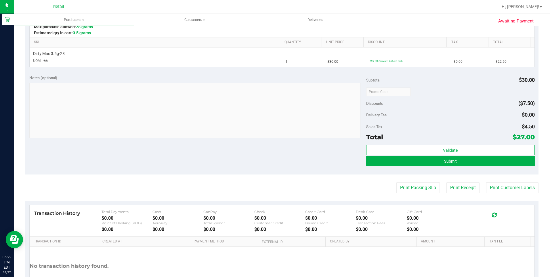
scroll to position [144, 0]
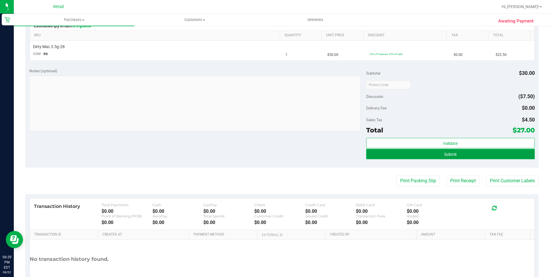
click at [459, 149] on button "Submit" at bounding box center [450, 154] width 168 height 10
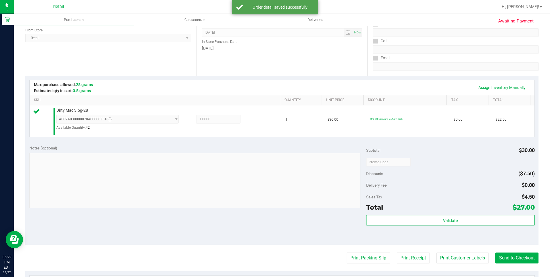
scroll to position [86, 0]
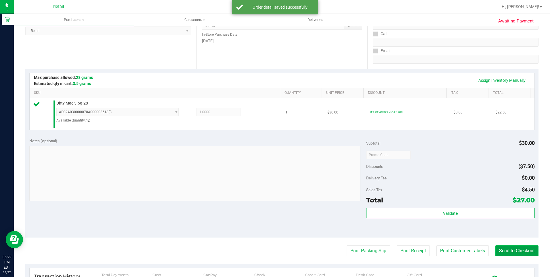
click at [506, 254] on button "Send to Checkout" at bounding box center [516, 250] width 43 height 11
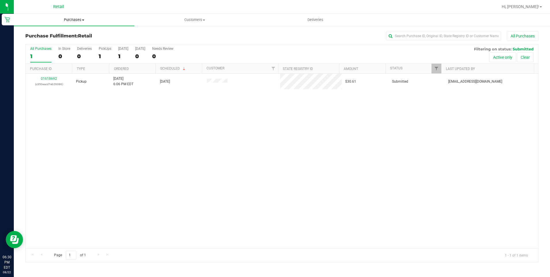
click at [67, 17] on span "Purchases" at bounding box center [74, 19] width 120 height 5
click at [61, 35] on span "Summary of purchases" at bounding box center [43, 34] width 59 height 5
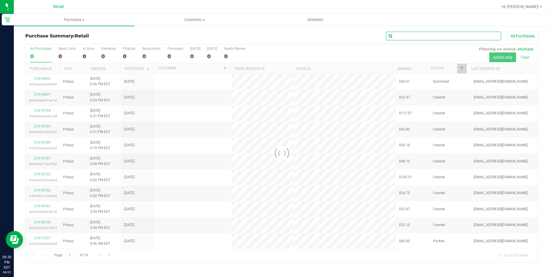
click at [401, 36] on input "text" at bounding box center [443, 36] width 115 height 9
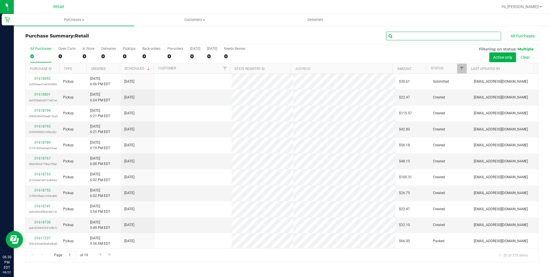
click at [401, 36] on input "text" at bounding box center [443, 36] width 115 height 9
type input "[PERSON_NAME]"
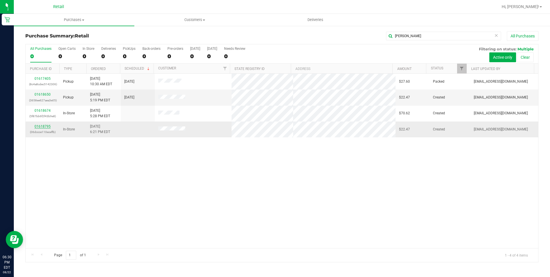
click at [35, 128] on link "01618795" at bounding box center [43, 126] width 16 height 4
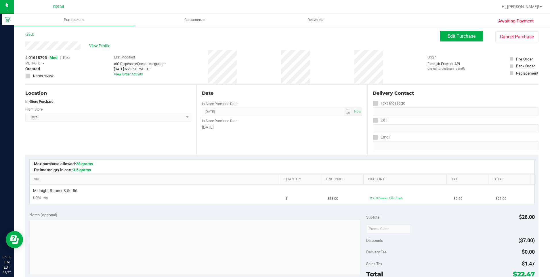
click at [439, 30] on div "Awaiting Payment Back Edit Purchase Cancel Purchase View Profile # 01618795 Med…" at bounding box center [282, 240] width 536 height 431
click at [440, 36] on button "Edit Purchase" at bounding box center [461, 36] width 43 height 10
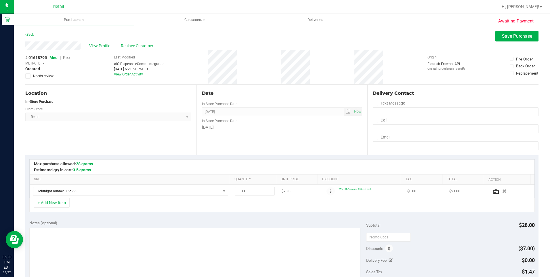
click at [68, 58] on span "Rec" at bounding box center [66, 57] width 7 height 5
click at [508, 39] on button "Save Purchase" at bounding box center [516, 36] width 43 height 10
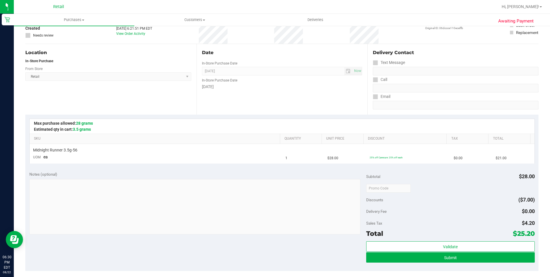
scroll to position [115, 0]
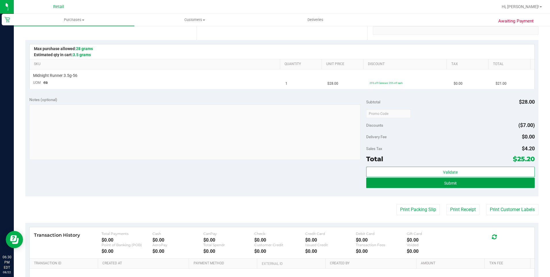
click at [449, 186] on button "Submit" at bounding box center [450, 182] width 168 height 10
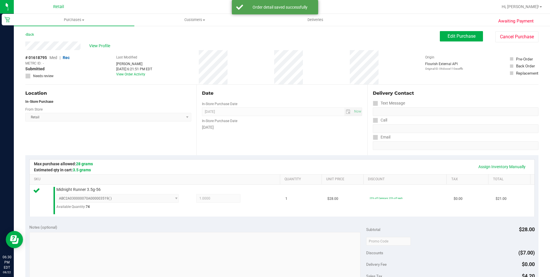
scroll to position [86, 0]
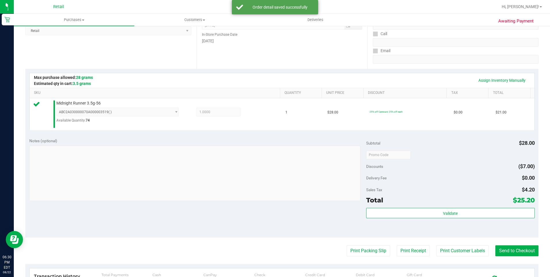
click at [511, 245] on purchase-details "Back Edit Purchase Cancel Purchase View Profile # 01618795 Med | Rec METRC ID: …" at bounding box center [281, 158] width 513 height 426
click at [512, 248] on button "Send to Checkout" at bounding box center [516, 250] width 43 height 11
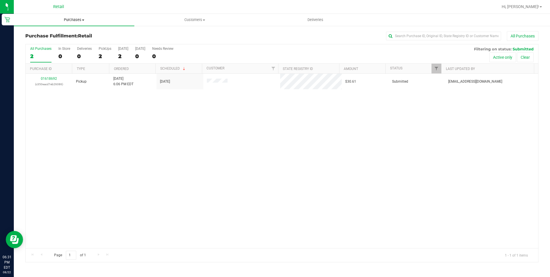
click at [77, 19] on span "Purchases" at bounding box center [74, 19] width 120 height 5
click at [60, 33] on span "Summary of purchases" at bounding box center [43, 34] width 59 height 5
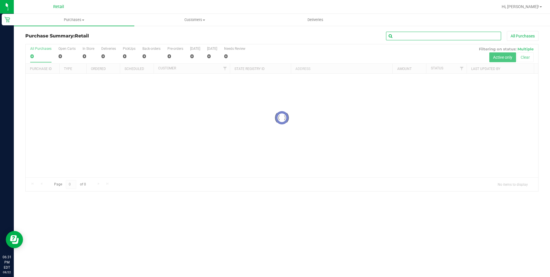
click at [409, 39] on input "text" at bounding box center [443, 36] width 115 height 9
click at [430, 33] on input "MASTAFA" at bounding box center [443, 36] width 115 height 9
type input "MUST"
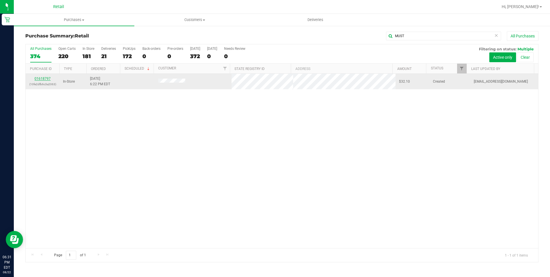
click at [46, 79] on link "01618797" at bounding box center [43, 78] width 16 height 4
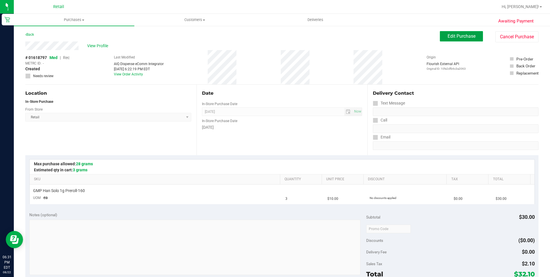
click at [441, 33] on button "Edit Purchase" at bounding box center [461, 36] width 43 height 10
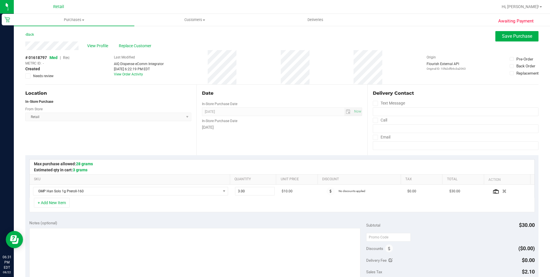
click at [69, 59] on span "Rec" at bounding box center [66, 57] width 7 height 5
click at [527, 36] on span "Save Purchase" at bounding box center [517, 35] width 30 height 5
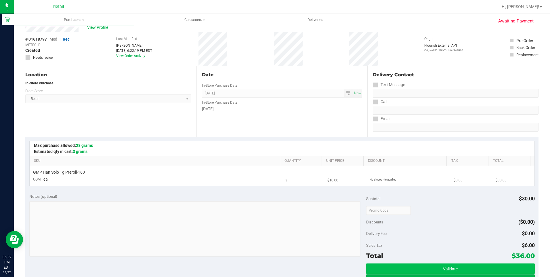
scroll to position [58, 0]
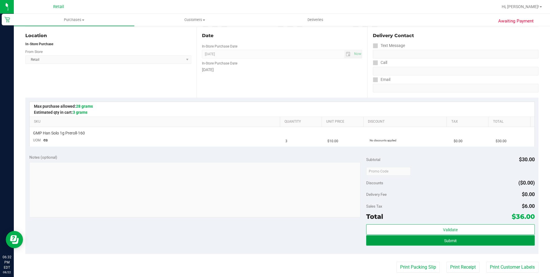
click at [483, 240] on button "Submit" at bounding box center [450, 240] width 168 height 10
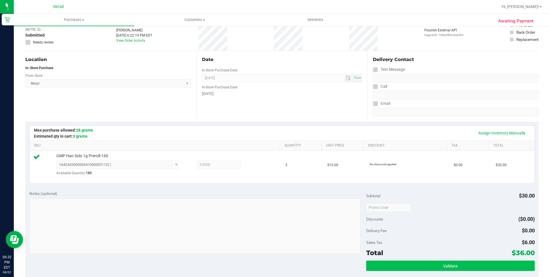
scroll to position [86, 0]
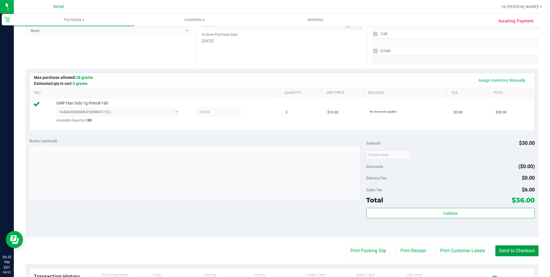
drag, startPoint x: 512, startPoint y: 246, endPoint x: 508, endPoint y: 240, distance: 7.6
click at [512, 246] on button "Send to Checkout" at bounding box center [516, 250] width 43 height 11
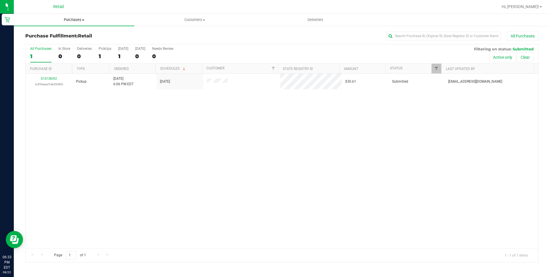
click at [57, 14] on uib-tab-heading "Purchases Summary of purchases Fulfillment All purchases" at bounding box center [74, 20] width 120 height 12
click at [52, 35] on span "Summary of purchases" at bounding box center [43, 34] width 59 height 5
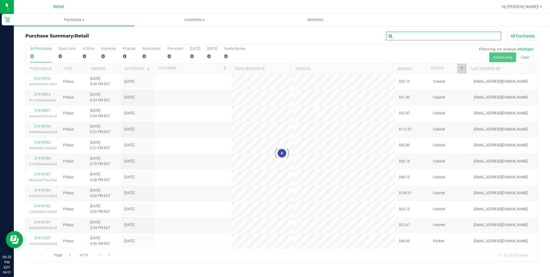
click at [424, 37] on input "text" at bounding box center [443, 36] width 115 height 9
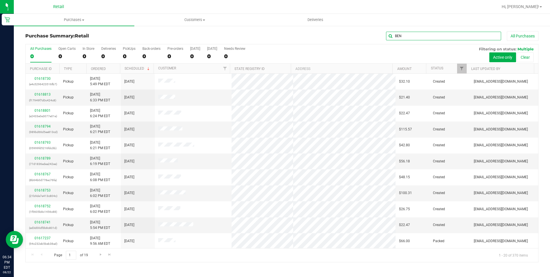
type input "BEN"
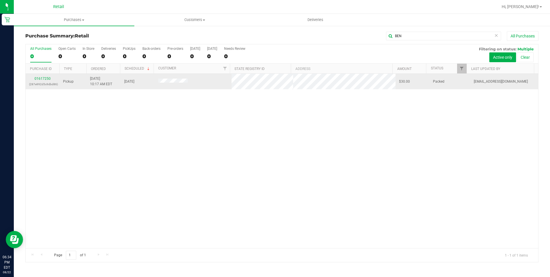
click at [47, 81] on div "01617250 (287e992d5c9dbd86)" at bounding box center [42, 81] width 27 height 11
click at [47, 79] on link "01617250" at bounding box center [43, 78] width 16 height 4
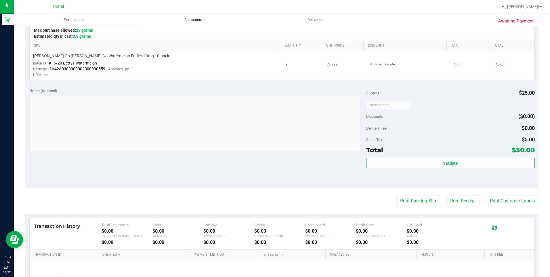
scroll to position [144, 0]
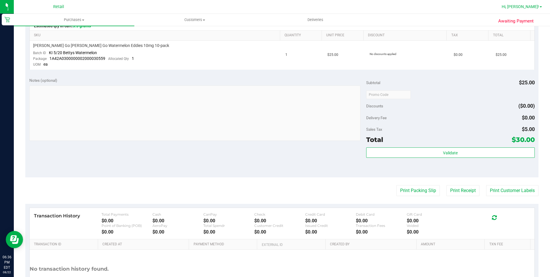
click at [532, 7] on span "Hi, [PERSON_NAME]!" at bounding box center [519, 6] width 37 height 5
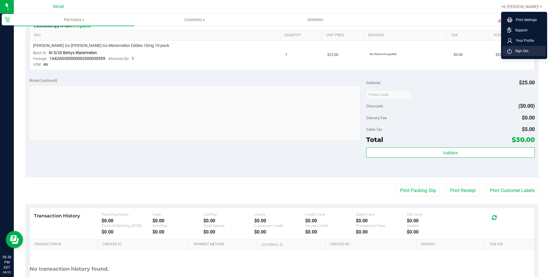
click at [526, 53] on span "Sign Out" at bounding box center [519, 51] width 17 height 6
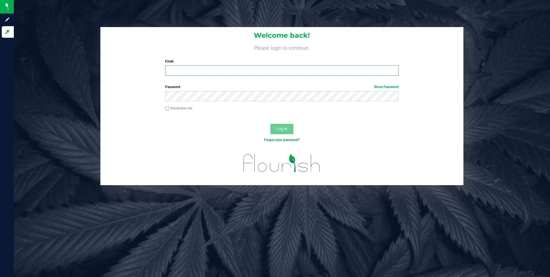
type input "[EMAIL_ADDRESS][DOMAIN_NAME]"
